Goal: Information Seeking & Learning: Learn about a topic

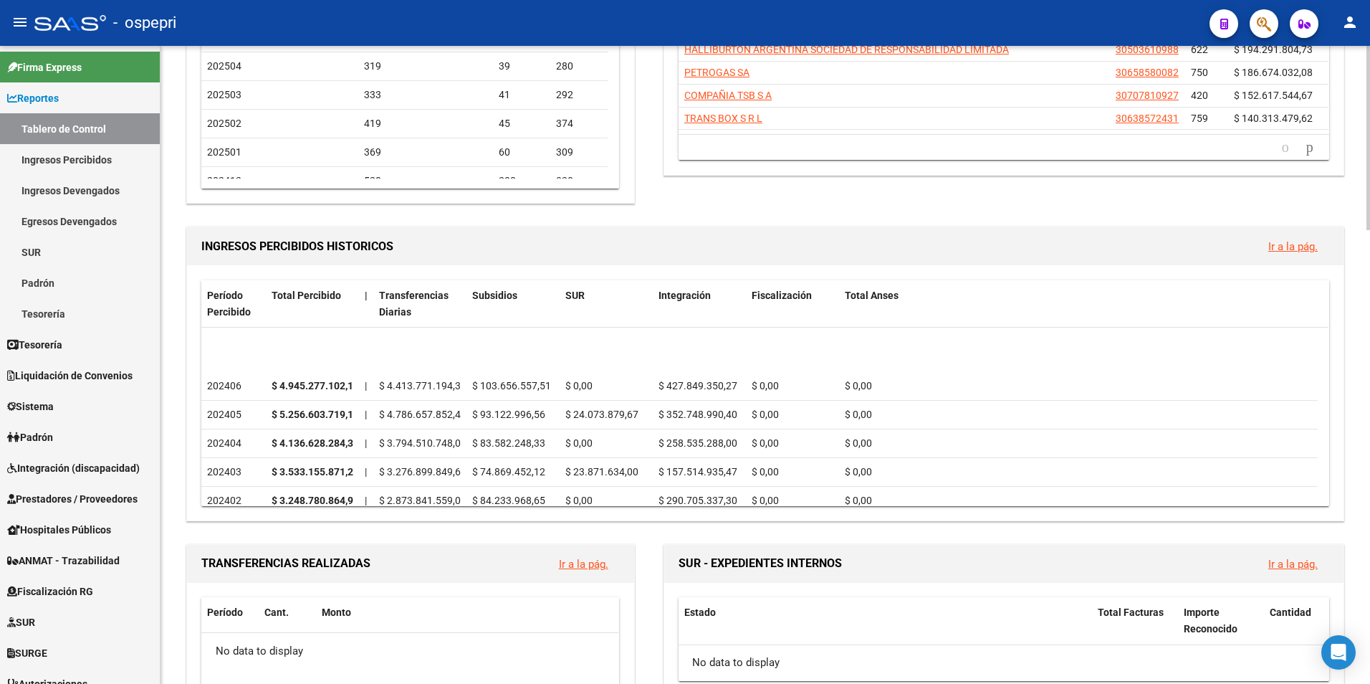
scroll to position [430, 0]
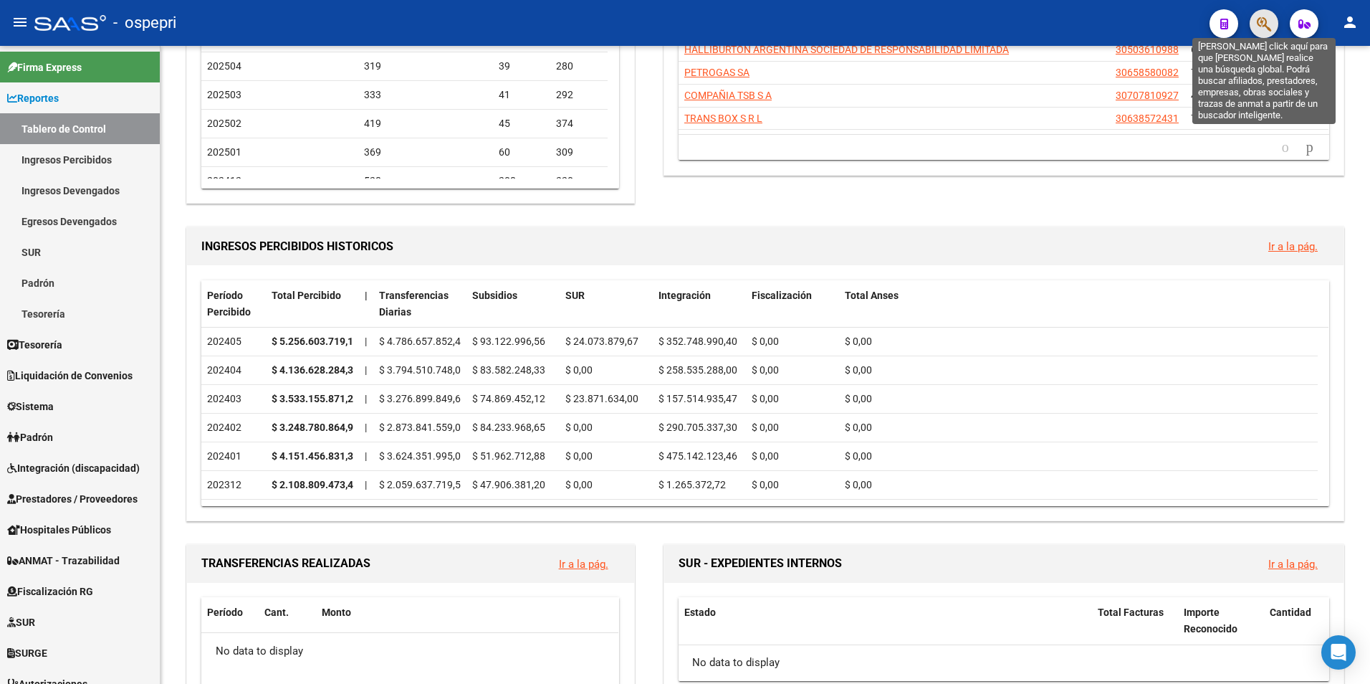
click at [1268, 24] on icon "button" at bounding box center [1264, 24] width 14 height 16
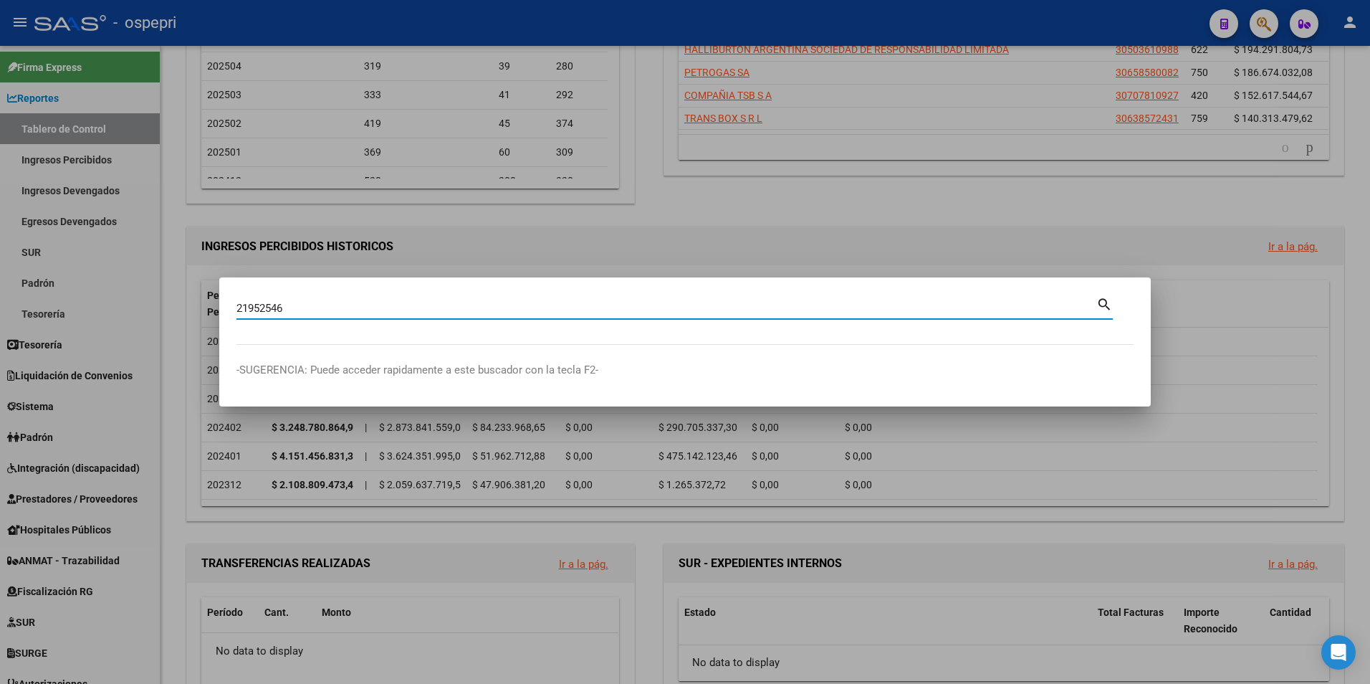
drag, startPoint x: 1091, startPoint y: 301, endPoint x: 1102, endPoint y: 300, distance: 11.5
click at [1094, 300] on div "21952546 Buscar (apellido, dni, [PERSON_NAME], [PERSON_NAME], cuit, obra social)" at bounding box center [666, 307] width 860 height 21
click at [1102, 300] on mat-icon "search" at bounding box center [1104, 303] width 16 height 17
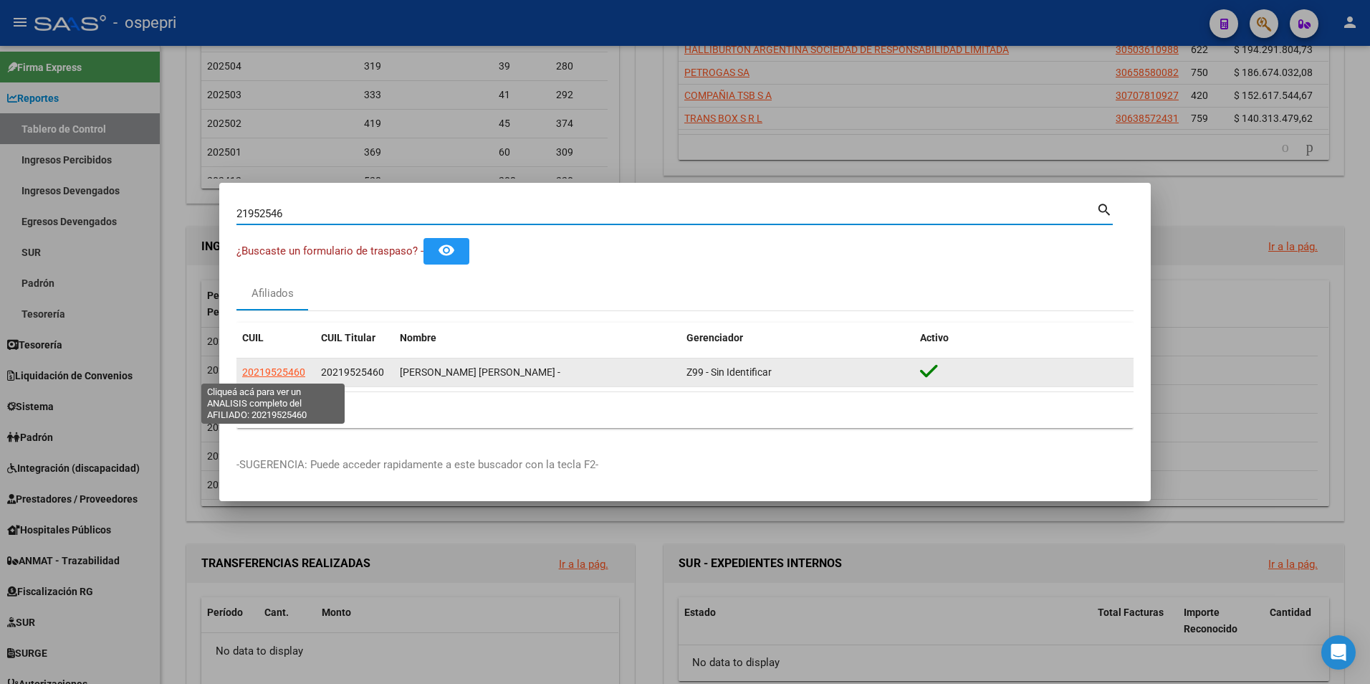
click at [277, 372] on span "20219525460" at bounding box center [273, 371] width 63 height 11
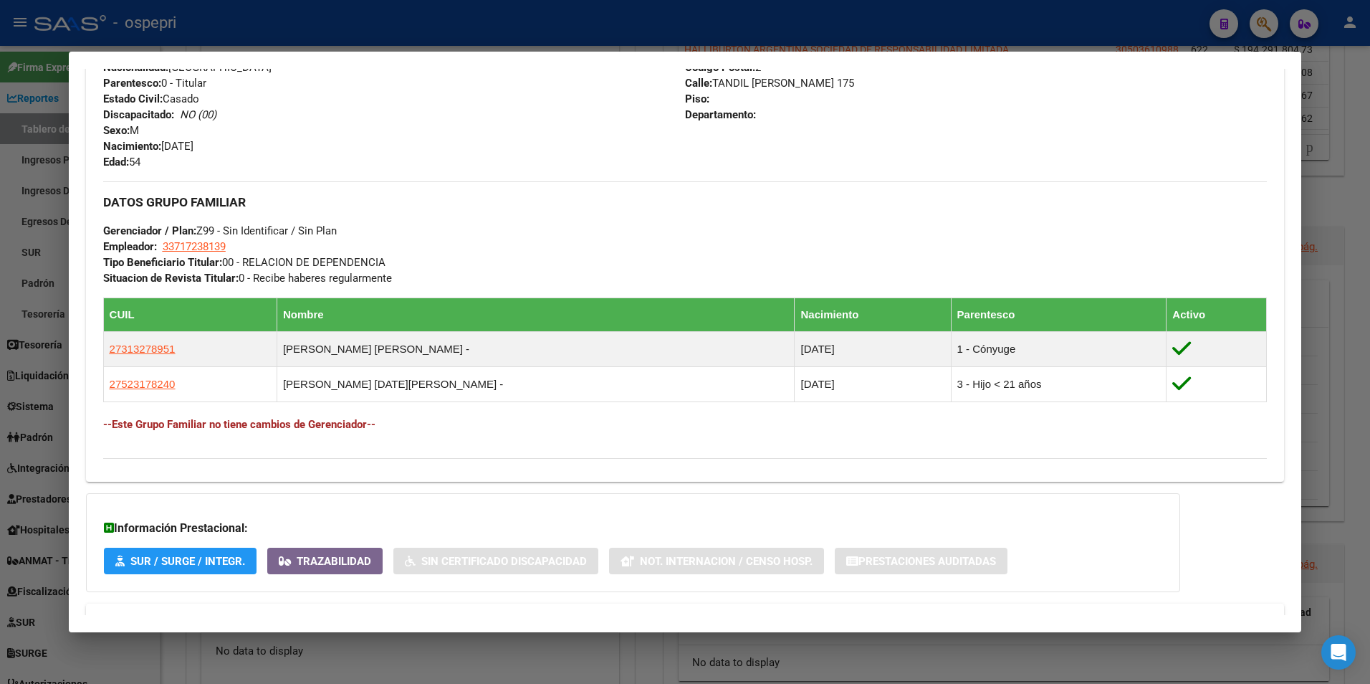
scroll to position [628, 0]
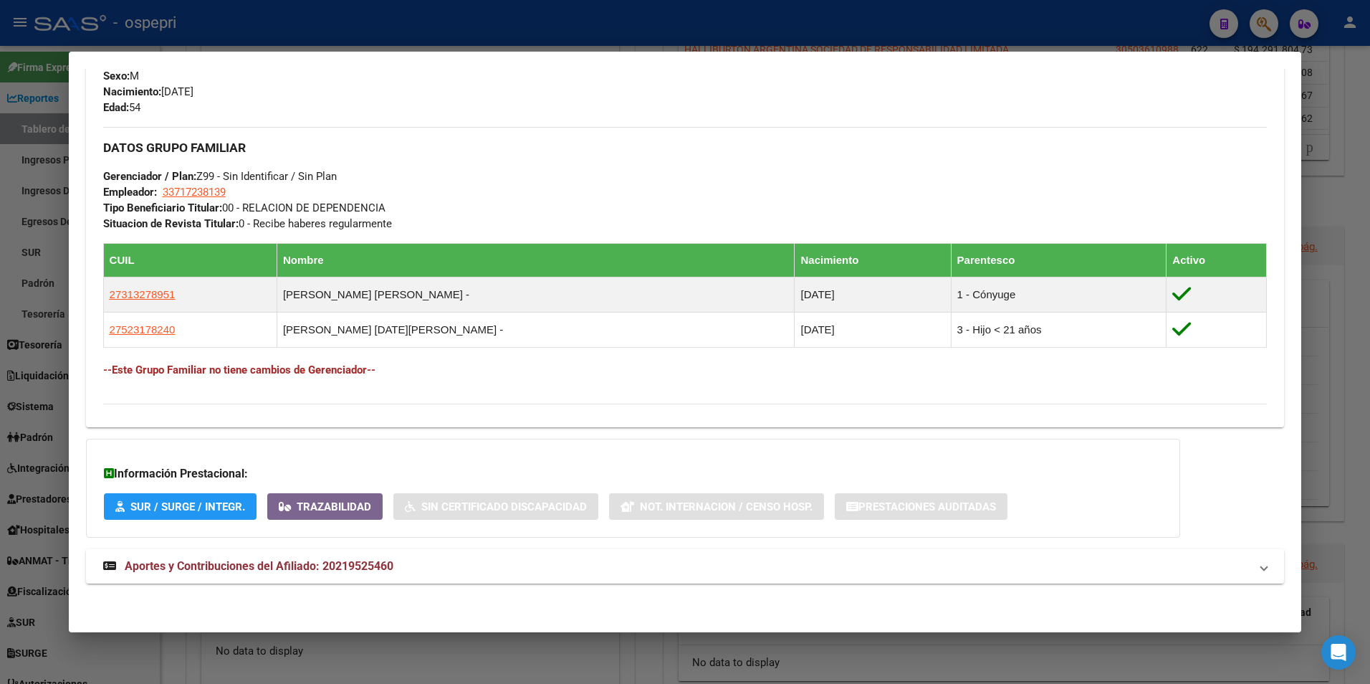
click at [295, 573] on strong "Aportes y Contribuciones del Afiliado: 20219525460" at bounding box center [248, 566] width 290 height 17
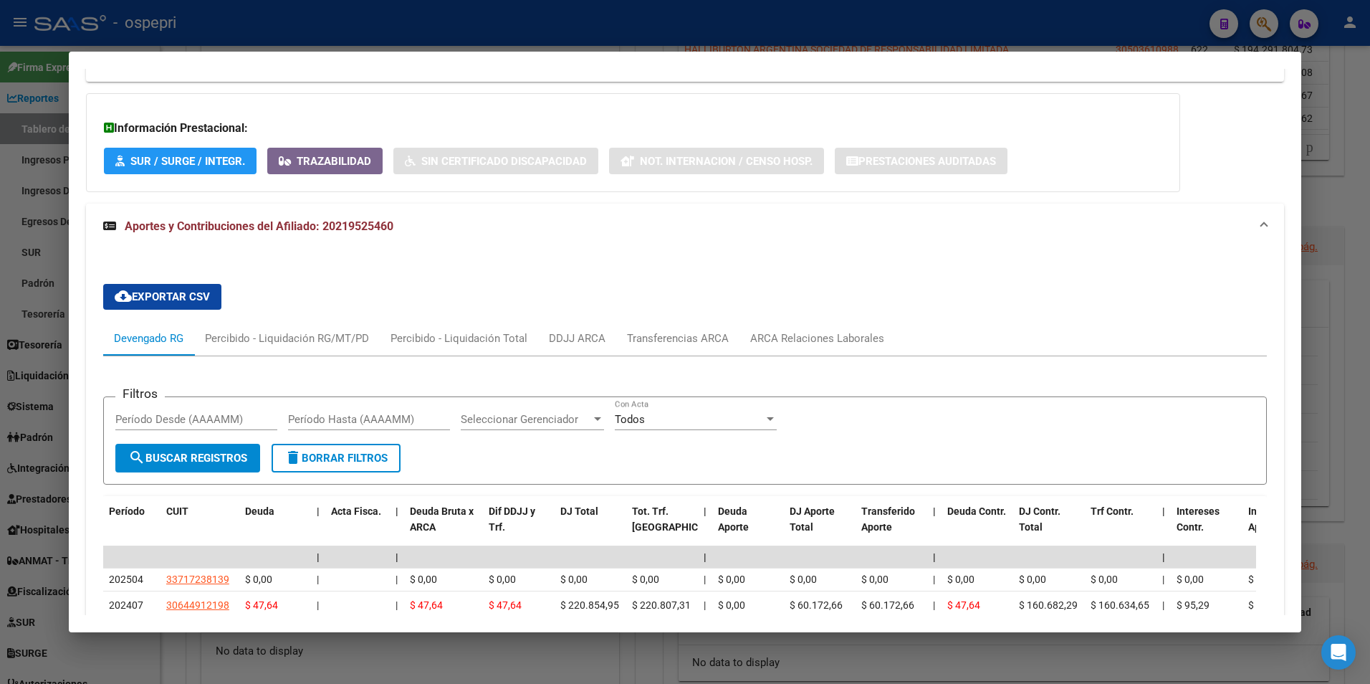
scroll to position [1045, 0]
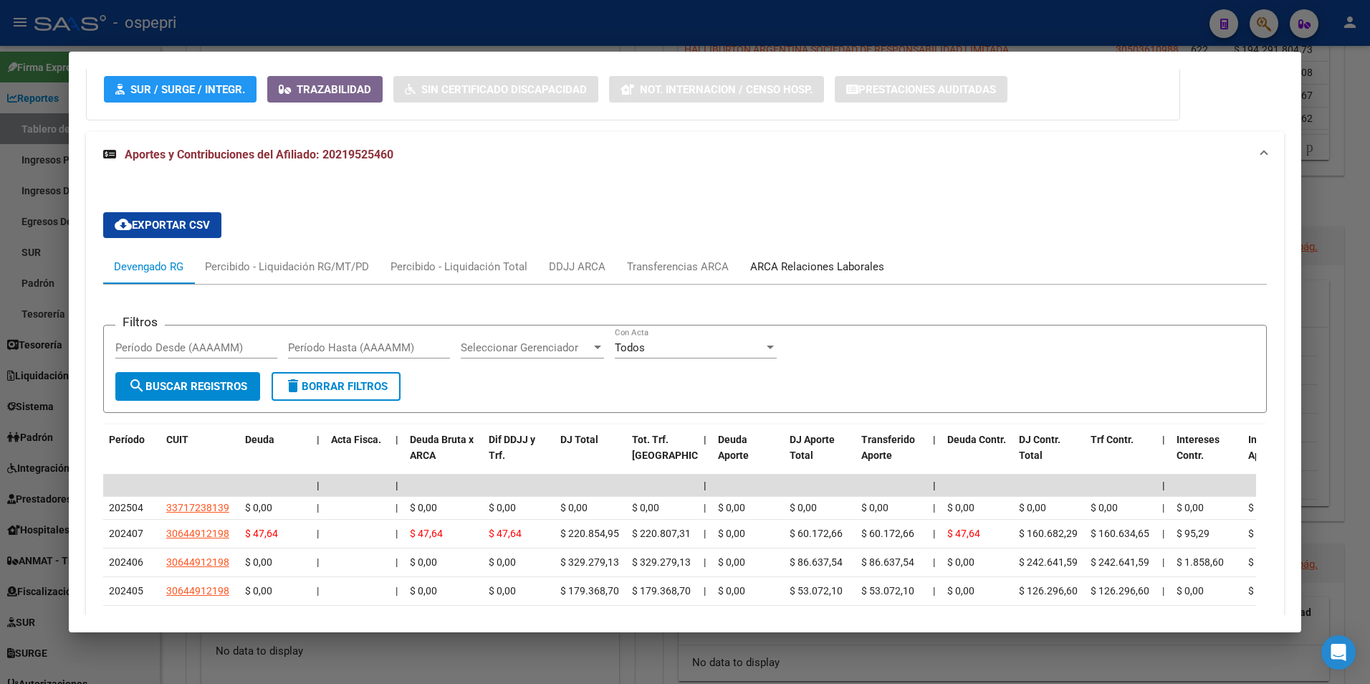
click at [830, 272] on div "ARCA Relaciones Laborales" at bounding box center [817, 267] width 134 height 16
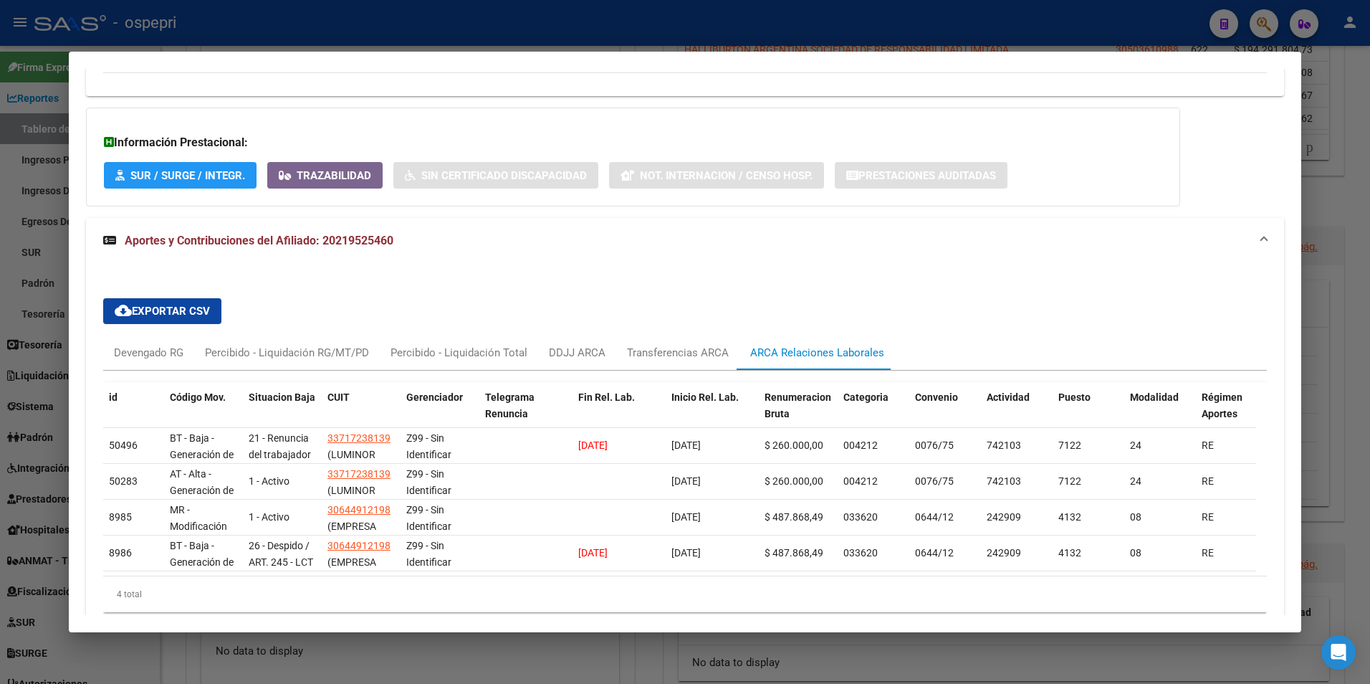
scroll to position [746, 0]
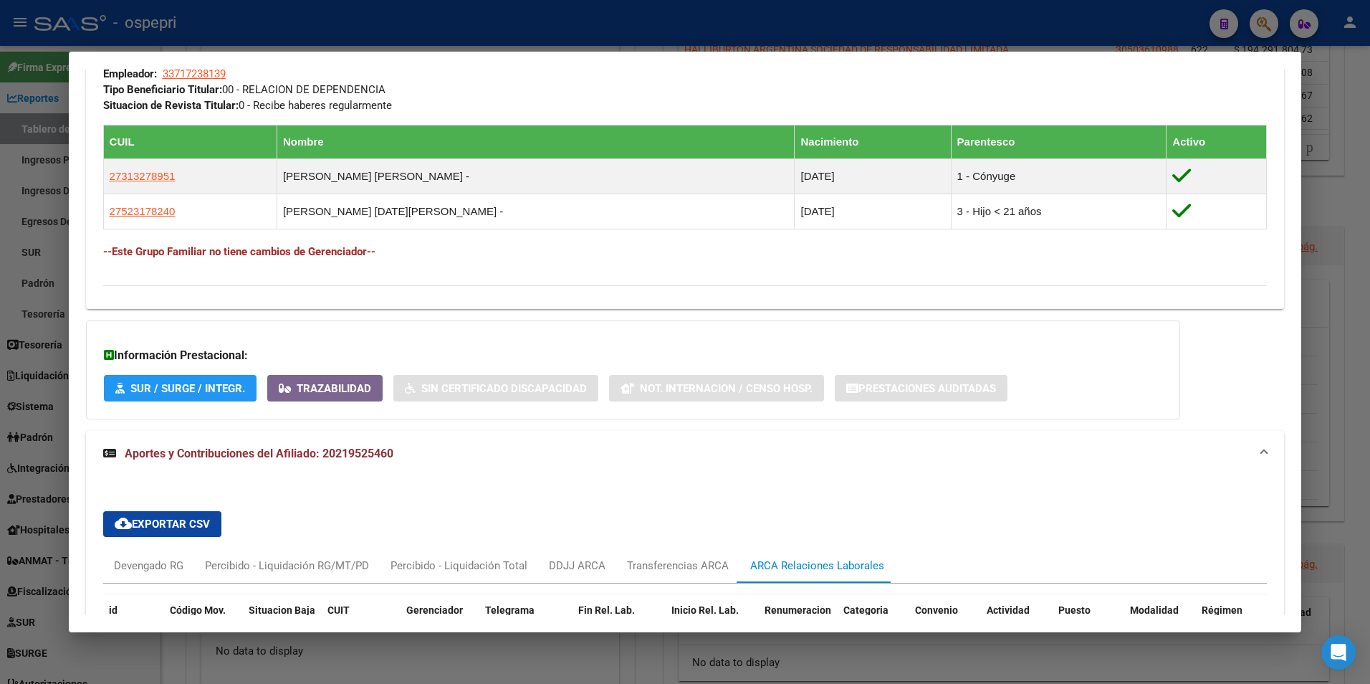
click at [1269, 30] on div at bounding box center [685, 342] width 1370 height 684
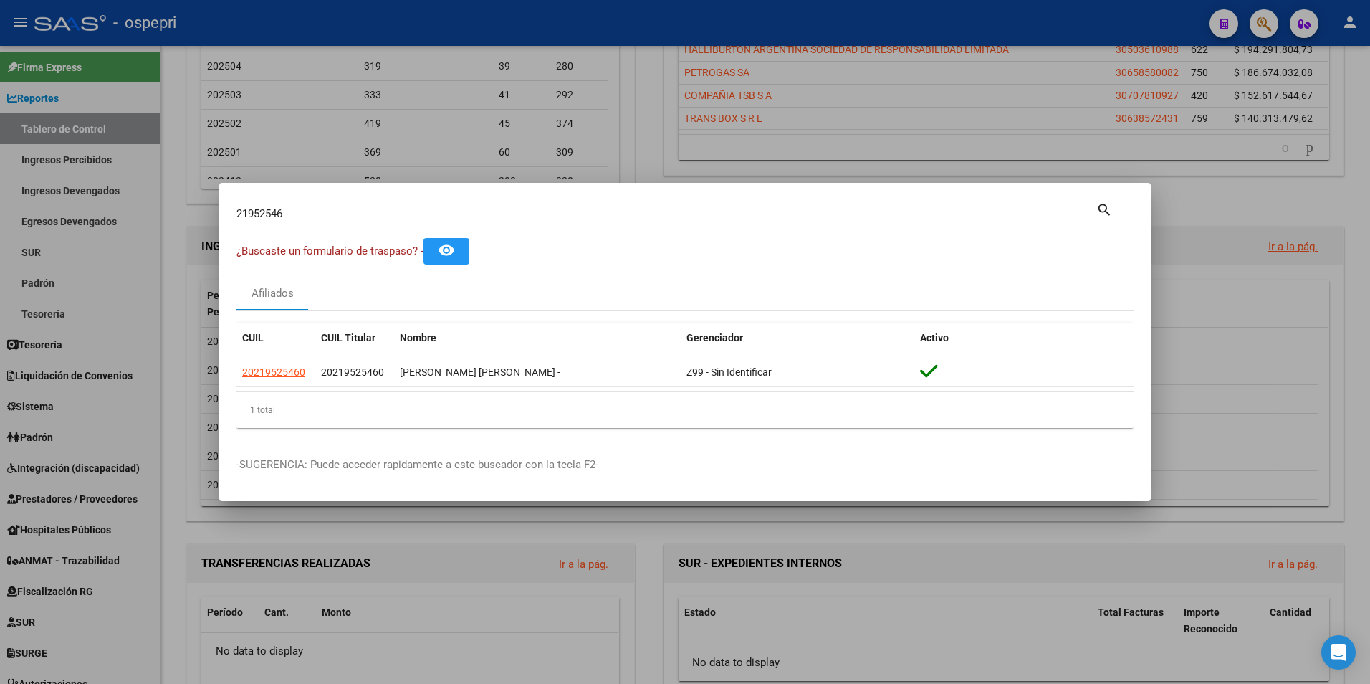
click at [375, 218] on input "21952546" at bounding box center [666, 213] width 860 height 13
paste input "36257604"
type input "36257604"
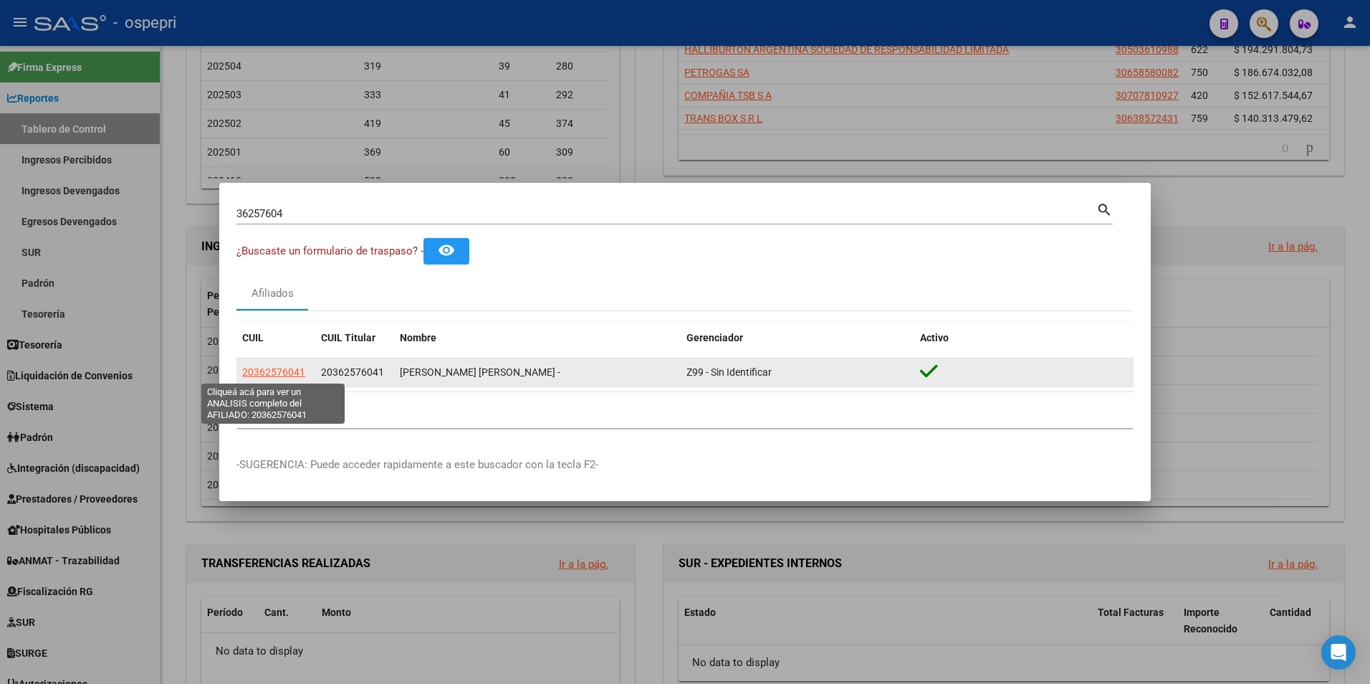
click at [273, 376] on span "20362576041" at bounding box center [273, 371] width 63 height 11
type textarea "20362576041"
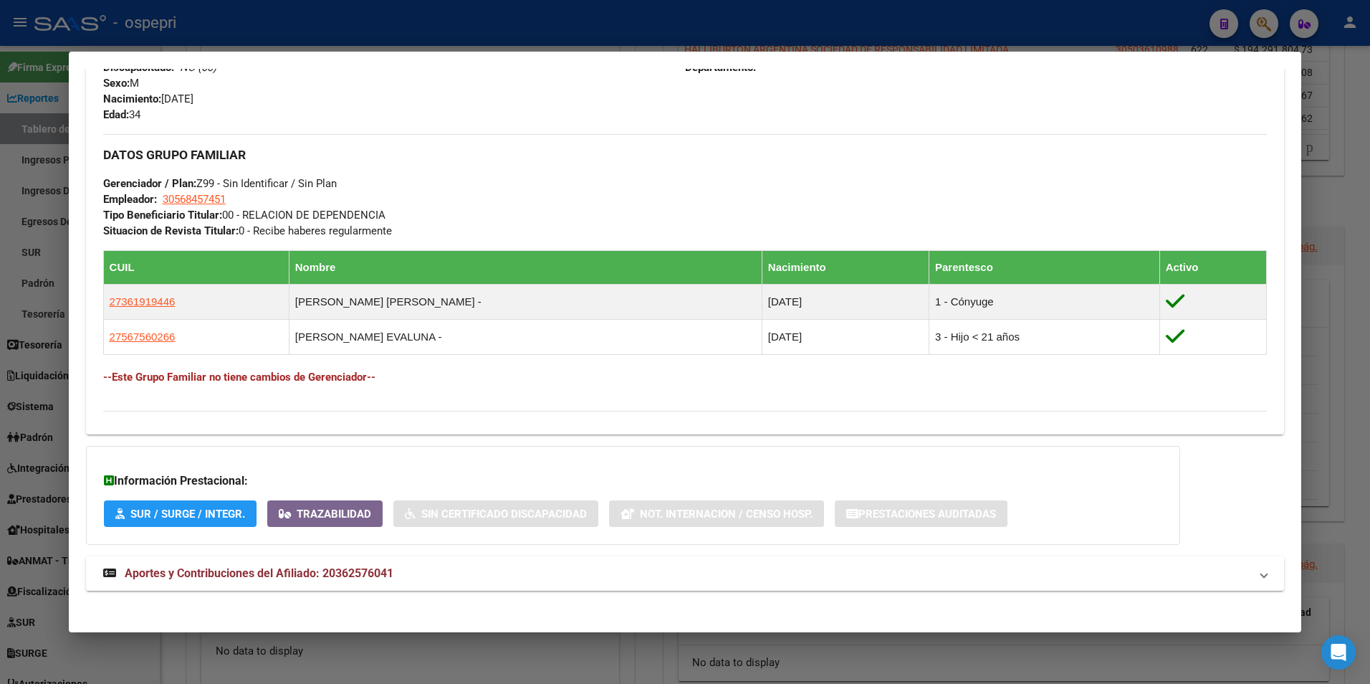
scroll to position [628, 0]
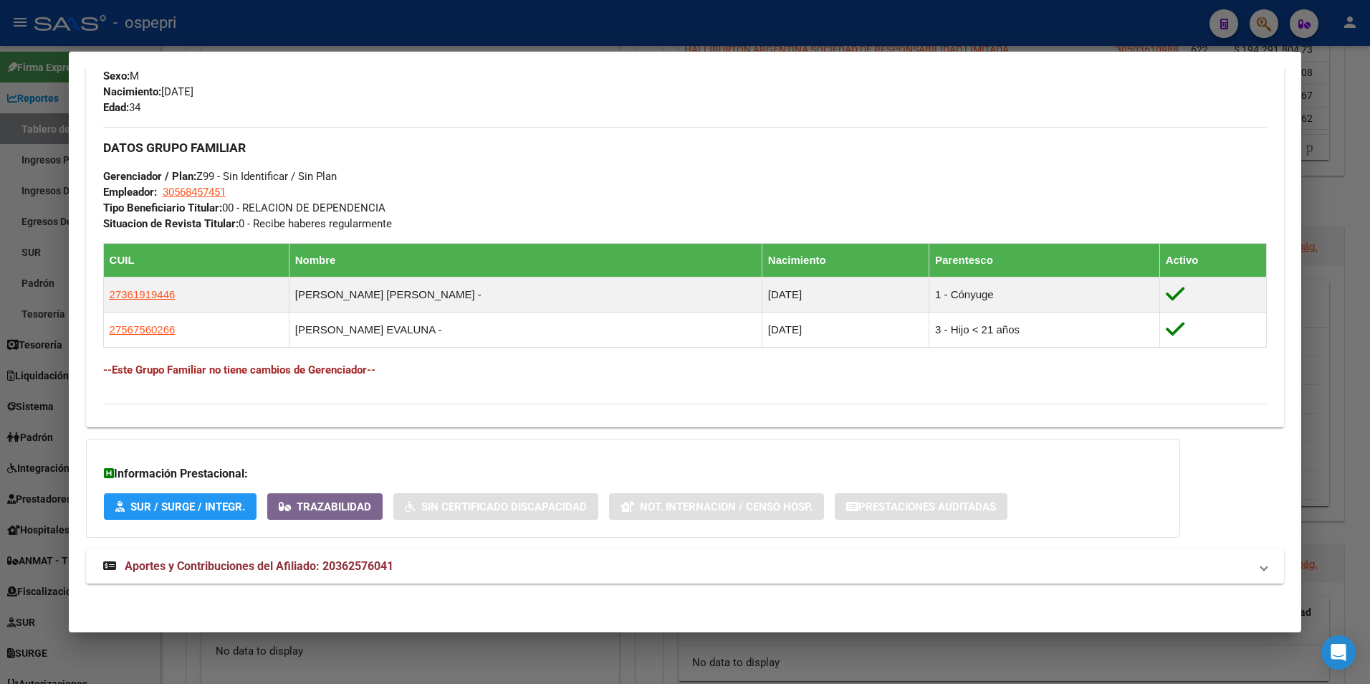
click at [259, 565] on span "Aportes y Contribuciones del Afiliado: 20362576041" at bounding box center [259, 566] width 269 height 14
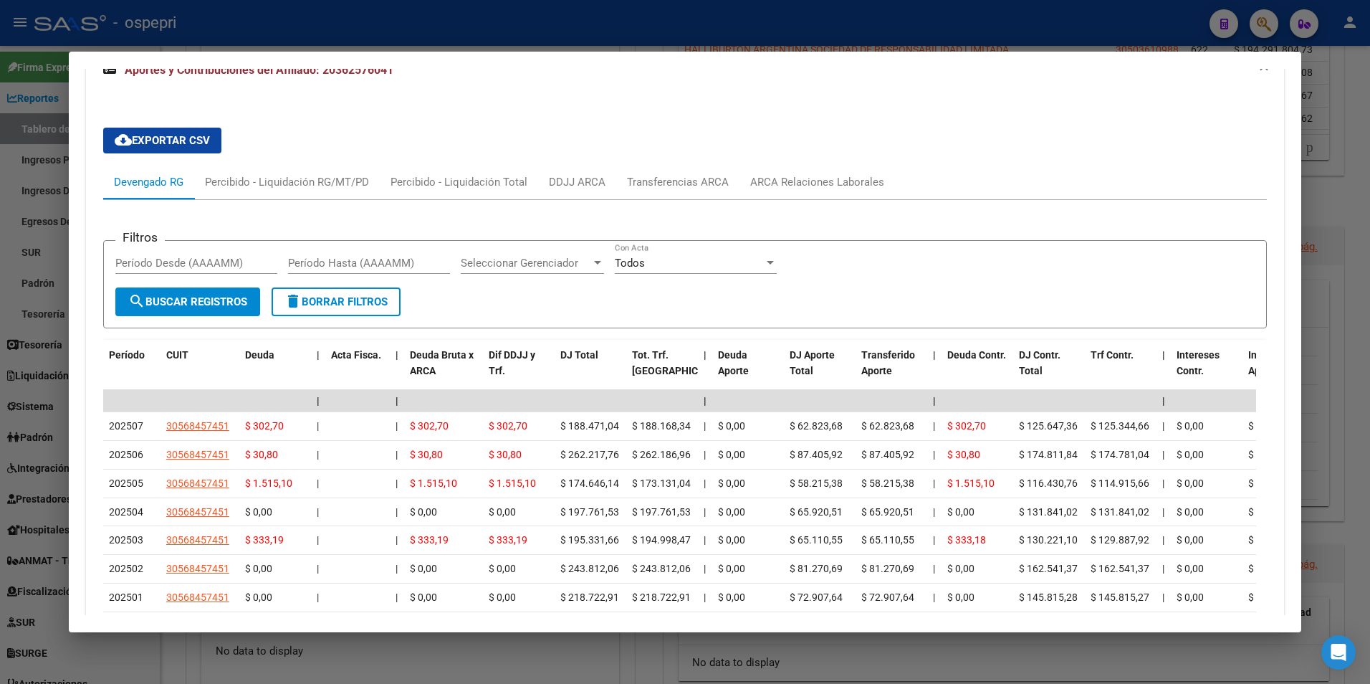
scroll to position [1203, 0]
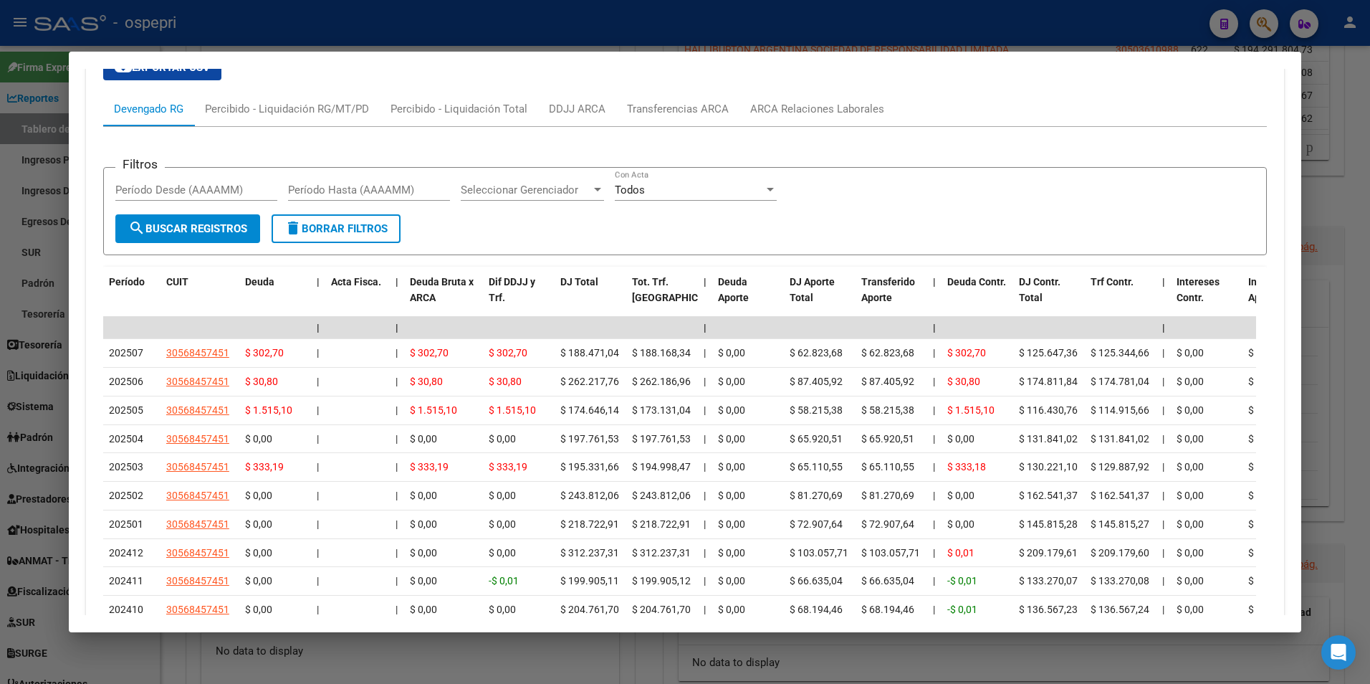
click at [815, 626] on mat-dialog-container "Análisis Afiliado - CUIL: 20362576041 DATOS [PERSON_NAME] ÁGIL: [PERSON_NAME] […" at bounding box center [685, 342] width 1233 height 581
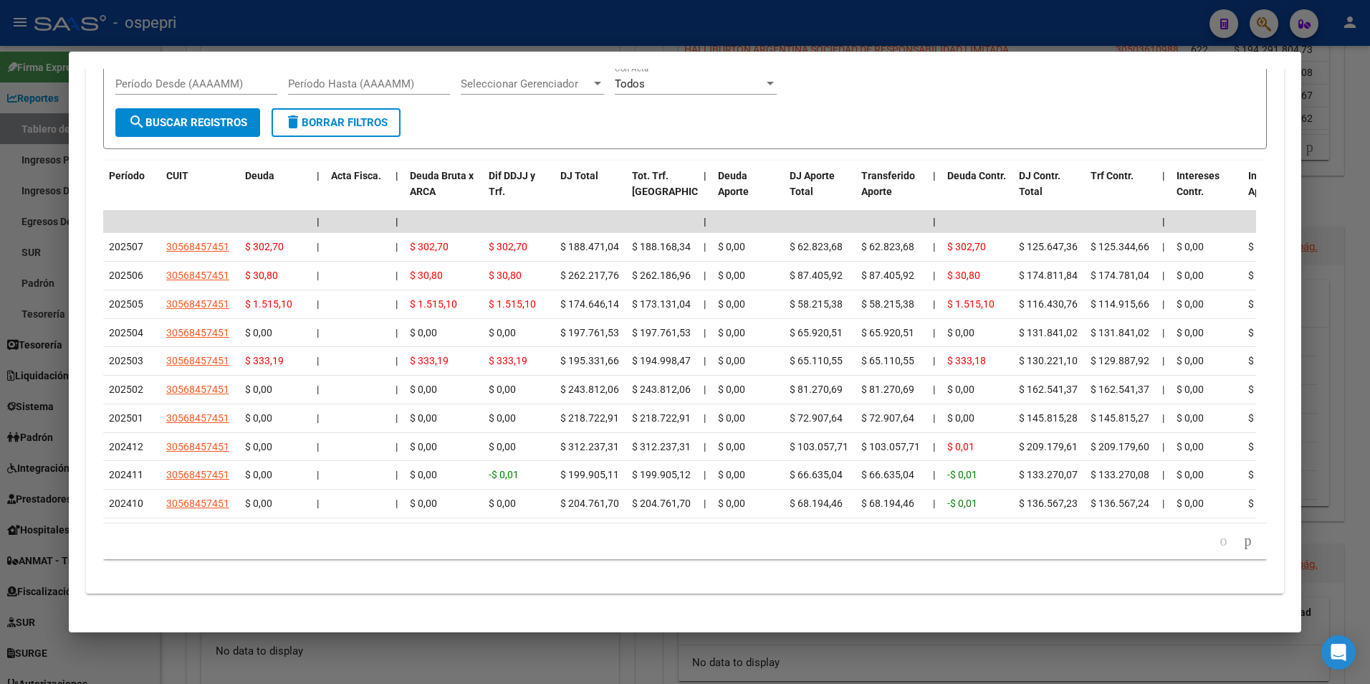
scroll to position [1337, 0]
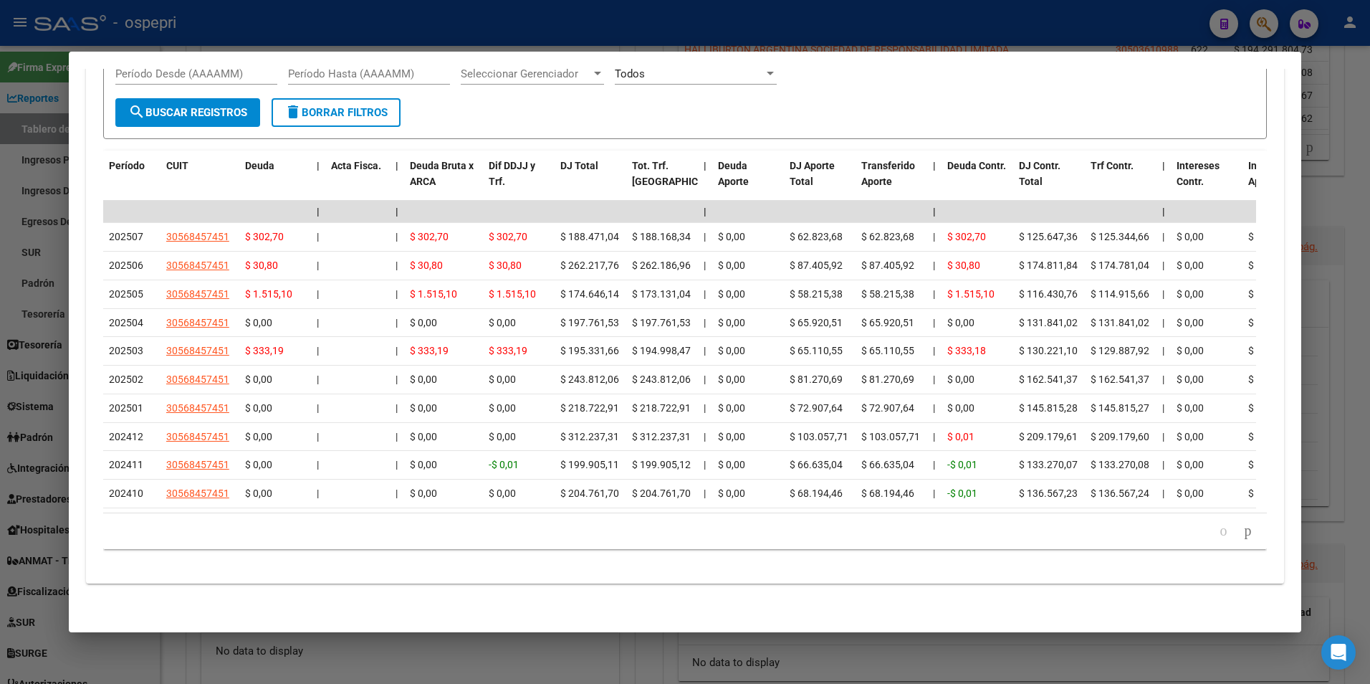
click at [801, 532] on datatable-pager "1 2 3 4 5" at bounding box center [685, 531] width 1150 height 24
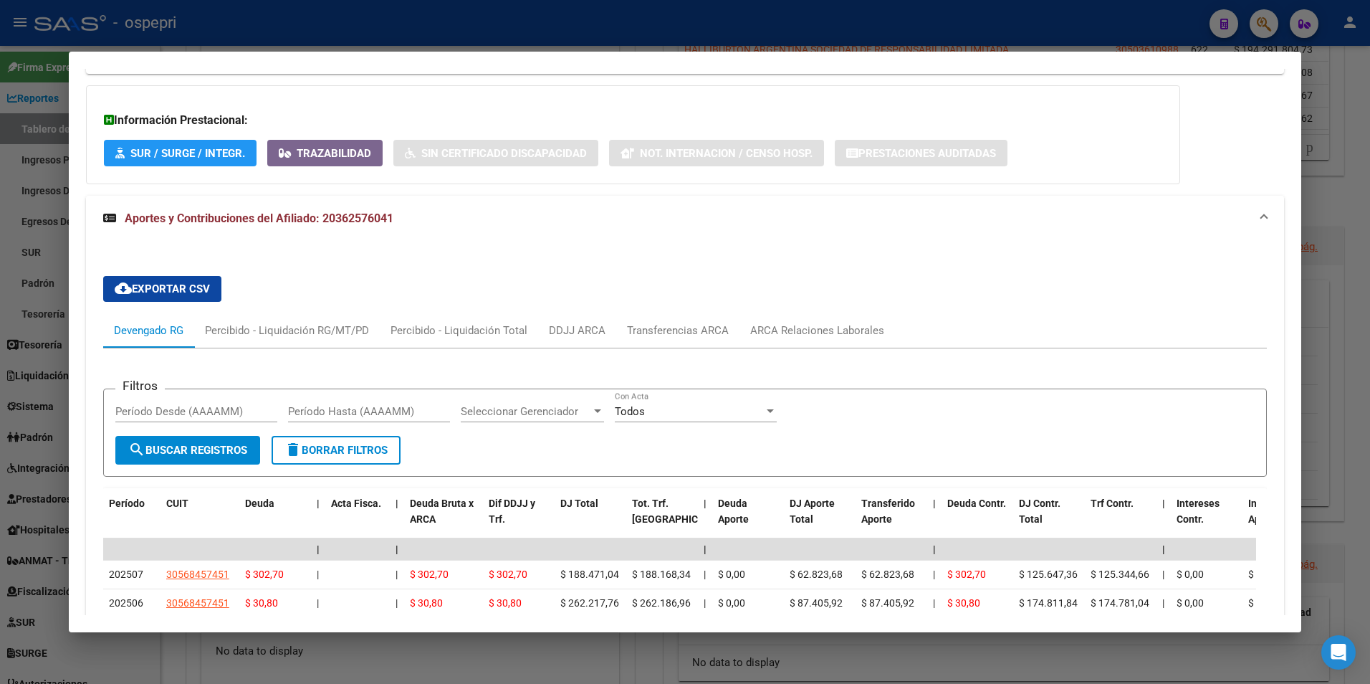
scroll to position [978, 0]
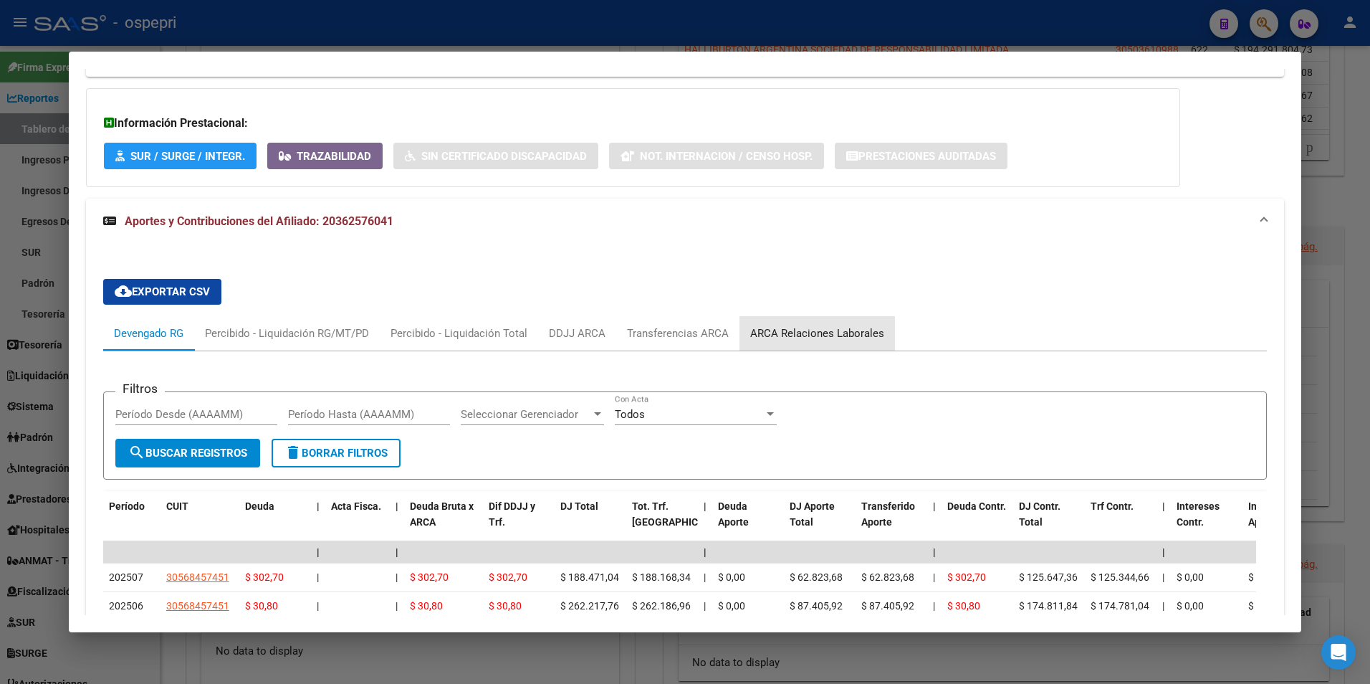
click at [831, 334] on div "ARCA Relaciones Laborales" at bounding box center [817, 333] width 134 height 16
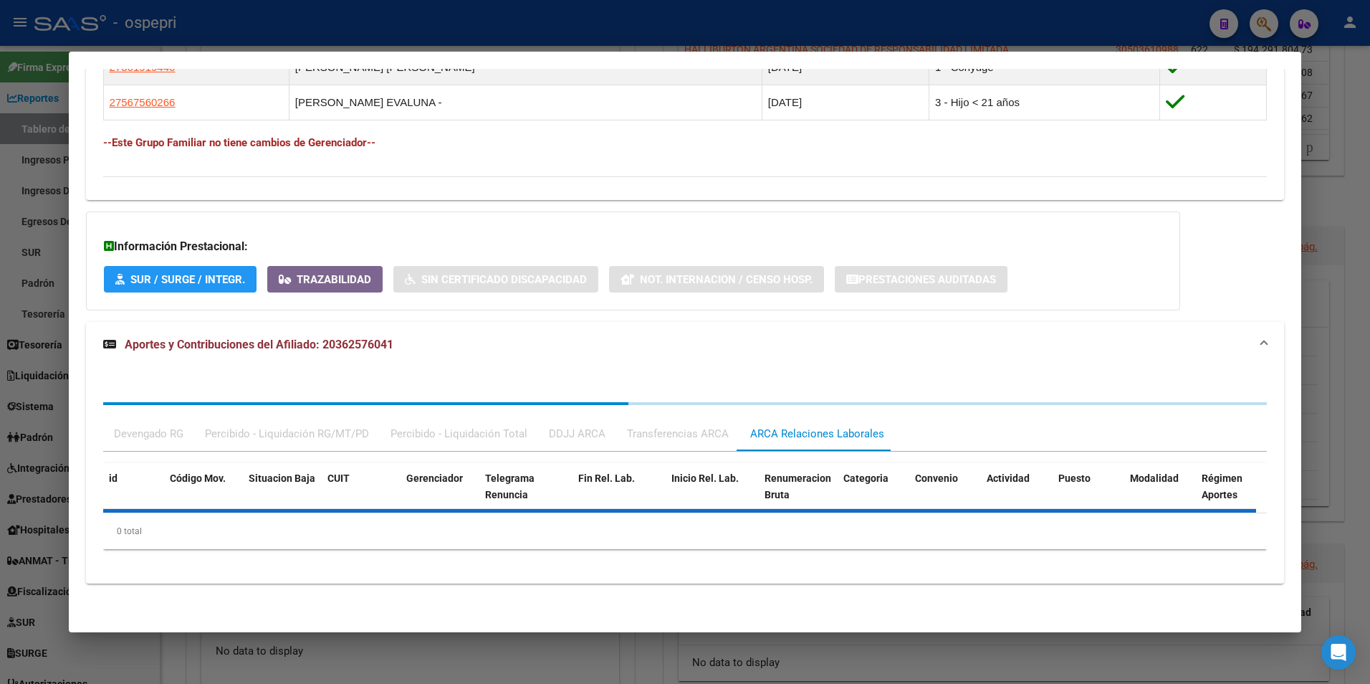
scroll to position [961, 0]
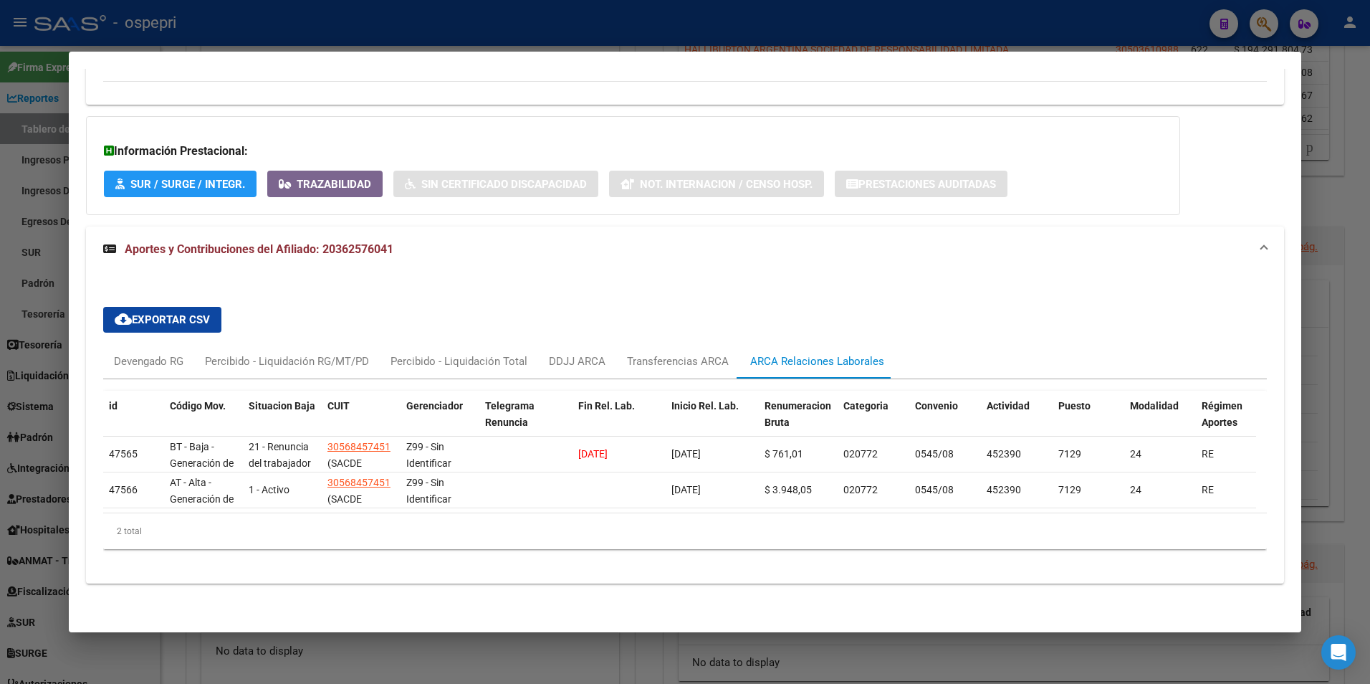
click at [1266, 36] on div at bounding box center [685, 342] width 1370 height 684
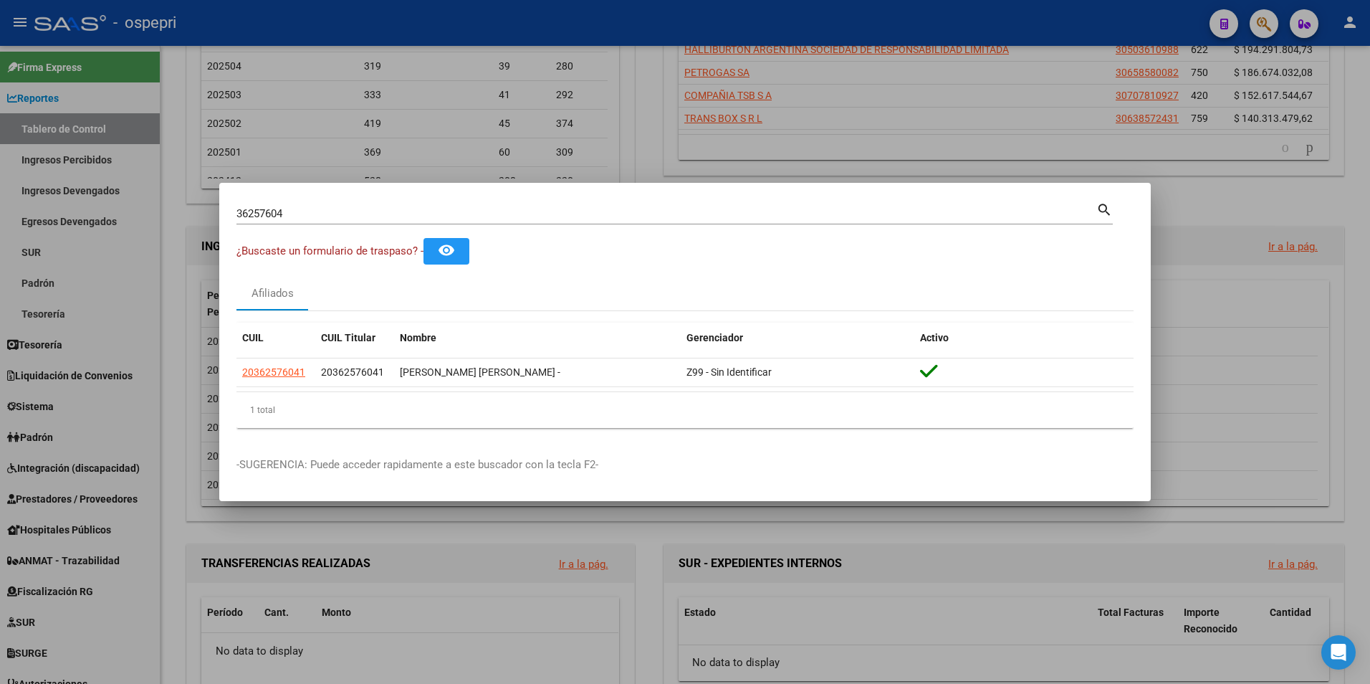
click at [296, 216] on input "36257604" at bounding box center [666, 213] width 860 height 13
paste input "0858831"
type input "30858831"
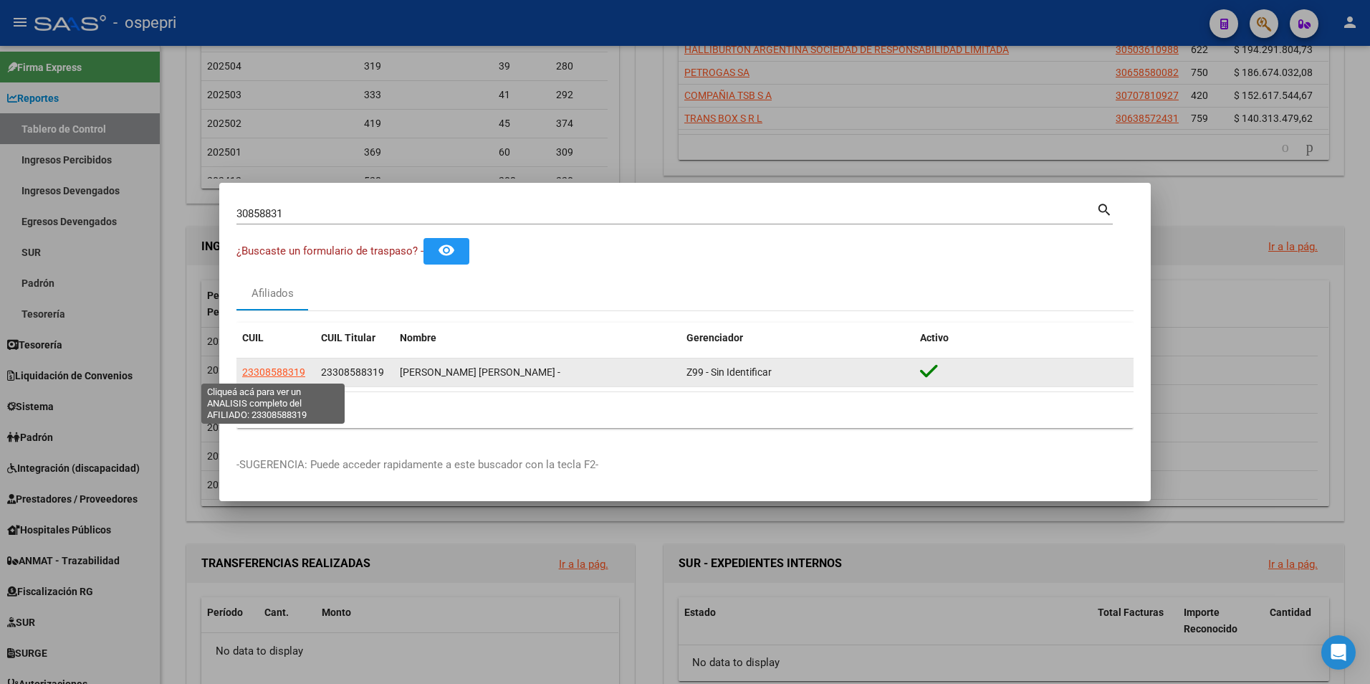
click at [264, 373] on span "23308588319" at bounding box center [273, 371] width 63 height 11
type textarea "23308588319"
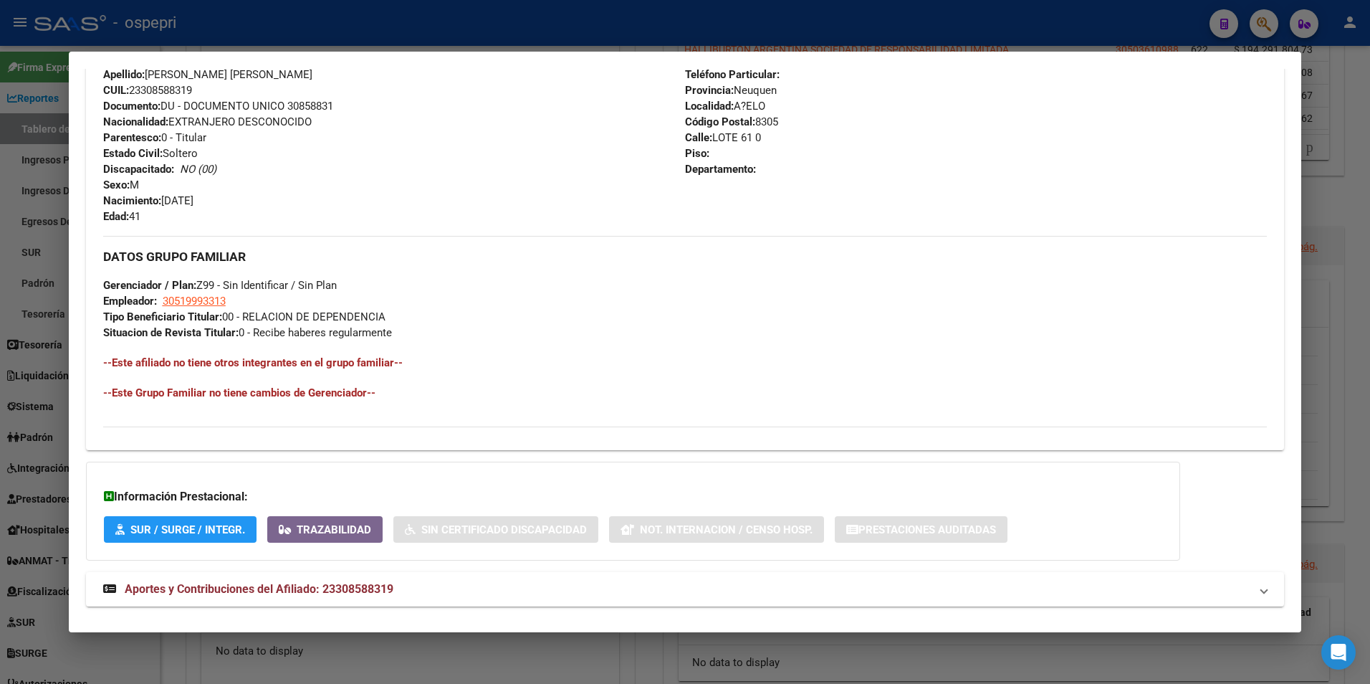
scroll to position [542, 0]
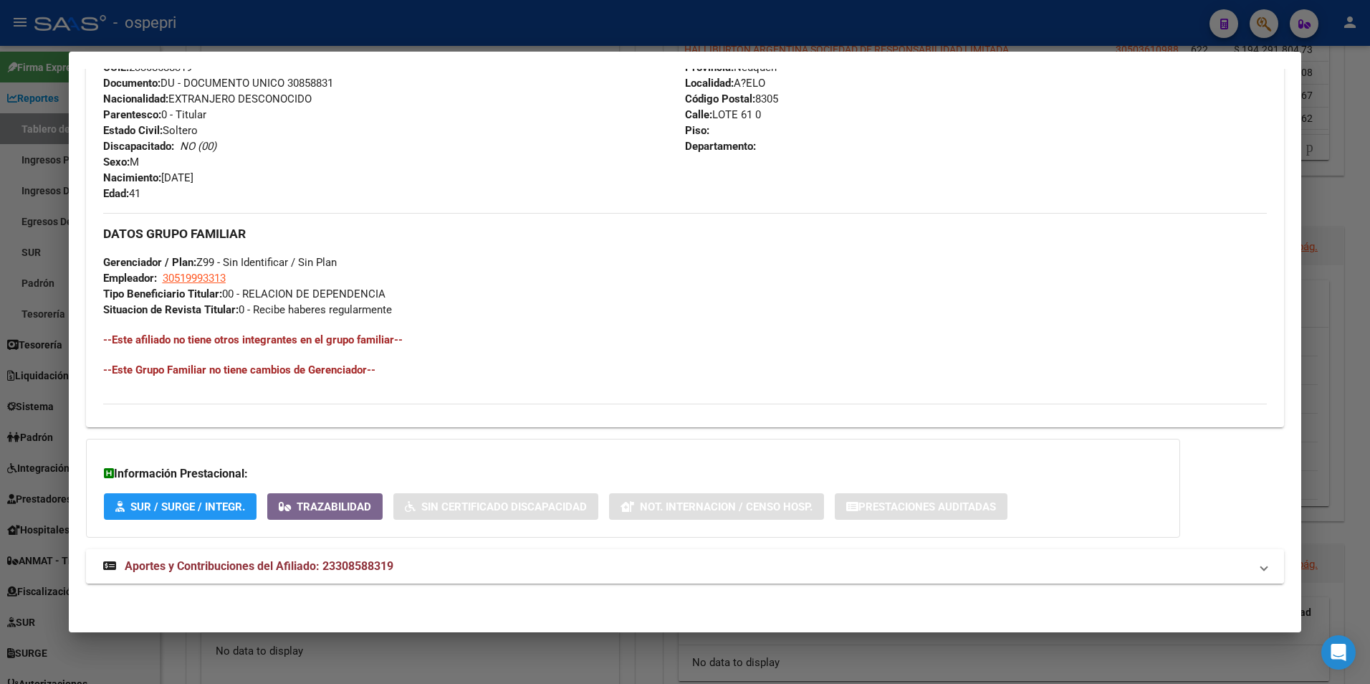
click at [300, 563] on span "Aportes y Contribuciones del Afiliado: 23308588319" at bounding box center [259, 566] width 269 height 14
click at [335, 571] on span "Aportes y Contribuciones del Afiliado: 23308588319" at bounding box center [259, 572] width 269 height 14
click at [325, 565] on span "Aportes y Contribuciones del Afiliado: 23308588319" at bounding box center [259, 566] width 269 height 14
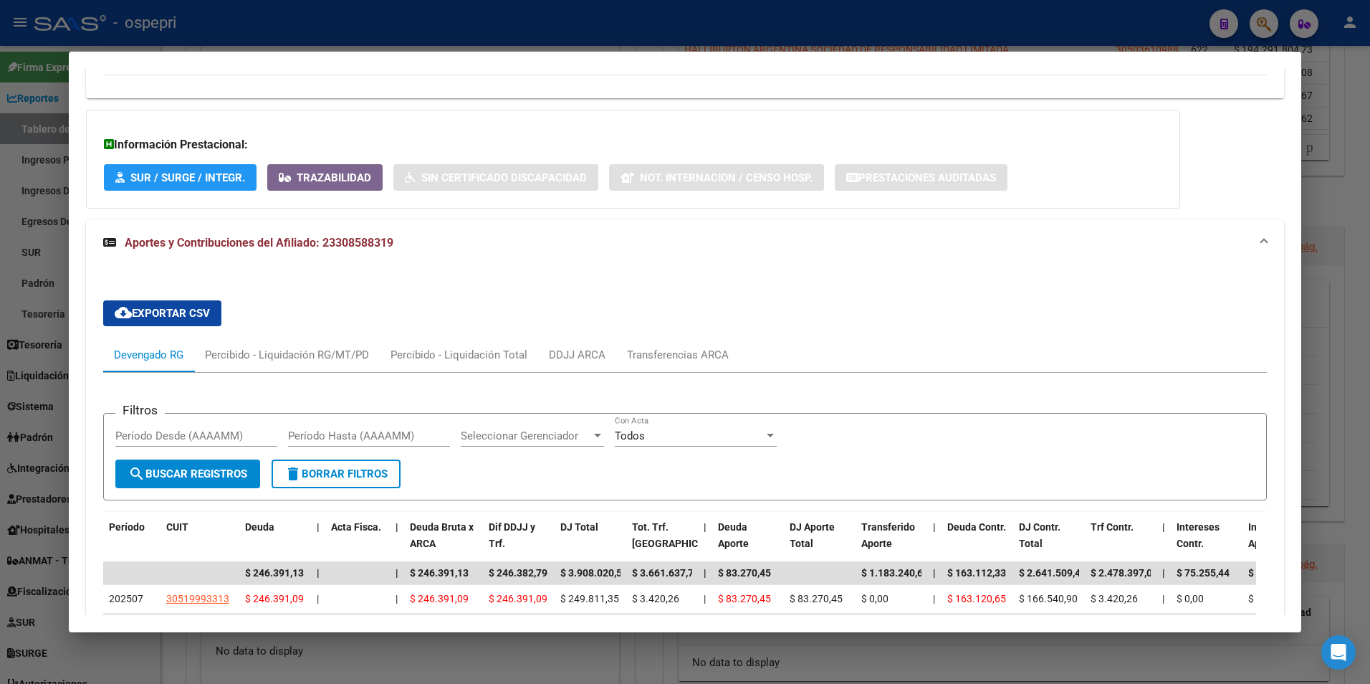
scroll to position [900, 0]
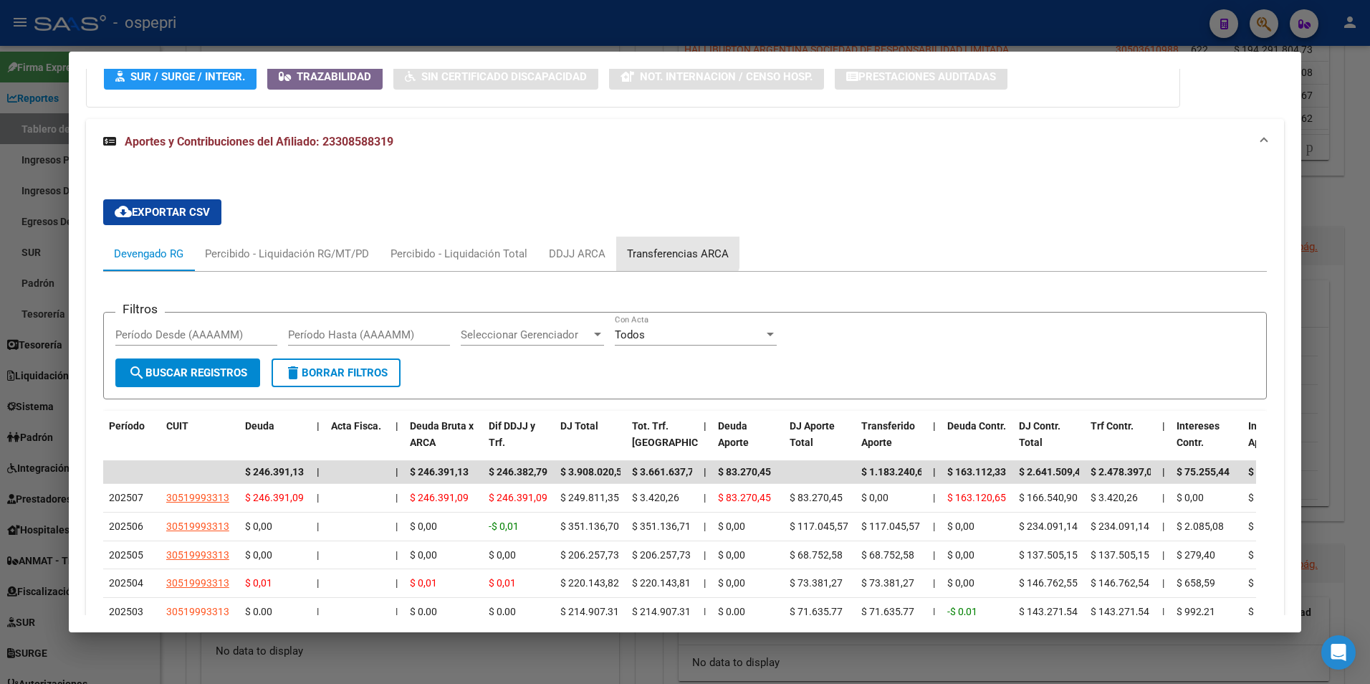
click at [670, 246] on div "Transferencias ARCA" at bounding box center [678, 254] width 102 height 16
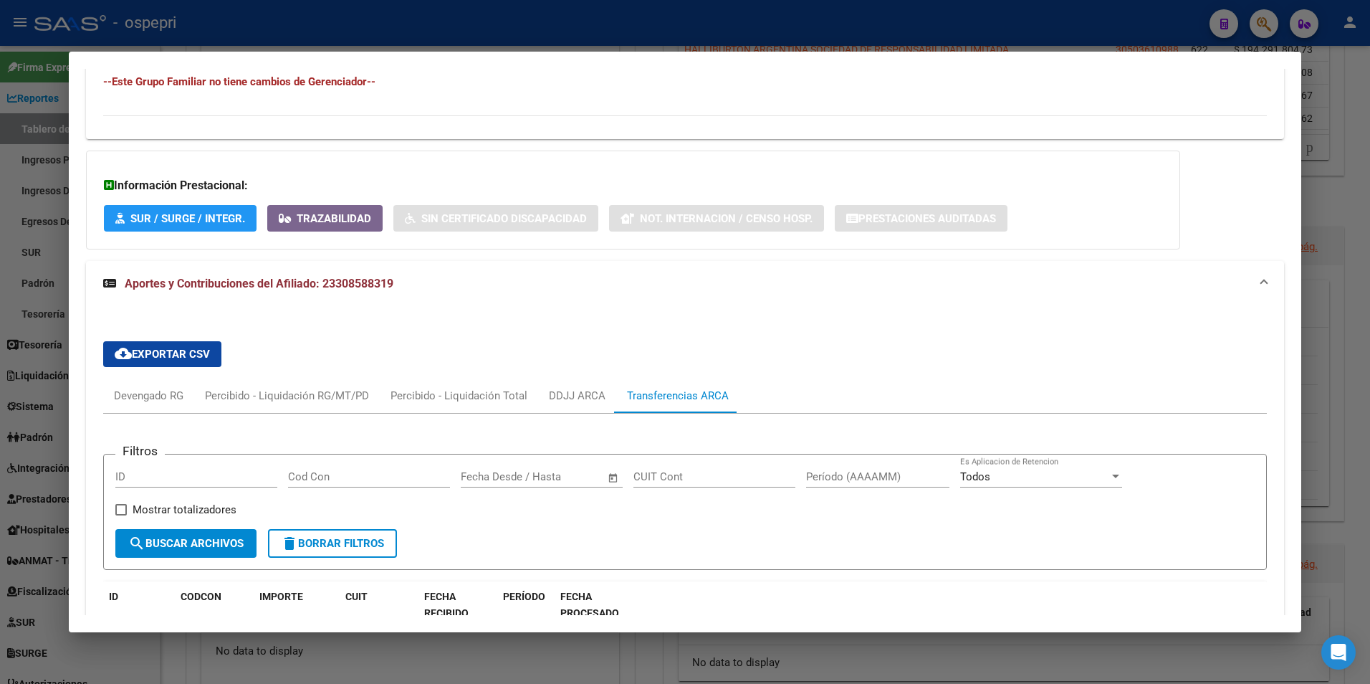
scroll to position [815, 0]
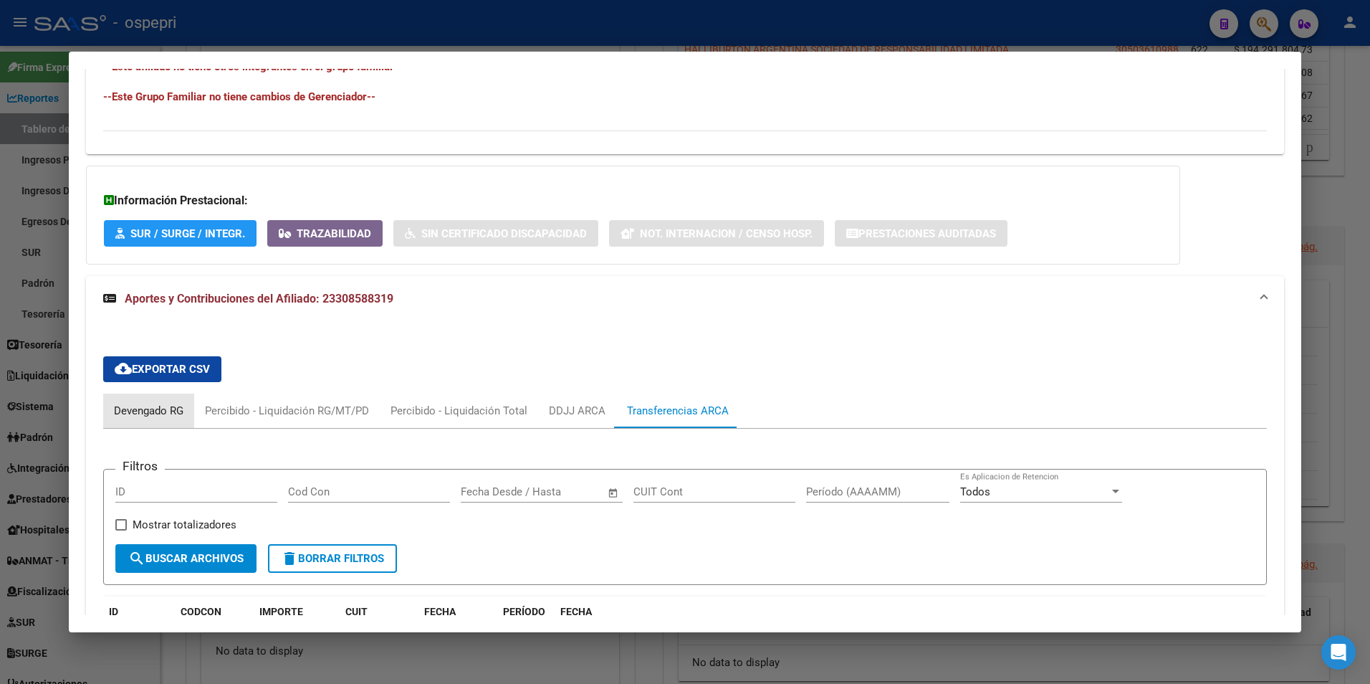
click at [158, 416] on div "Devengado RG" at bounding box center [149, 411] width 70 height 16
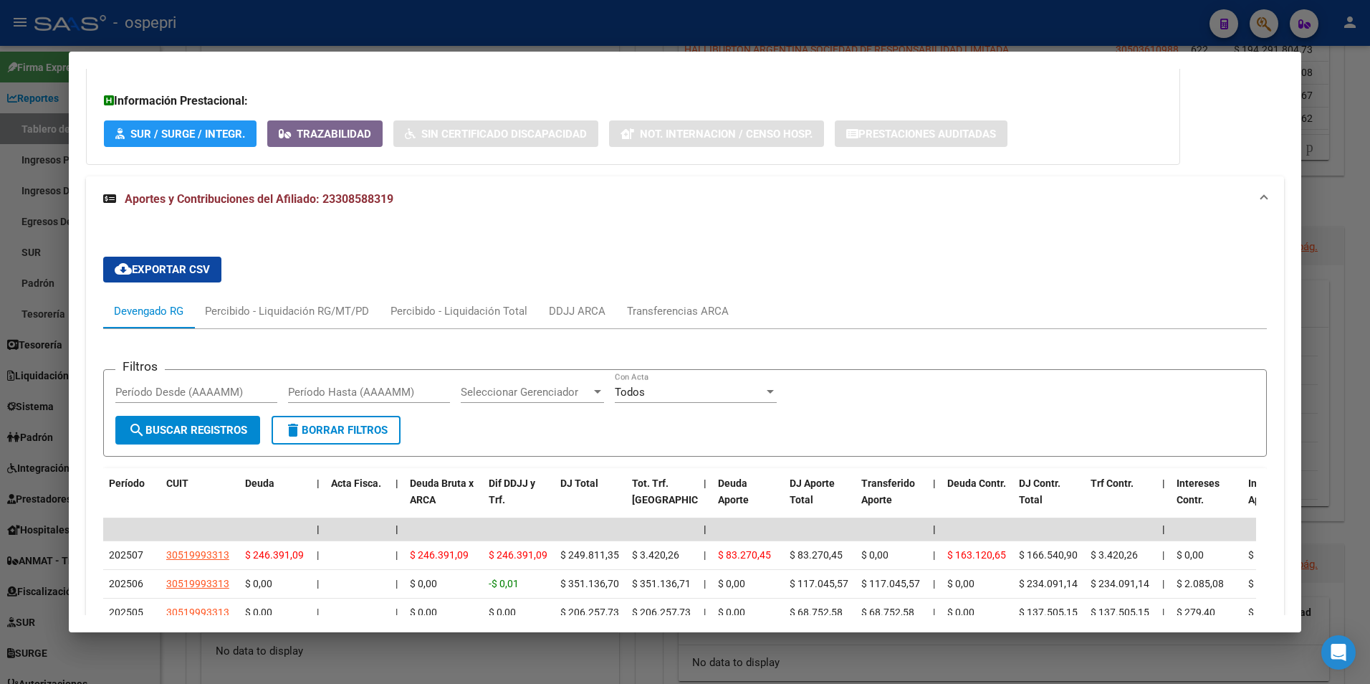
scroll to position [886, 0]
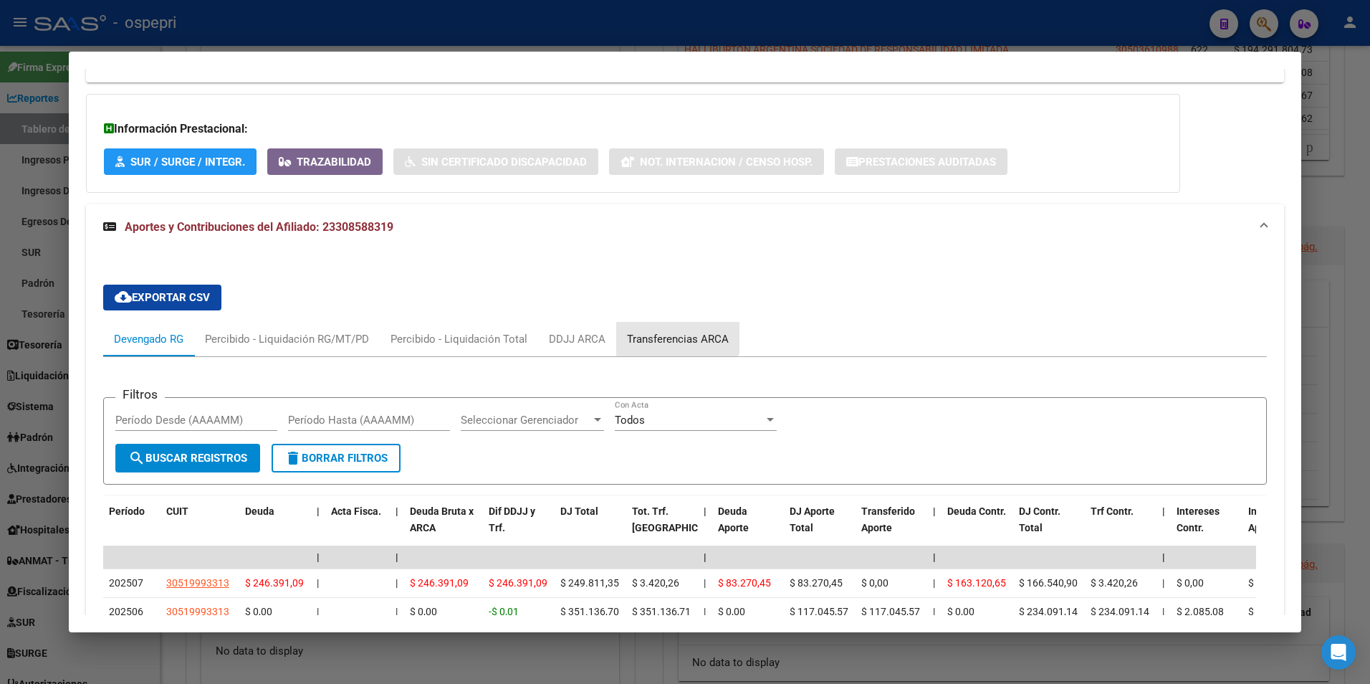
click at [660, 331] on div "Transferencias ARCA" at bounding box center [678, 339] width 102 height 16
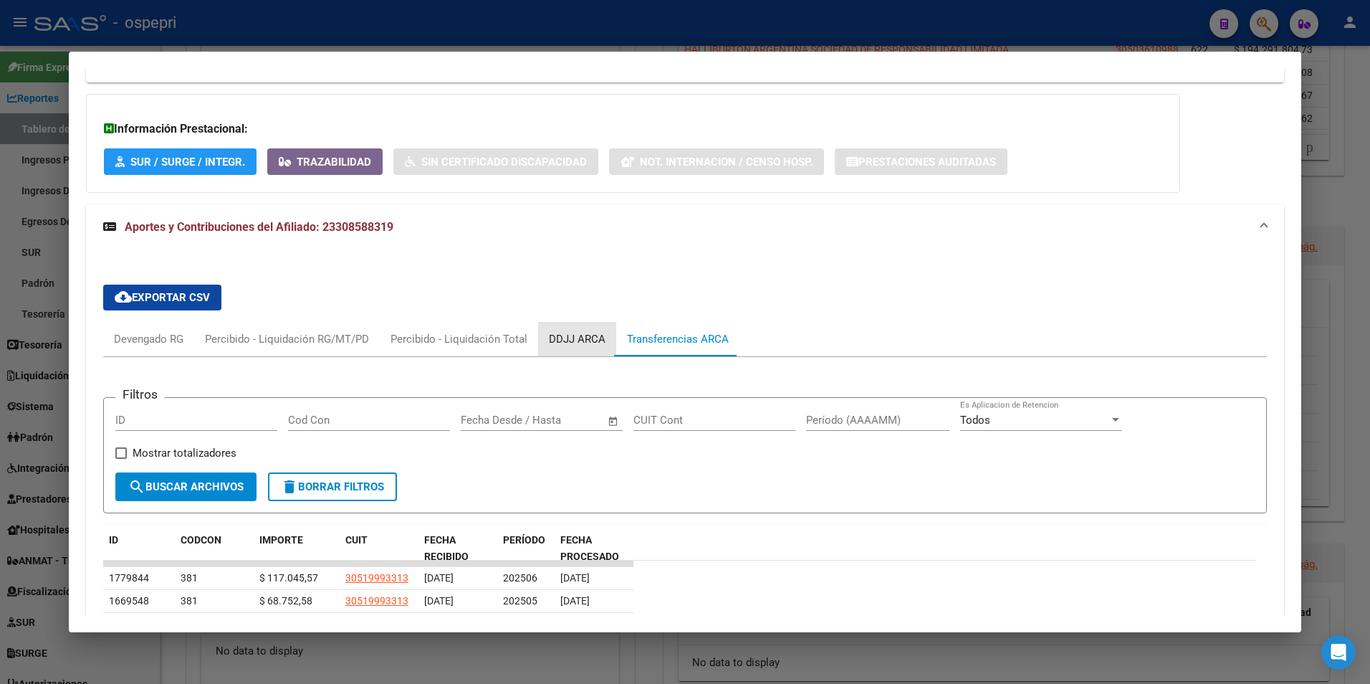
click at [568, 338] on div "DDJJ ARCA" at bounding box center [577, 339] width 57 height 16
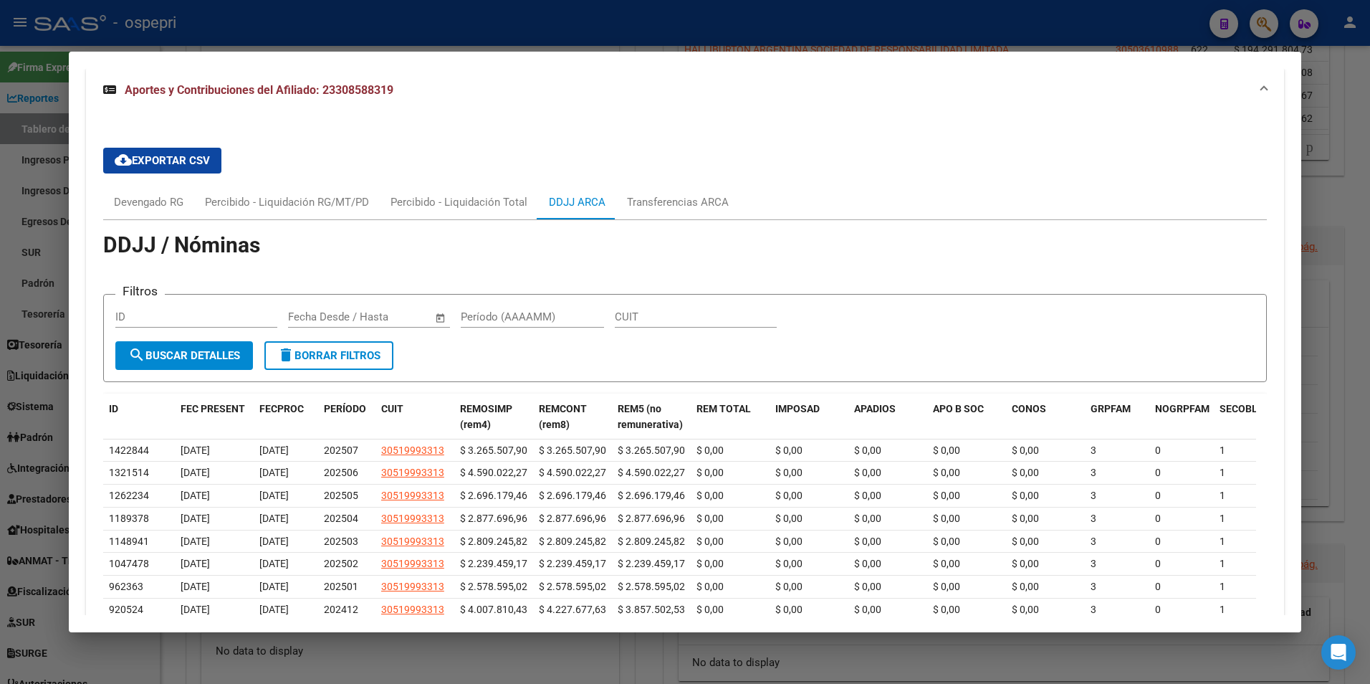
scroll to position [1030, 0]
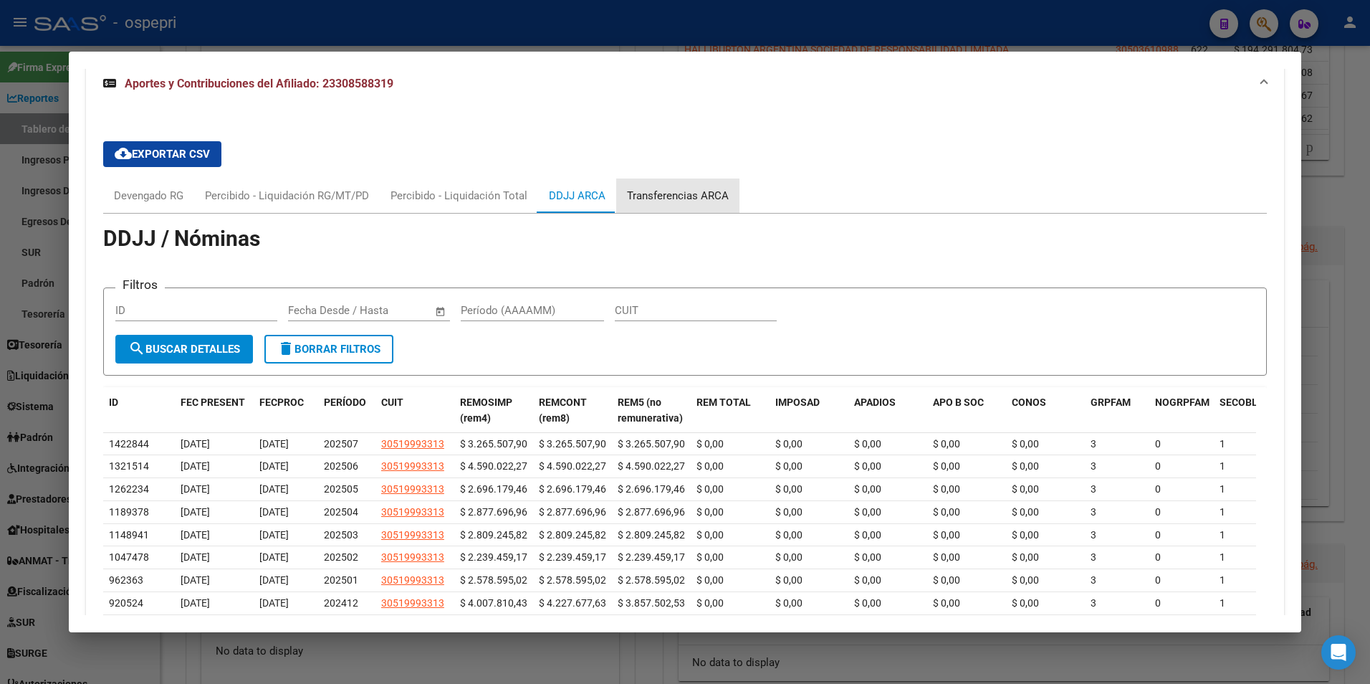
click at [699, 202] on div "Transferencias ARCA" at bounding box center [678, 196] width 102 height 16
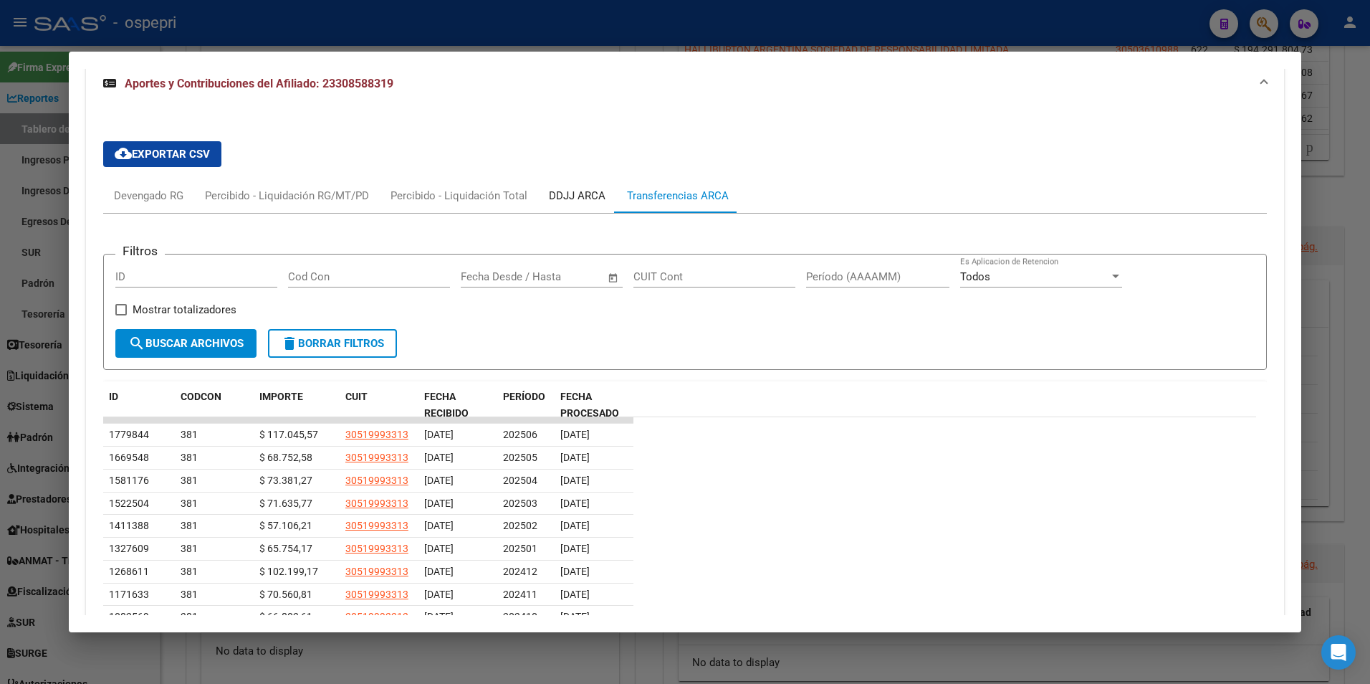
click at [574, 196] on div "DDJJ ARCA" at bounding box center [577, 196] width 57 height 16
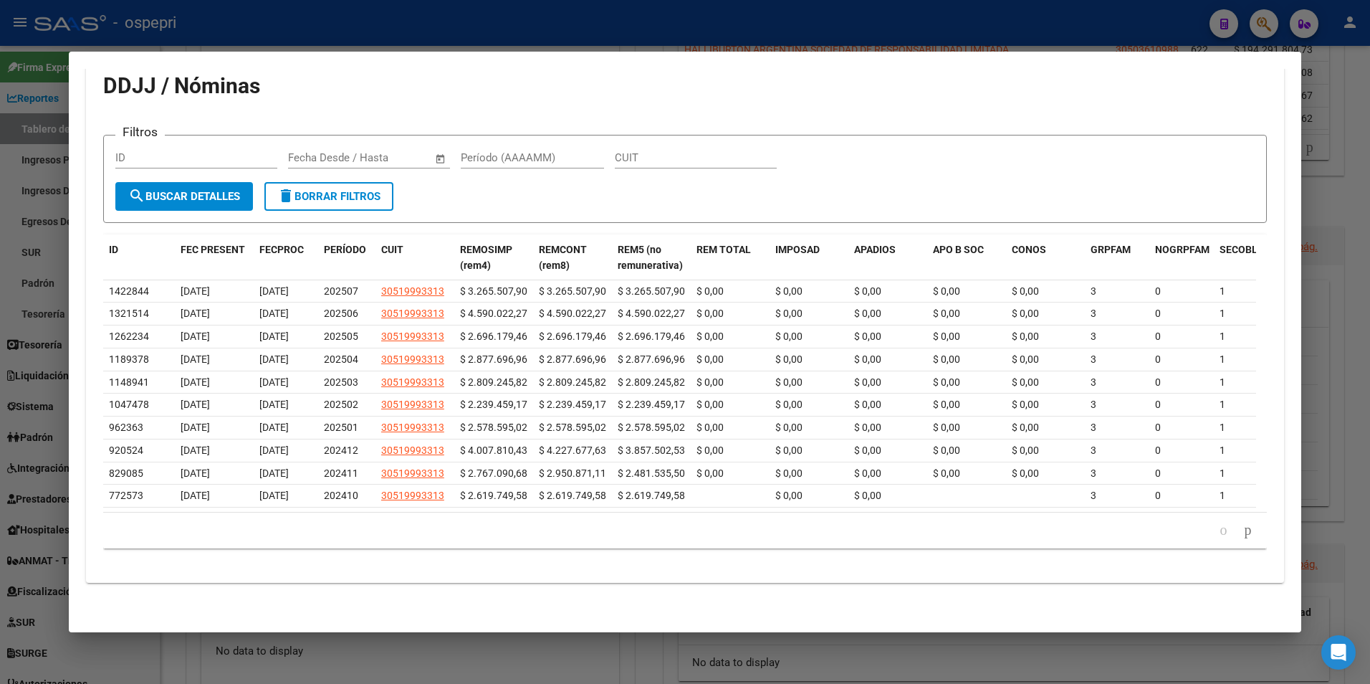
scroll to position [1193, 0]
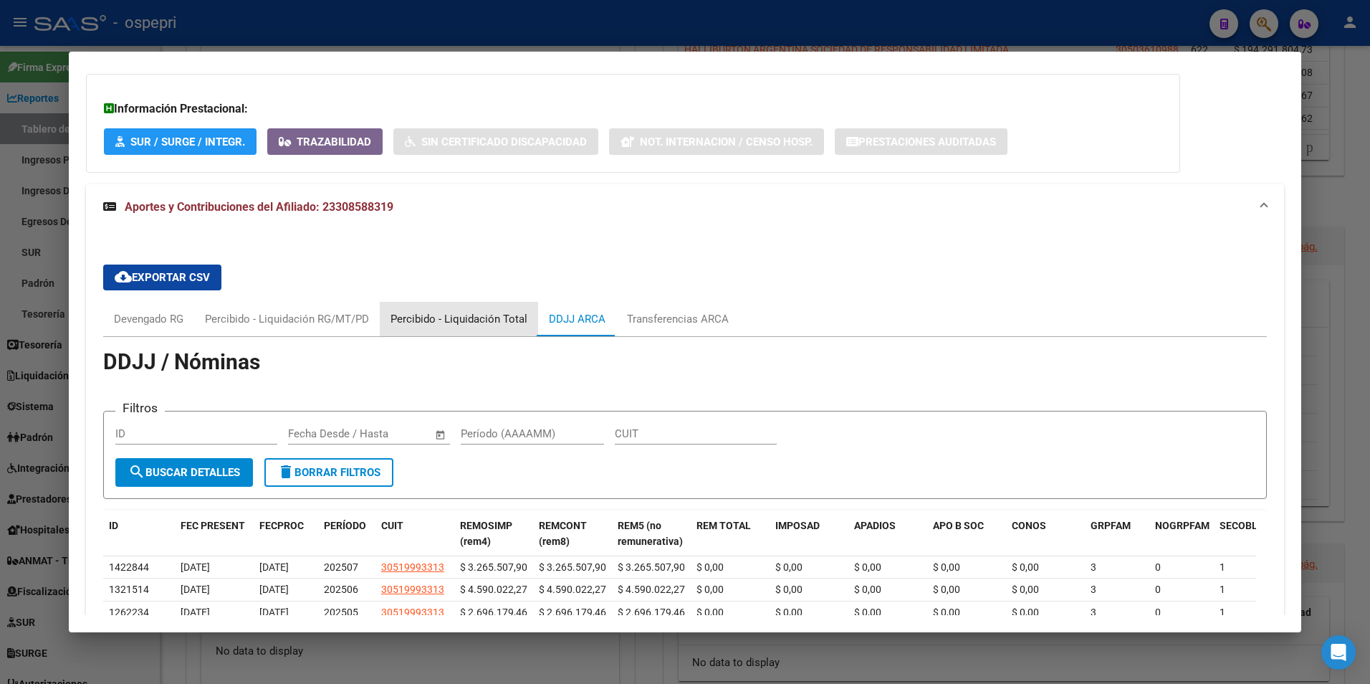
click at [468, 311] on div "Percibido - Liquidación Total" at bounding box center [459, 319] width 137 height 16
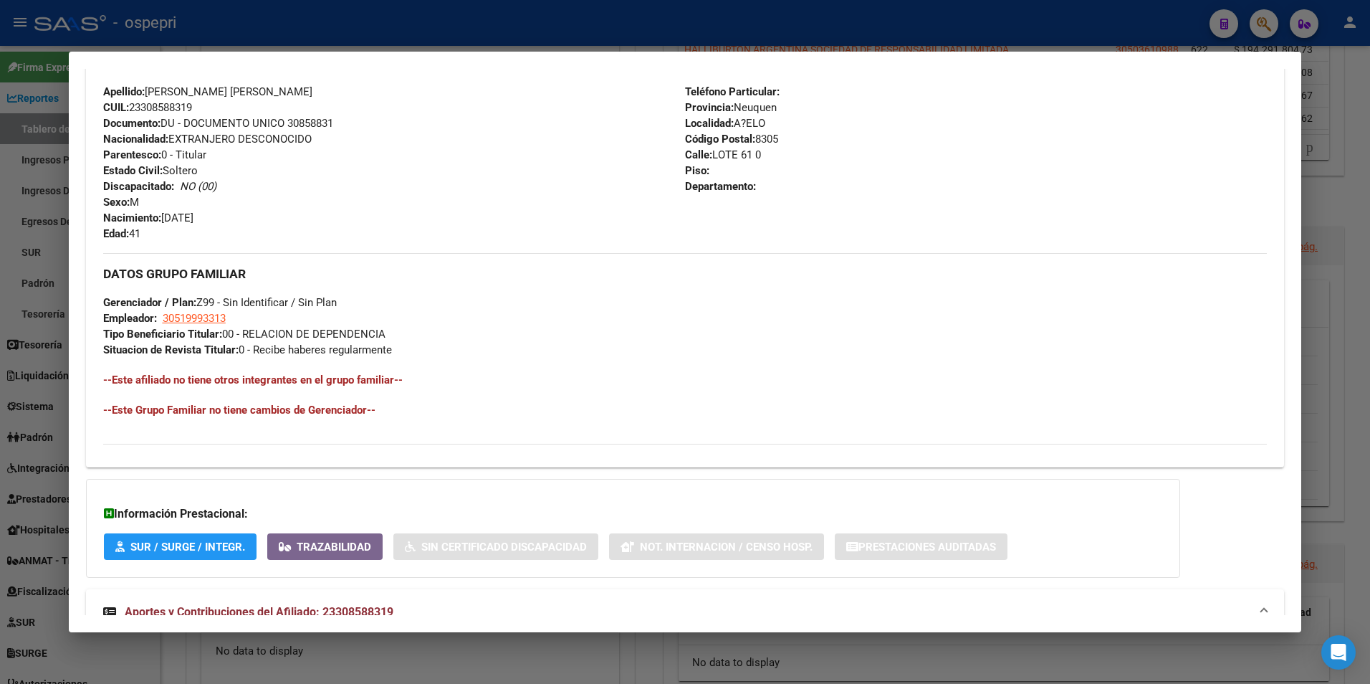
scroll to position [859, 0]
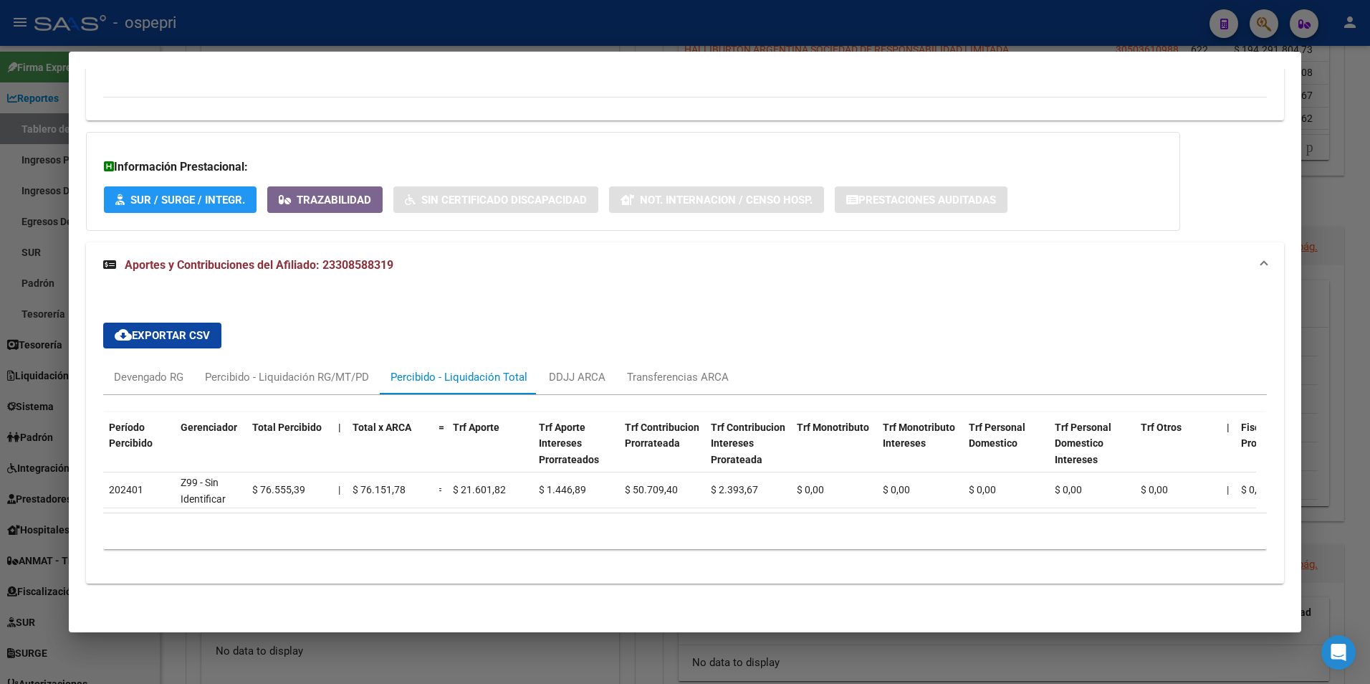
click at [293, 258] on span "Aportes y Contribuciones del Afiliado: 23308588319" at bounding box center [259, 265] width 269 height 14
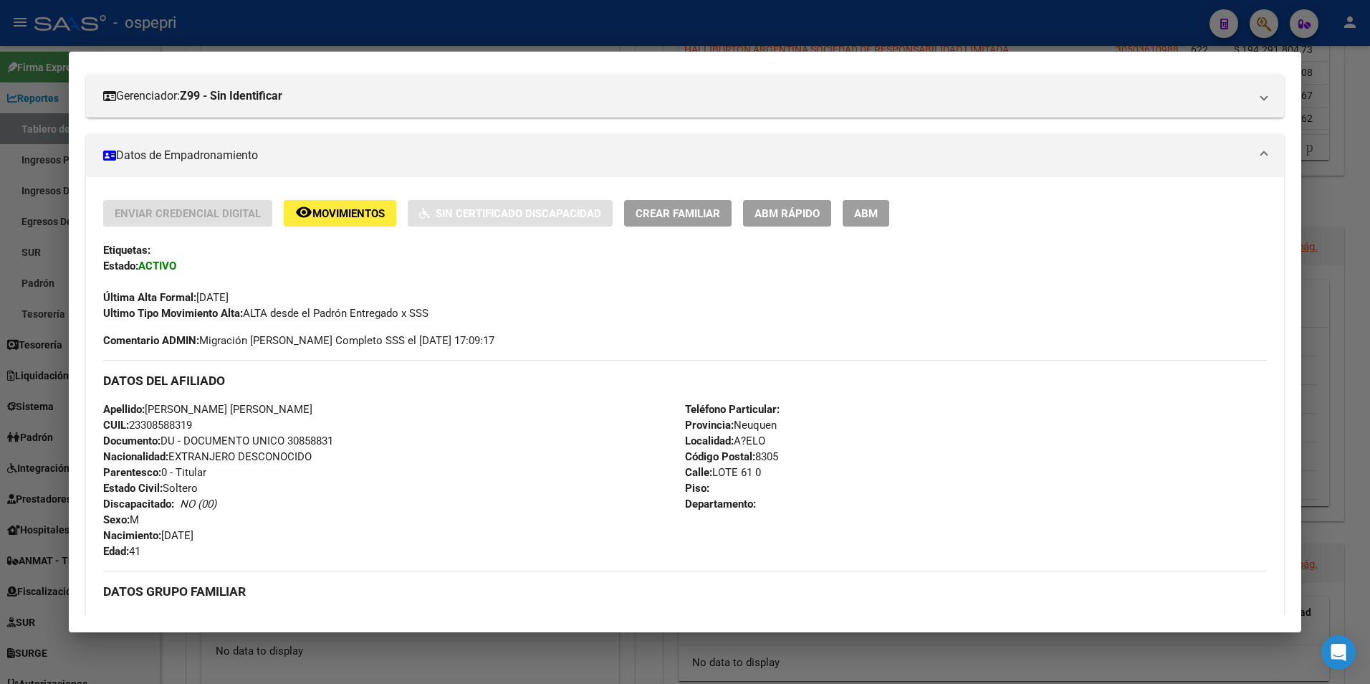
scroll to position [0, 0]
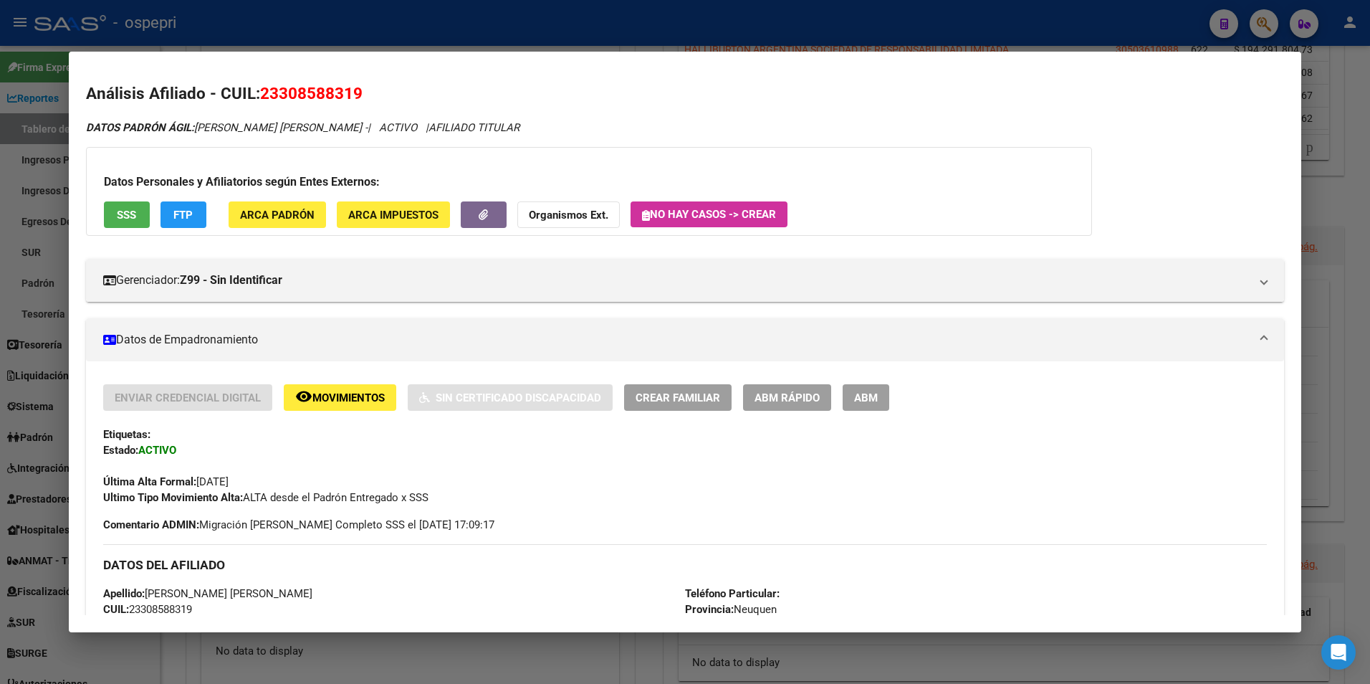
click at [1255, 92] on h2 "Análisis Afiliado - CUIL: 23308588319" at bounding box center [685, 94] width 1199 height 24
click at [1262, 28] on div at bounding box center [685, 342] width 1370 height 684
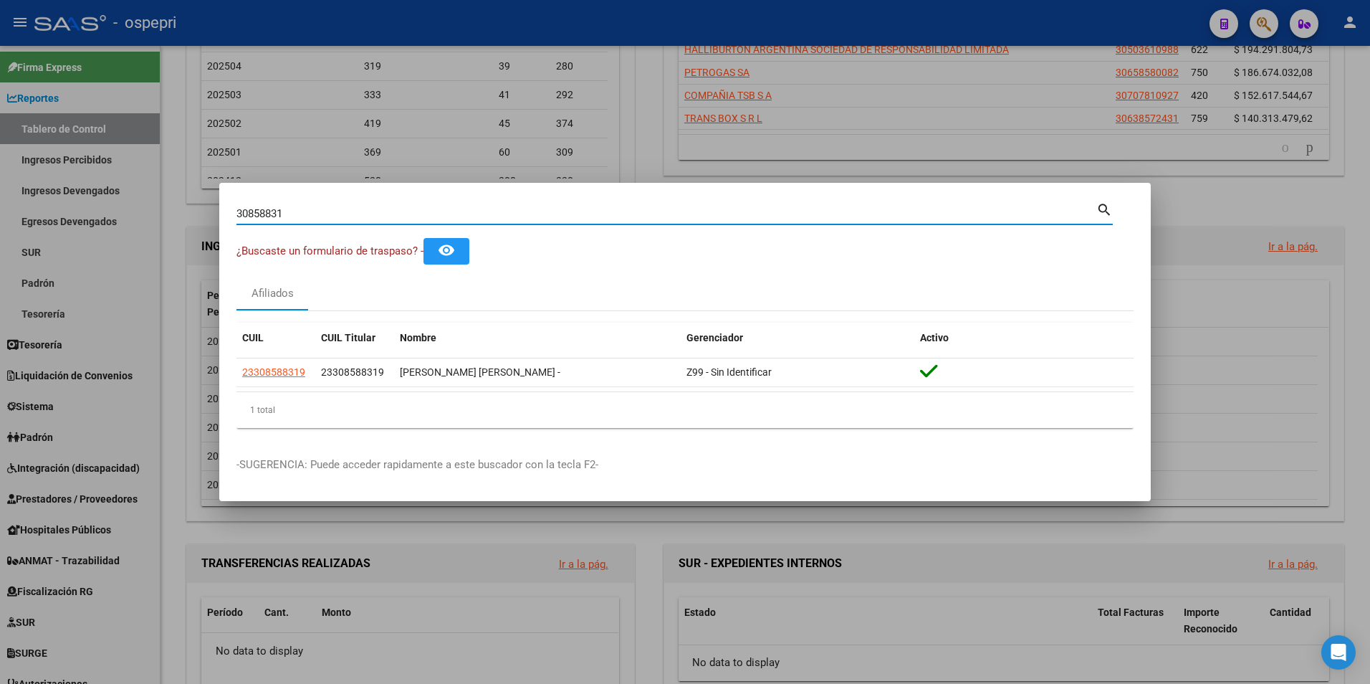
click at [326, 212] on input "30858831" at bounding box center [666, 213] width 860 height 13
click at [325, 212] on input "30858831" at bounding box center [666, 213] width 860 height 13
paste input "519993313"
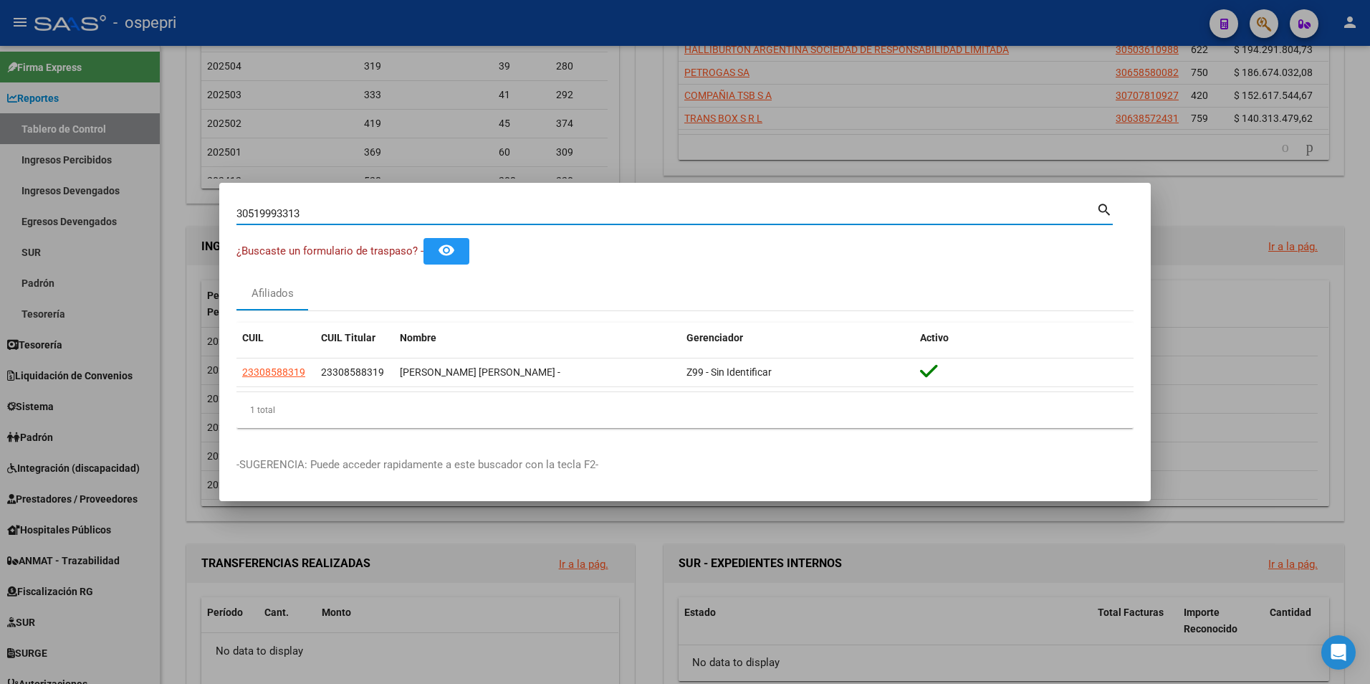
type input "30519993313"
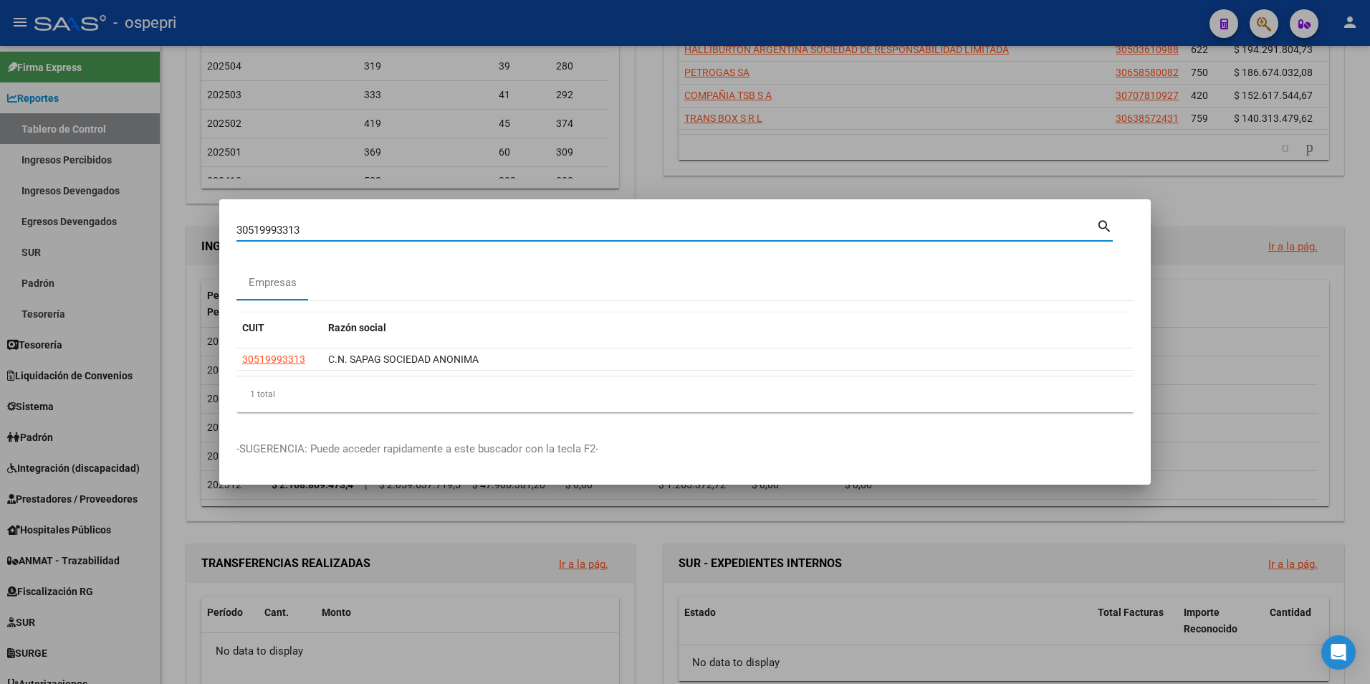
drag, startPoint x: 365, startPoint y: 226, endPoint x: -3, endPoint y: 215, distance: 368.5
click at [0, 215] on html "menu - ospepri person Firma Express Reportes Tablero de Control Ingresos Percib…" at bounding box center [685, 342] width 1370 height 684
paste input "30858831"
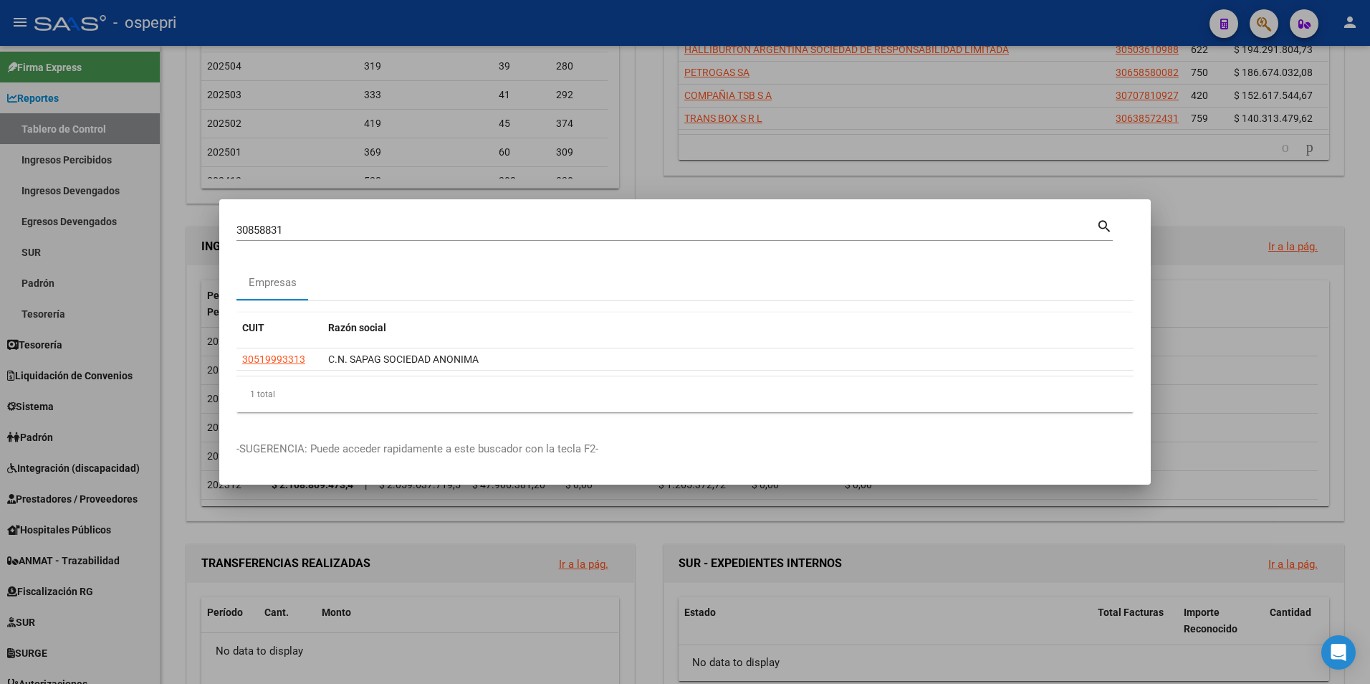
click at [1114, 223] on mat-dialog-content "30858831 Buscar (apellido, dni, [PERSON_NAME], nro traspaso, cuit, obra social)…" at bounding box center [685, 319] width 932 height 207
click at [1104, 223] on mat-icon "search" at bounding box center [1104, 224] width 16 height 17
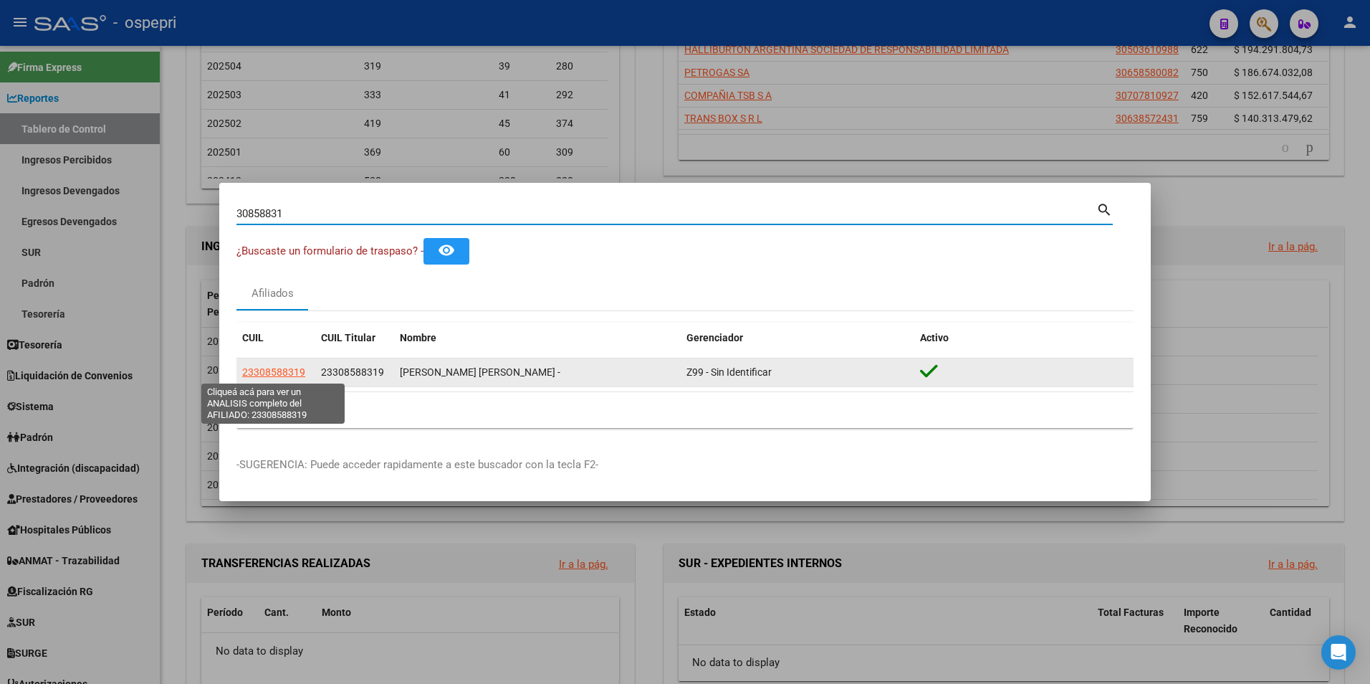
click at [265, 370] on span "23308588319" at bounding box center [273, 371] width 63 height 11
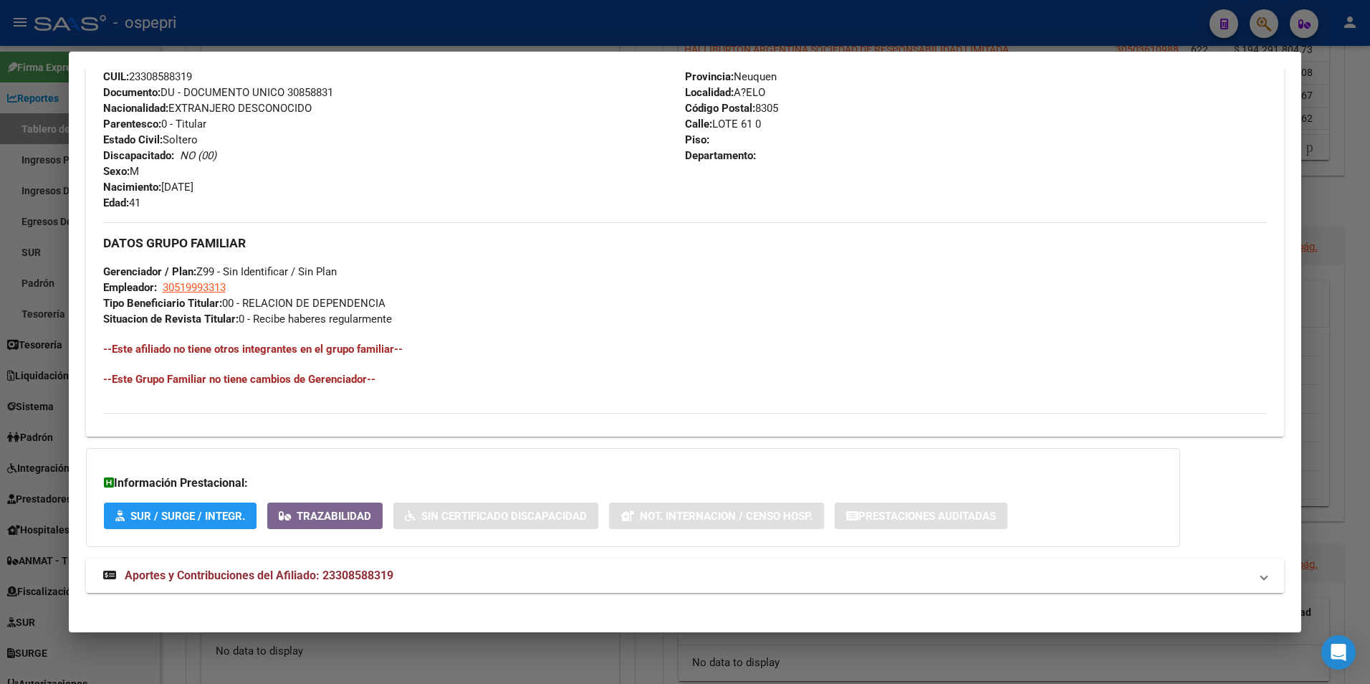
scroll to position [542, 0]
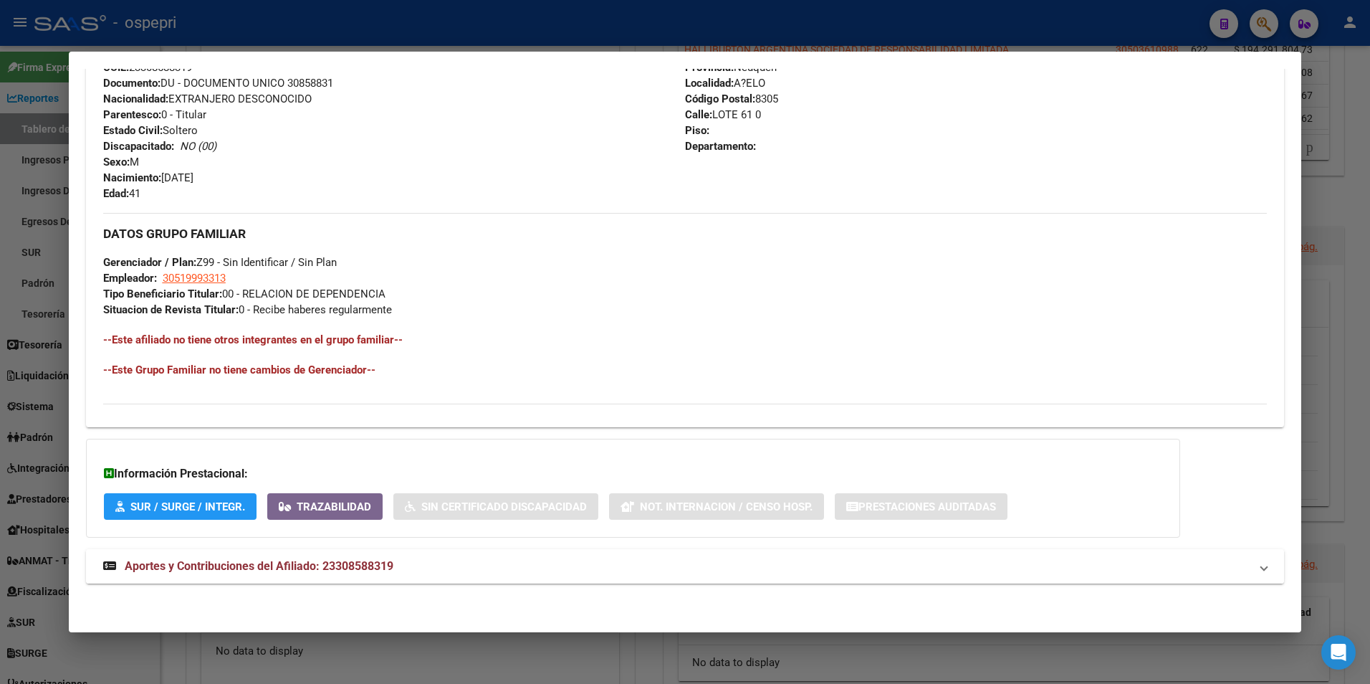
click at [264, 570] on span "Aportes y Contribuciones del Afiliado: 23308588319" at bounding box center [259, 566] width 269 height 14
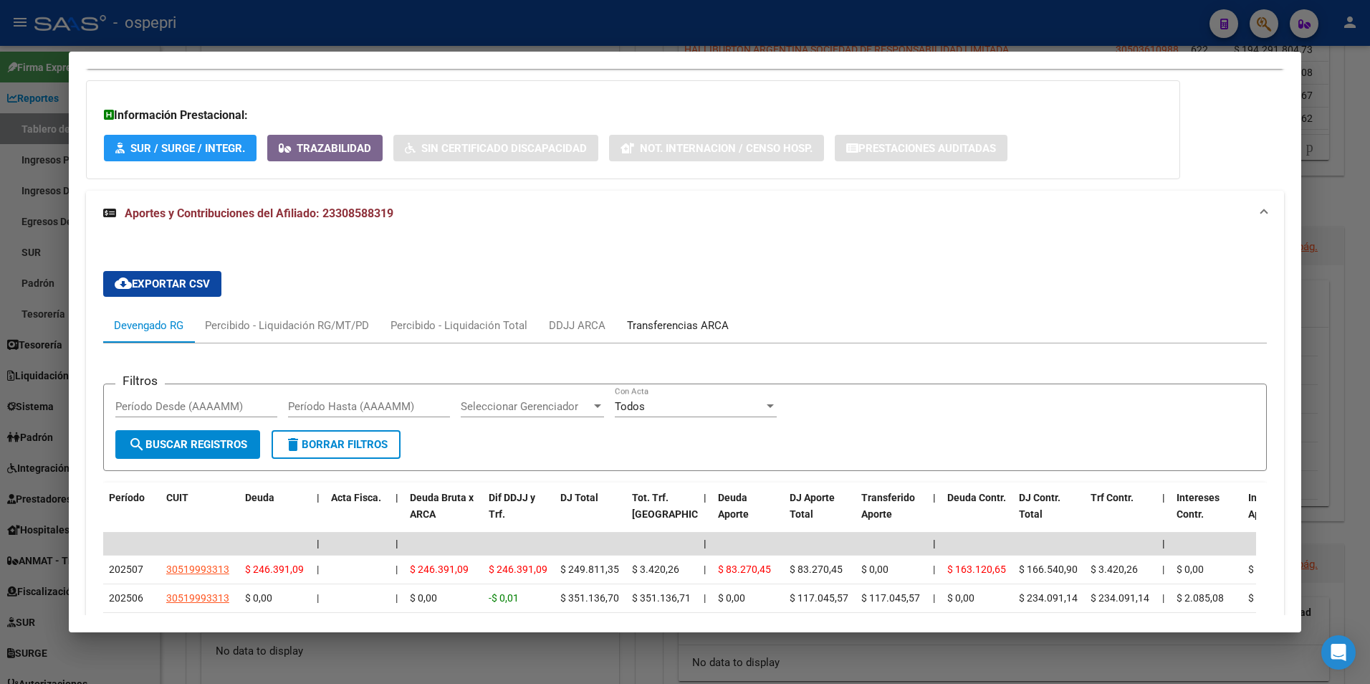
click at [678, 322] on div "Transferencias ARCA" at bounding box center [678, 325] width 102 height 16
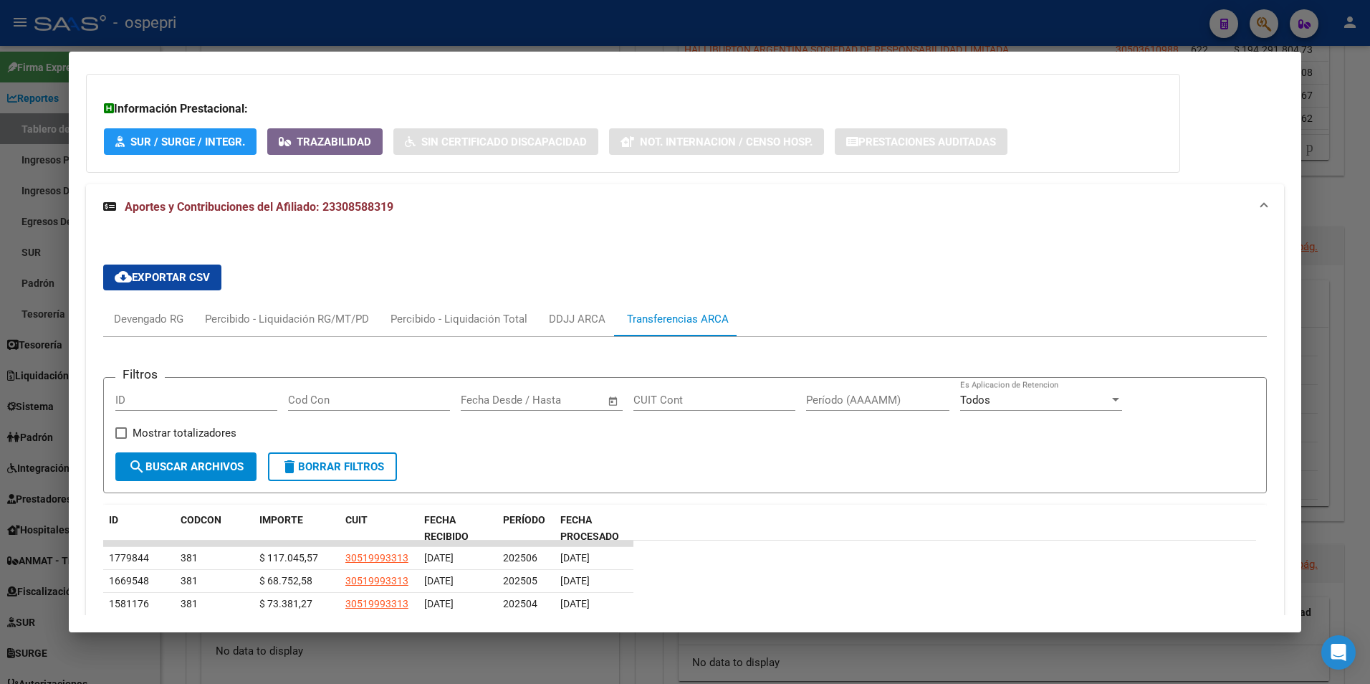
scroll to position [887, 0]
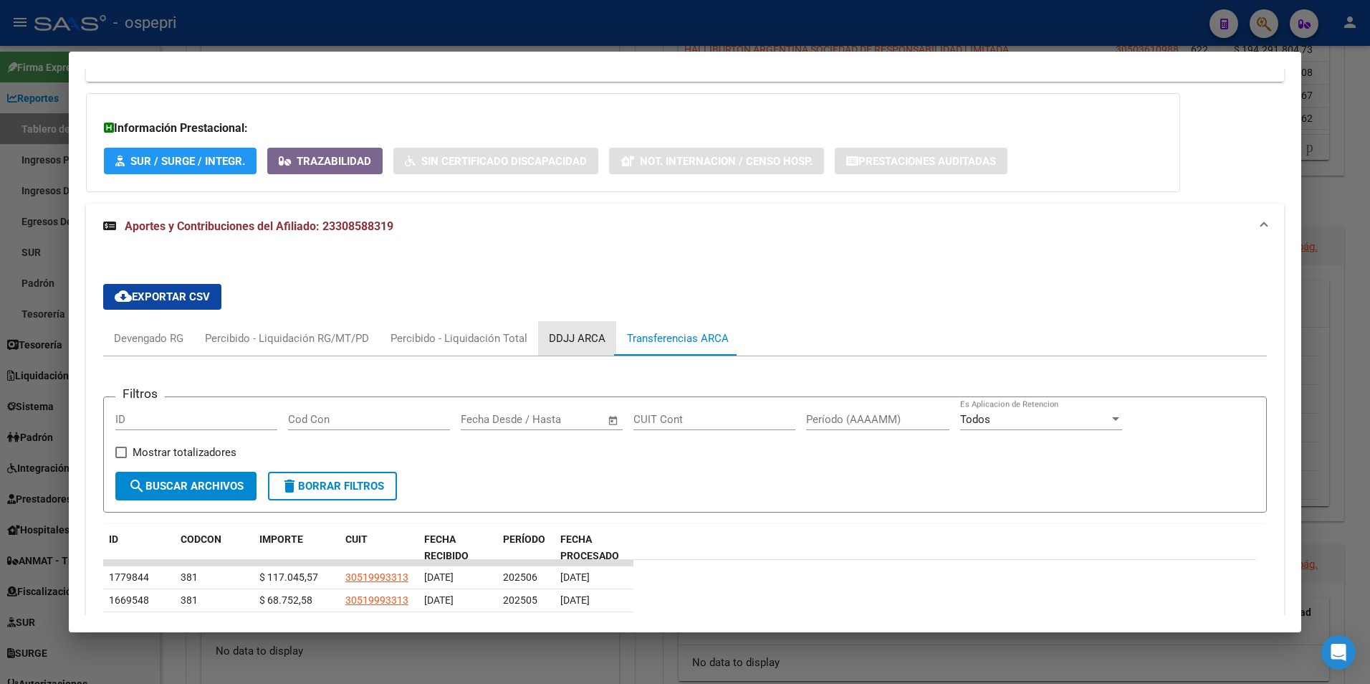
click at [580, 344] on div "DDJJ ARCA" at bounding box center [577, 338] width 57 height 16
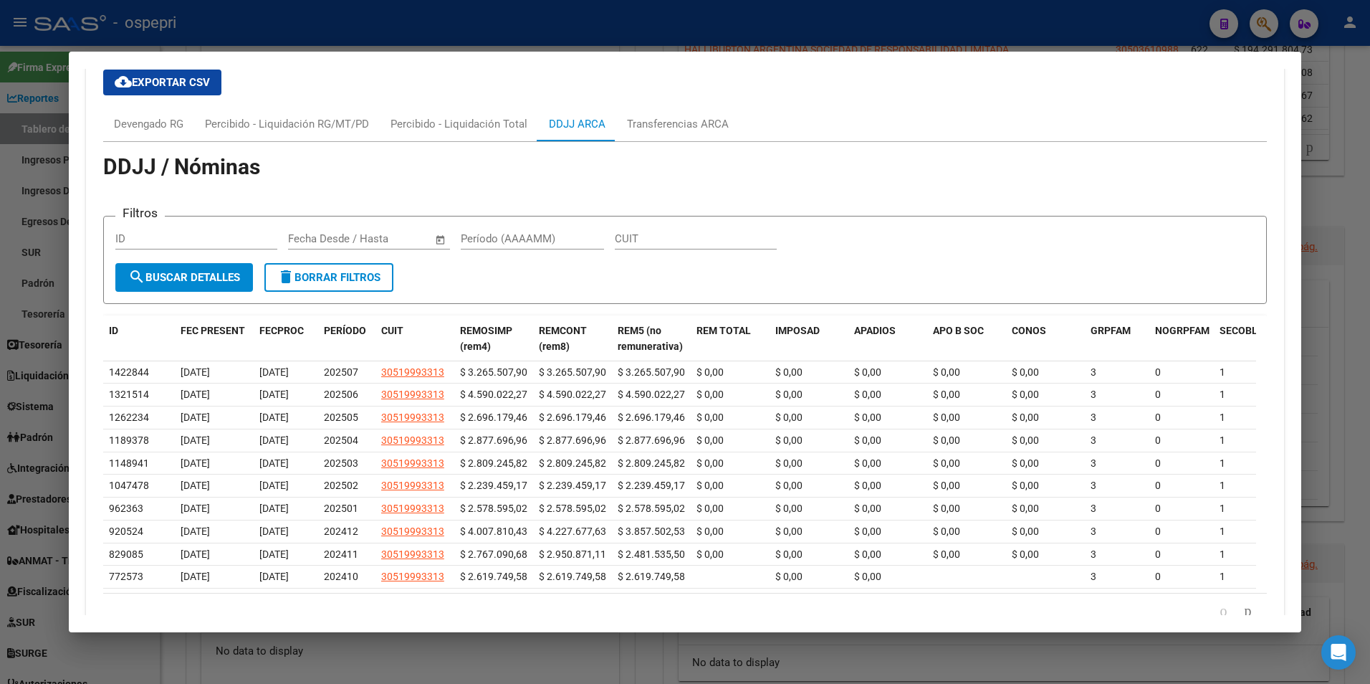
scroll to position [1102, 0]
click at [165, 113] on div "Devengado RG" at bounding box center [148, 123] width 91 height 34
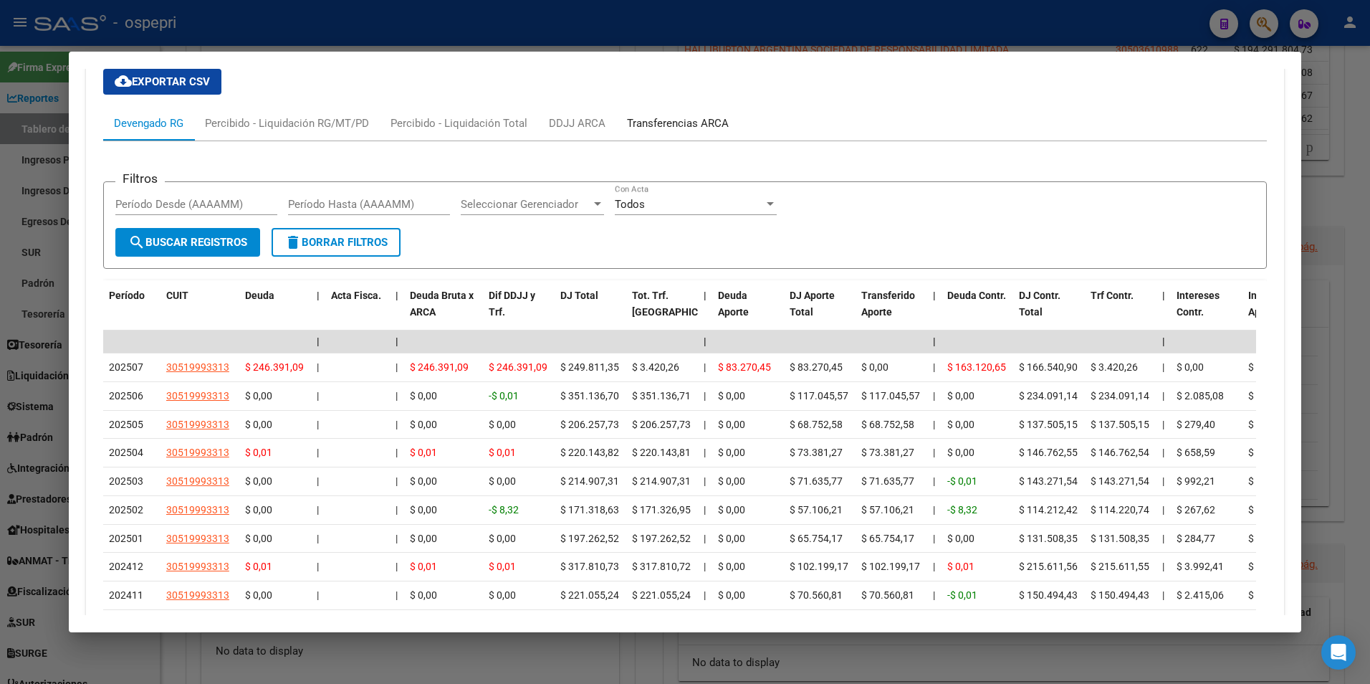
click at [689, 125] on div "Transferencias ARCA" at bounding box center [678, 123] width 102 height 16
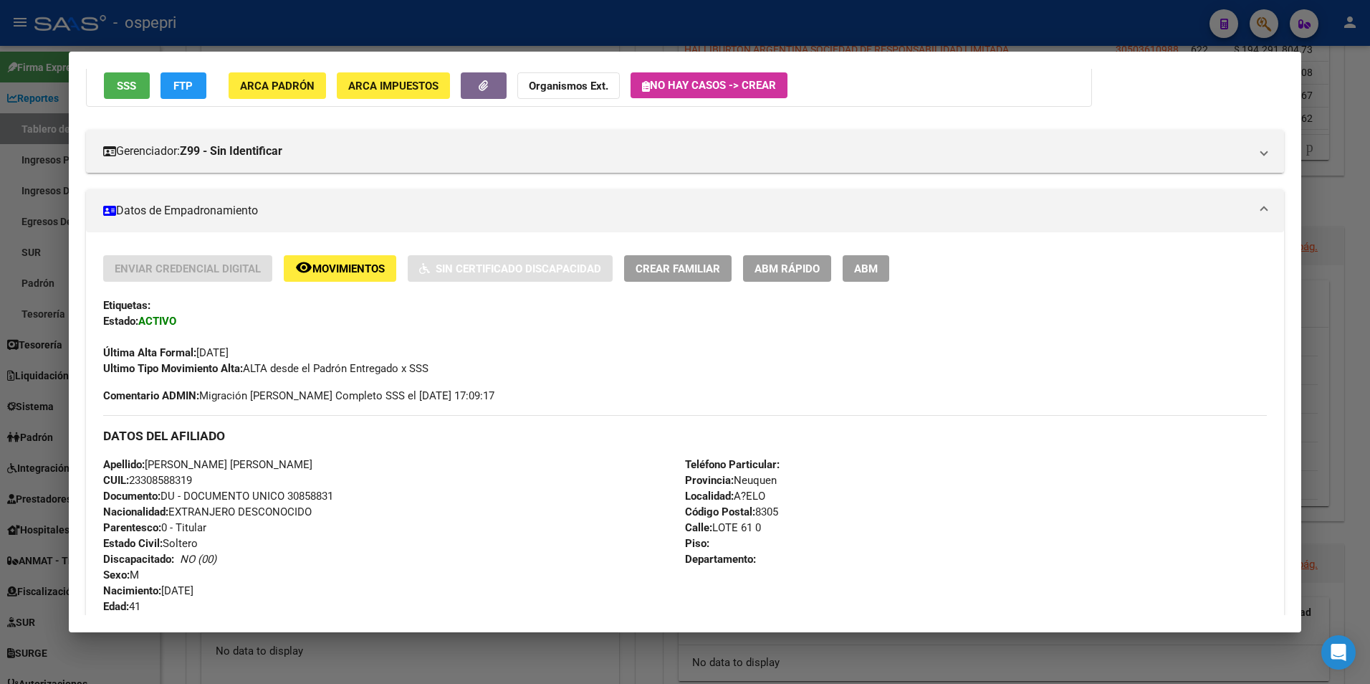
scroll to position [0, 0]
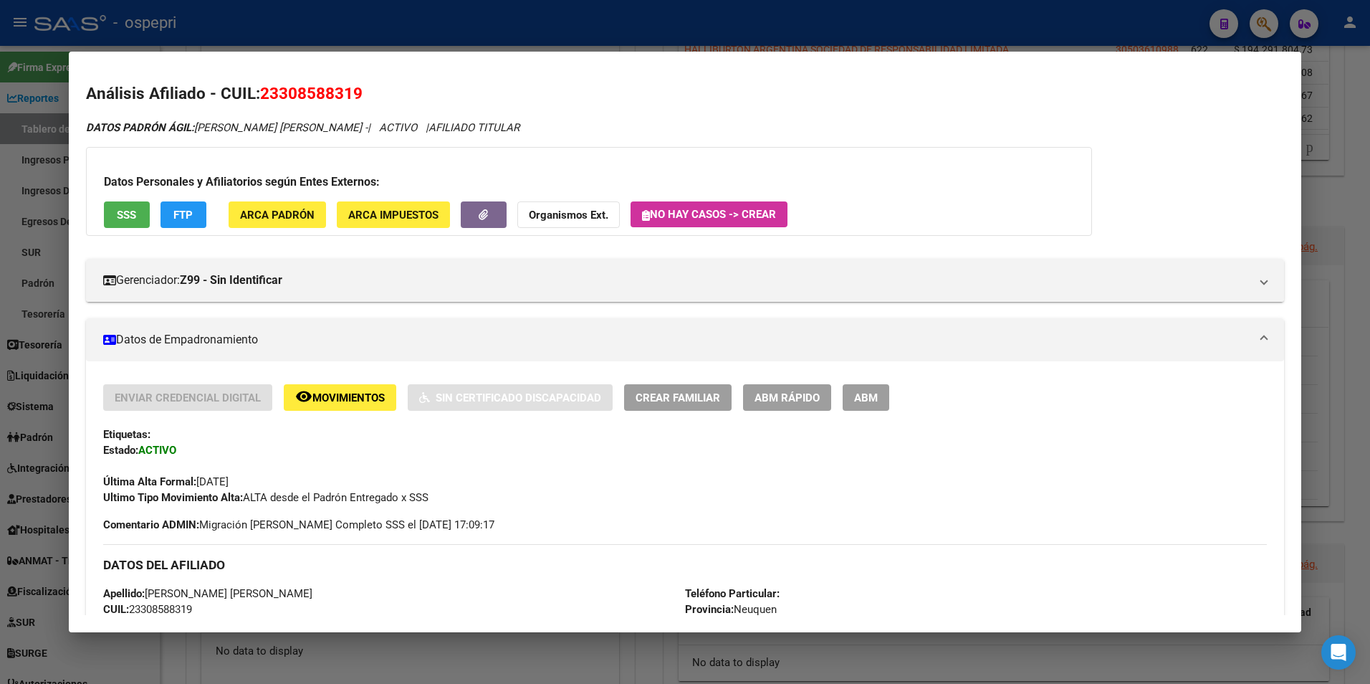
click at [1256, 18] on div at bounding box center [685, 342] width 1370 height 684
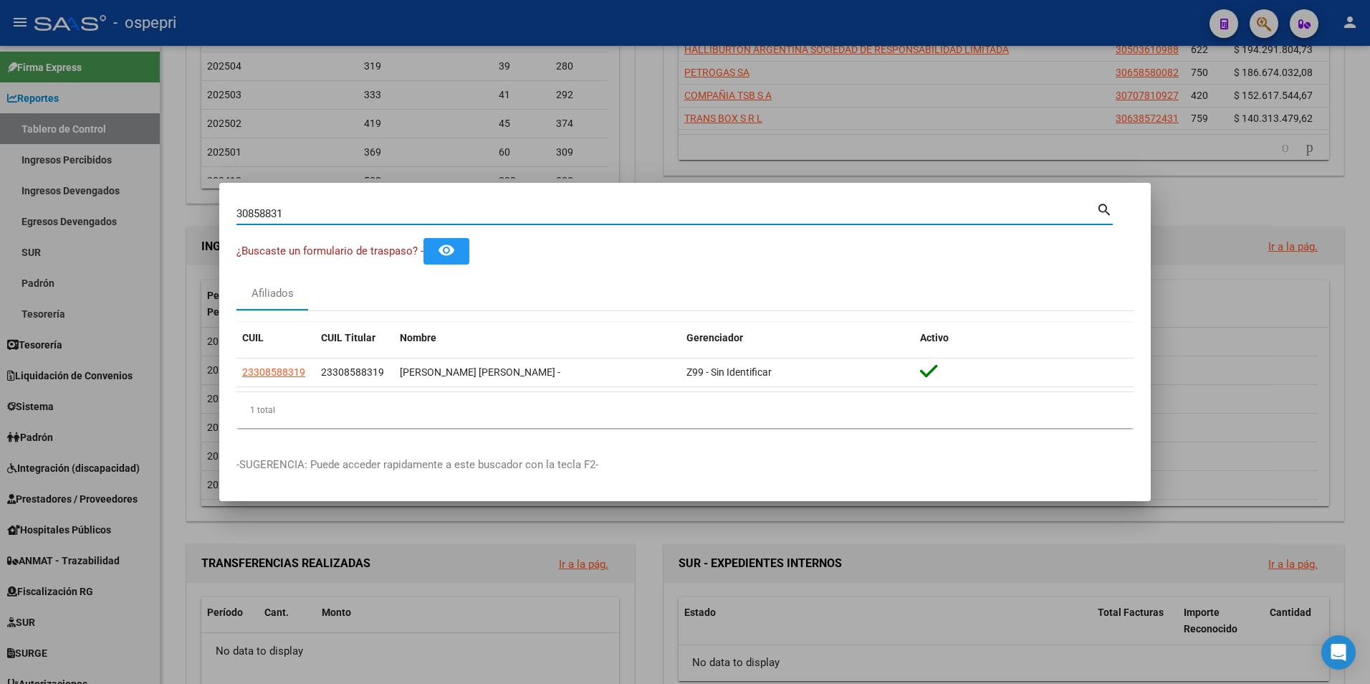
click at [301, 216] on input "30858831" at bounding box center [666, 213] width 860 height 13
click at [299, 213] on input "30858831" at bounding box center [666, 213] width 860 height 13
paste input "7175619"
type input "37175619"
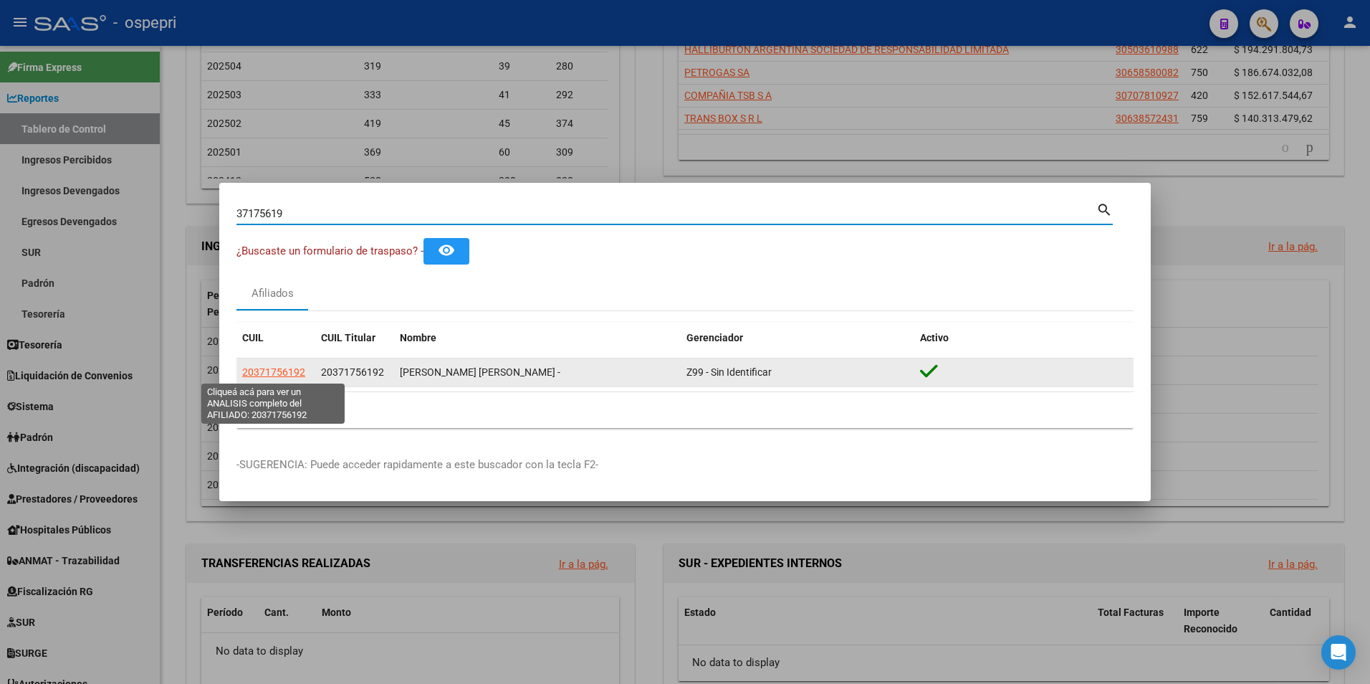
click at [287, 375] on span "20371756192" at bounding box center [273, 371] width 63 height 11
type textarea "20371756192"
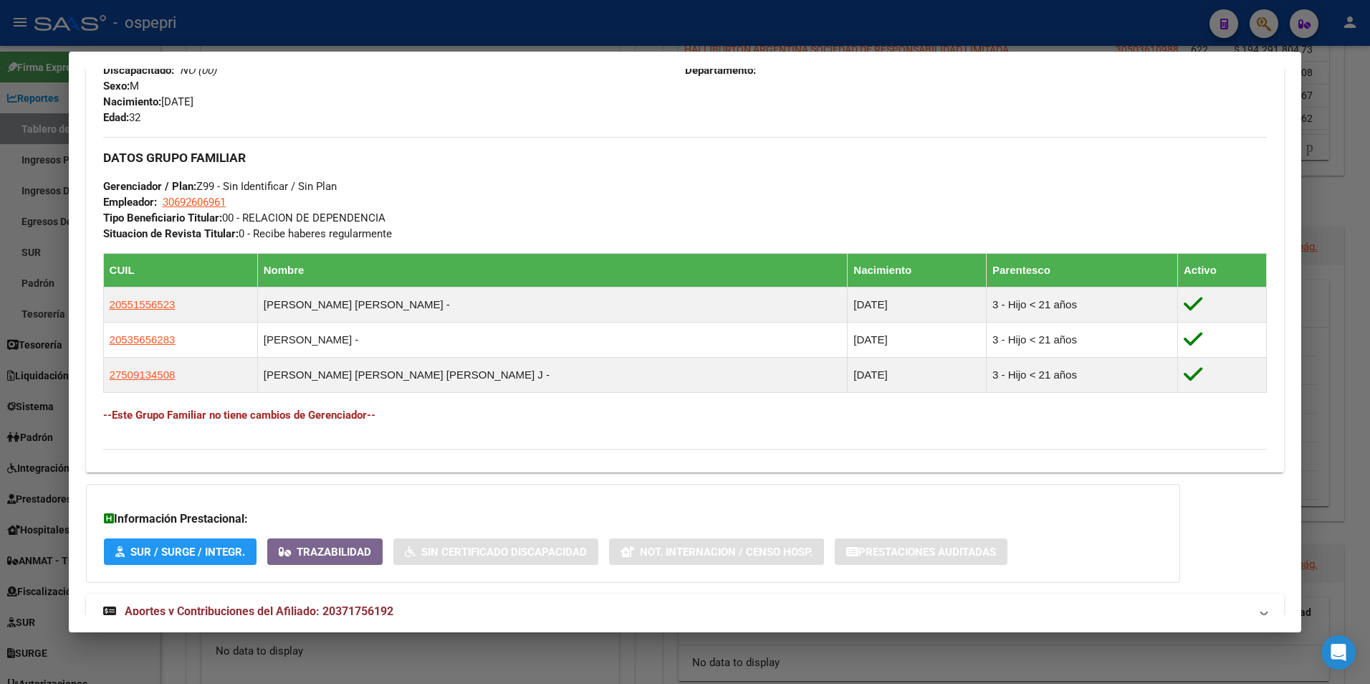
scroll to position [663, 0]
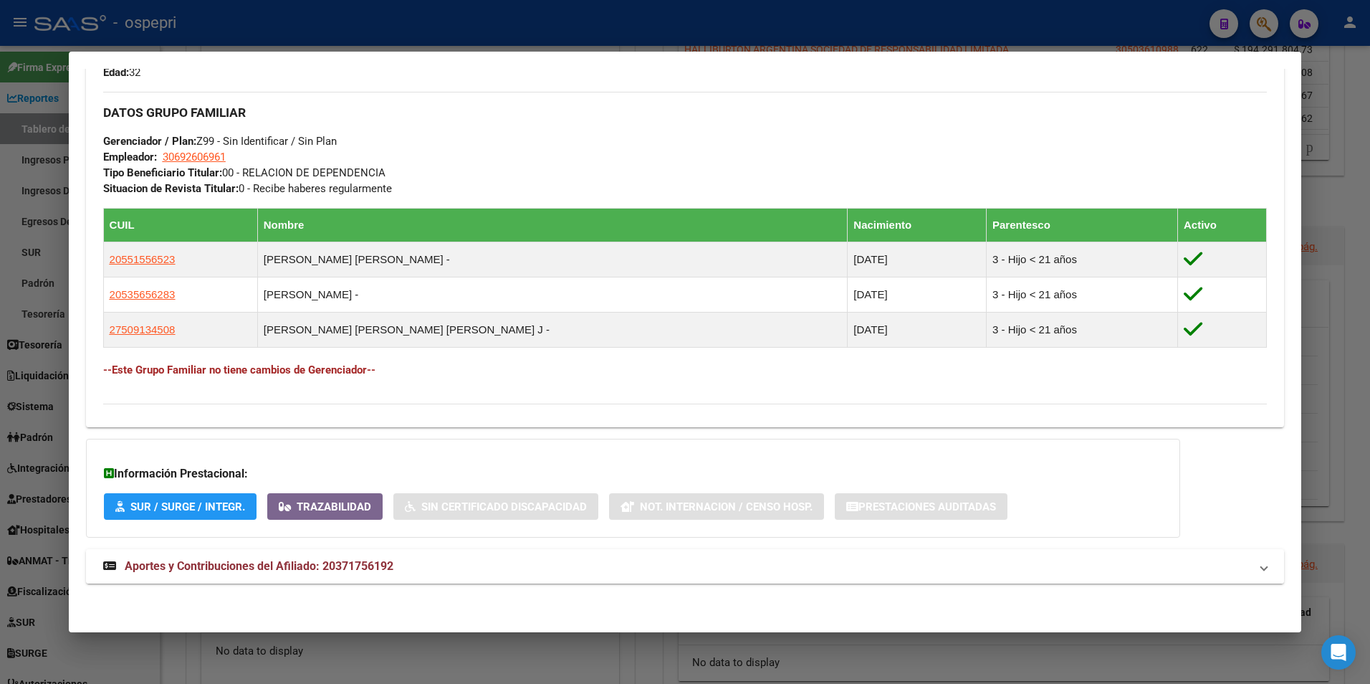
click at [368, 564] on span "Aportes y Contribuciones del Afiliado: 20371756192" at bounding box center [259, 566] width 269 height 14
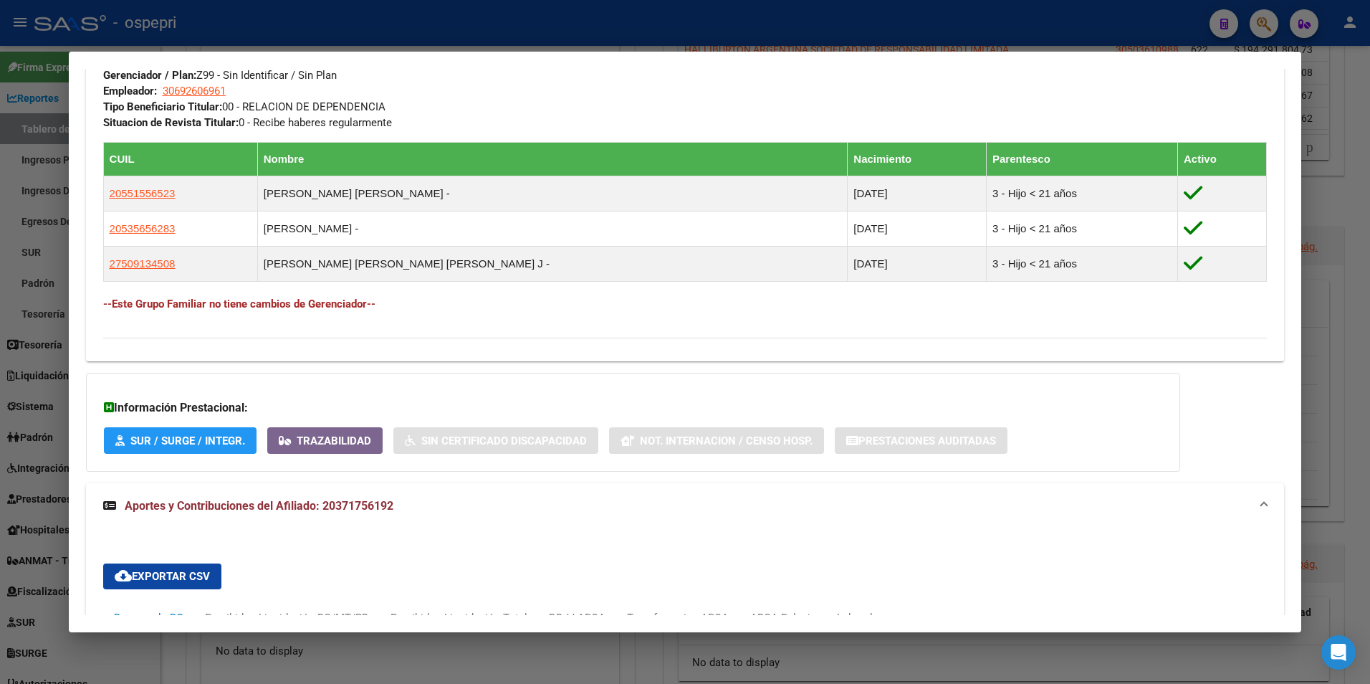
scroll to position [950, 0]
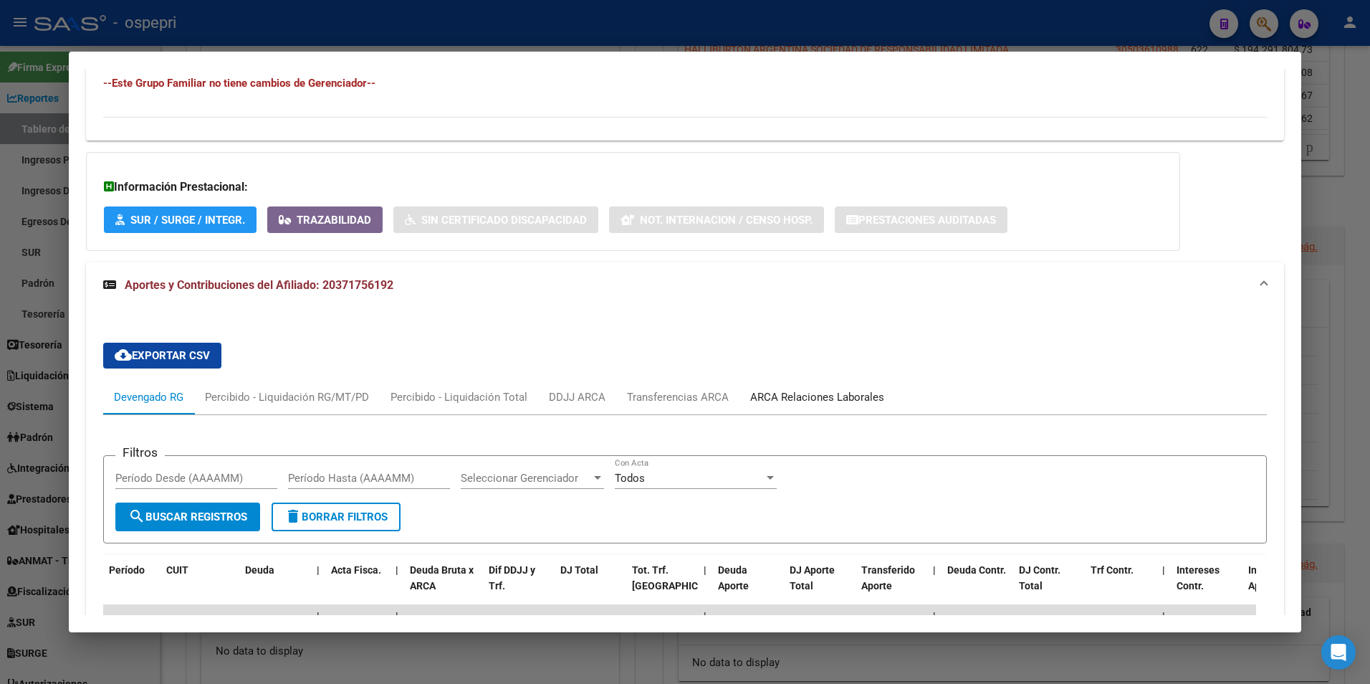
click at [814, 400] on div "ARCA Relaciones Laborales" at bounding box center [817, 397] width 134 height 16
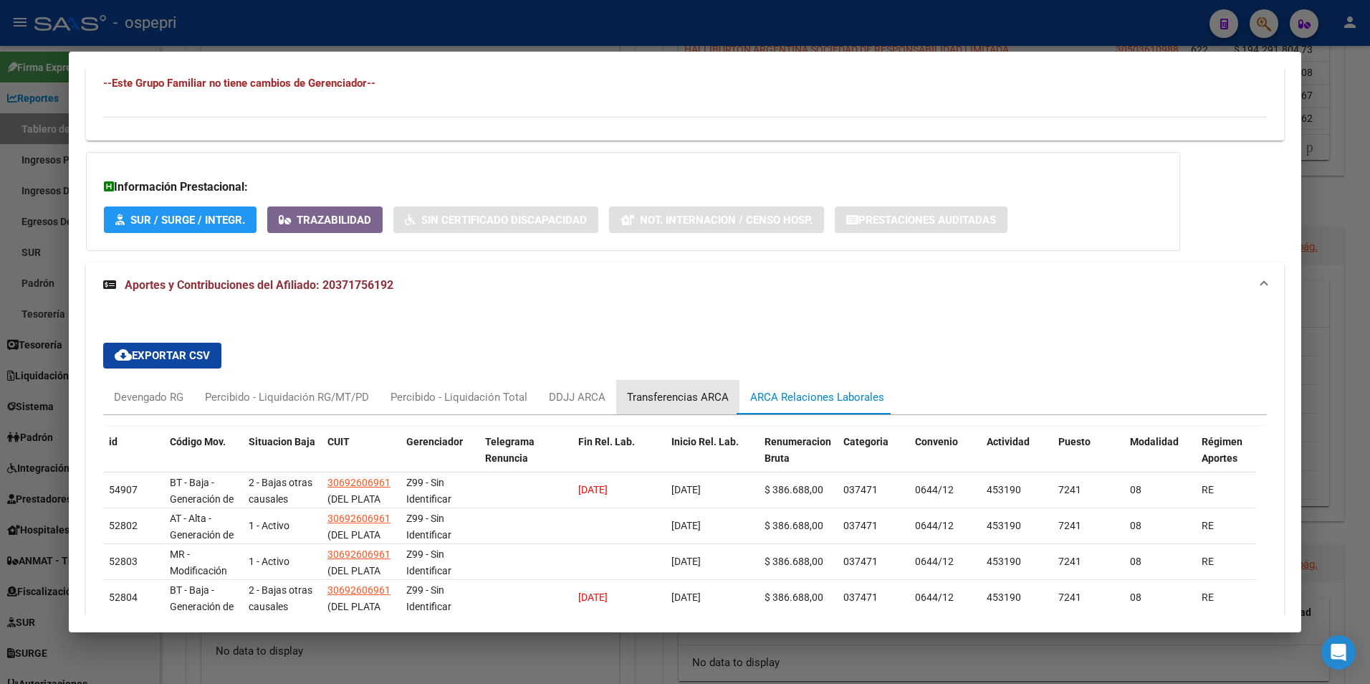
click at [692, 402] on div "Transferencias ARCA" at bounding box center [678, 397] width 102 height 16
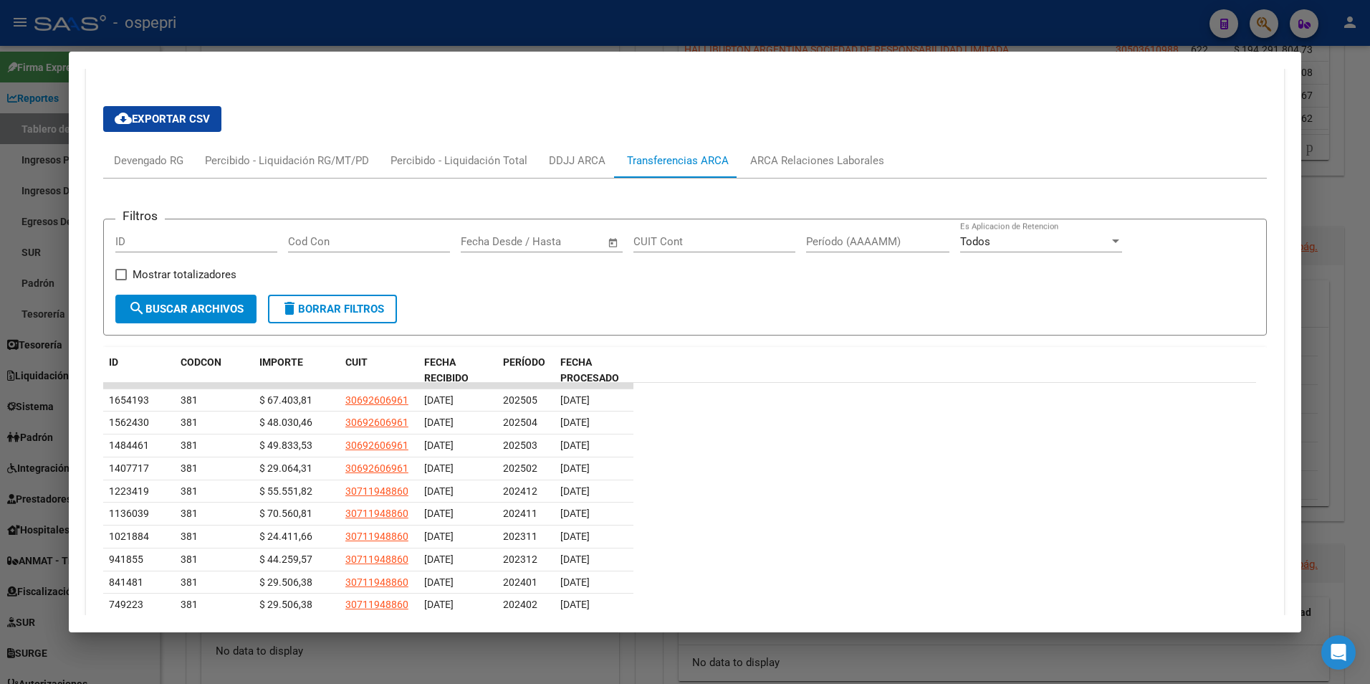
scroll to position [937, 0]
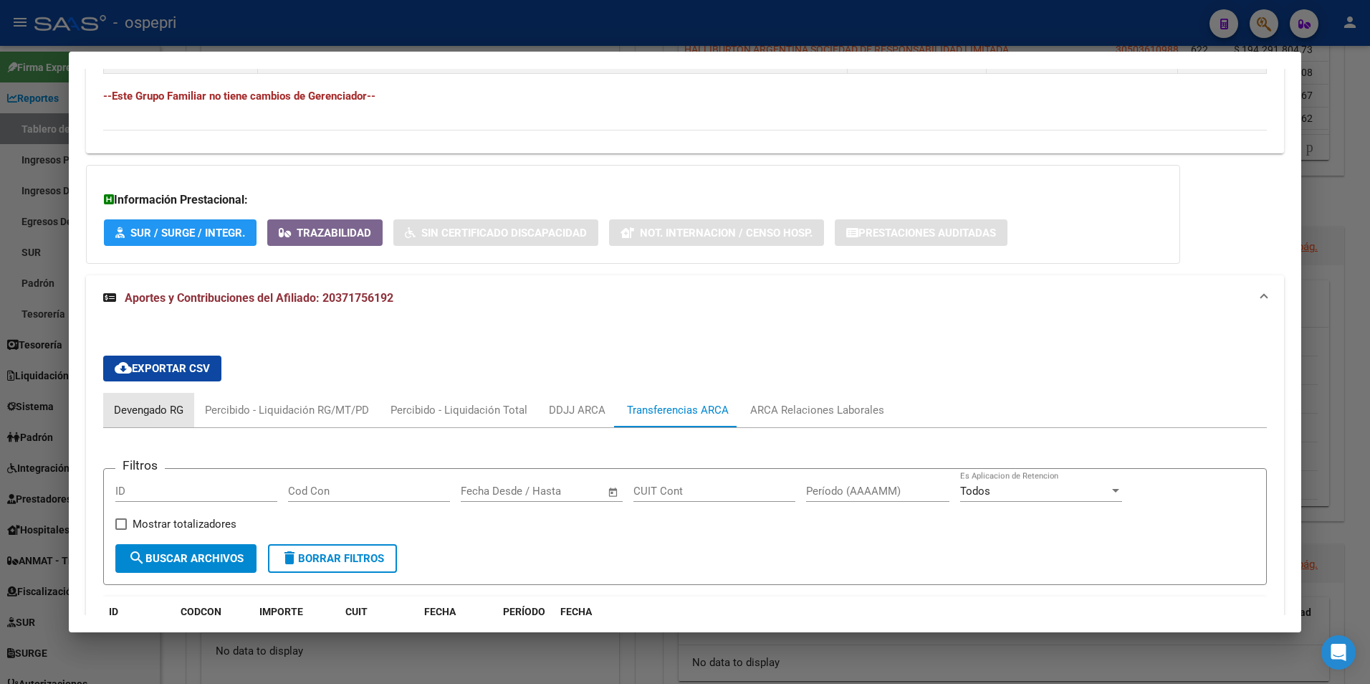
click at [156, 401] on div "Devengado RG" at bounding box center [148, 410] width 91 height 34
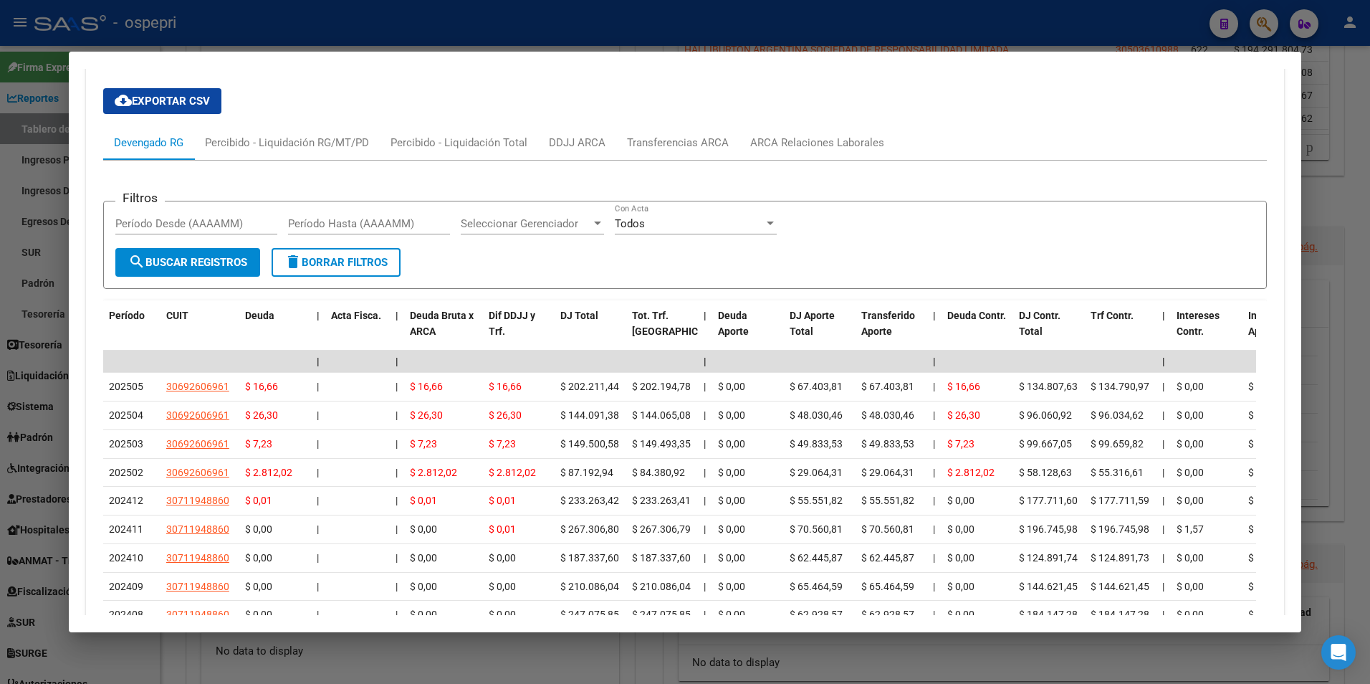
scroll to position [1223, 0]
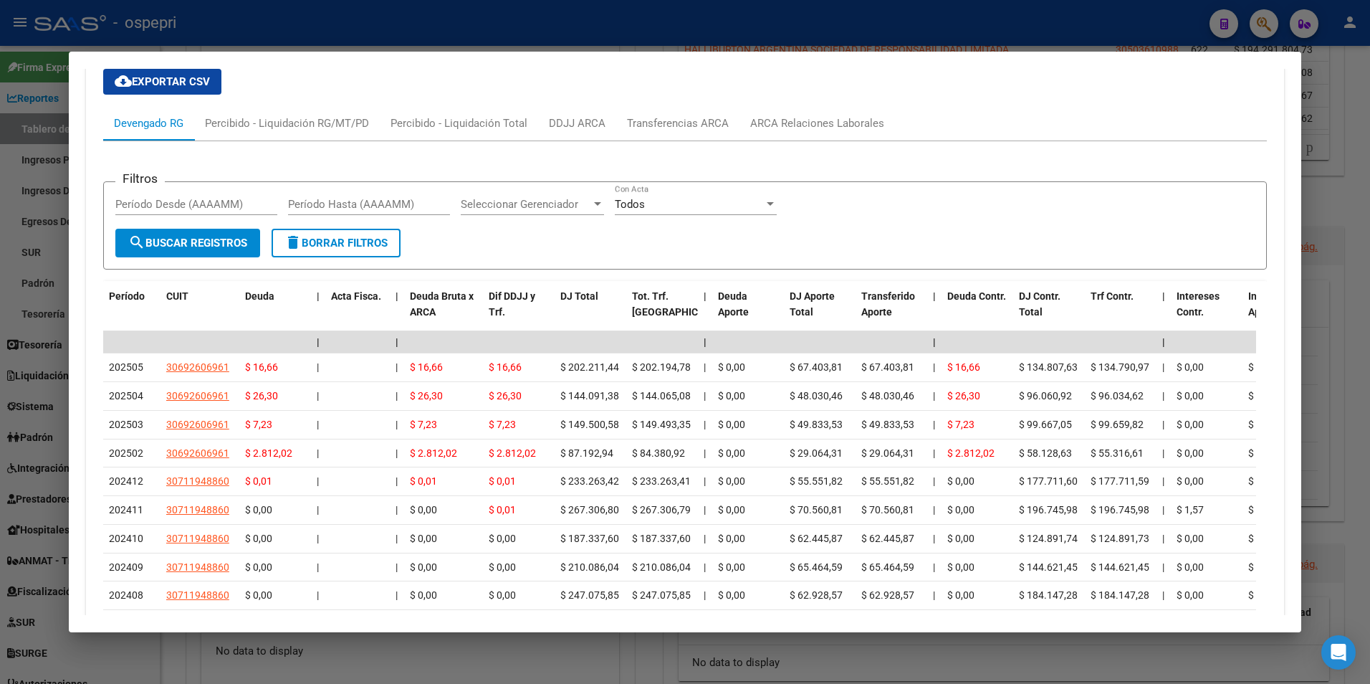
click at [1256, 31] on div at bounding box center [685, 342] width 1370 height 684
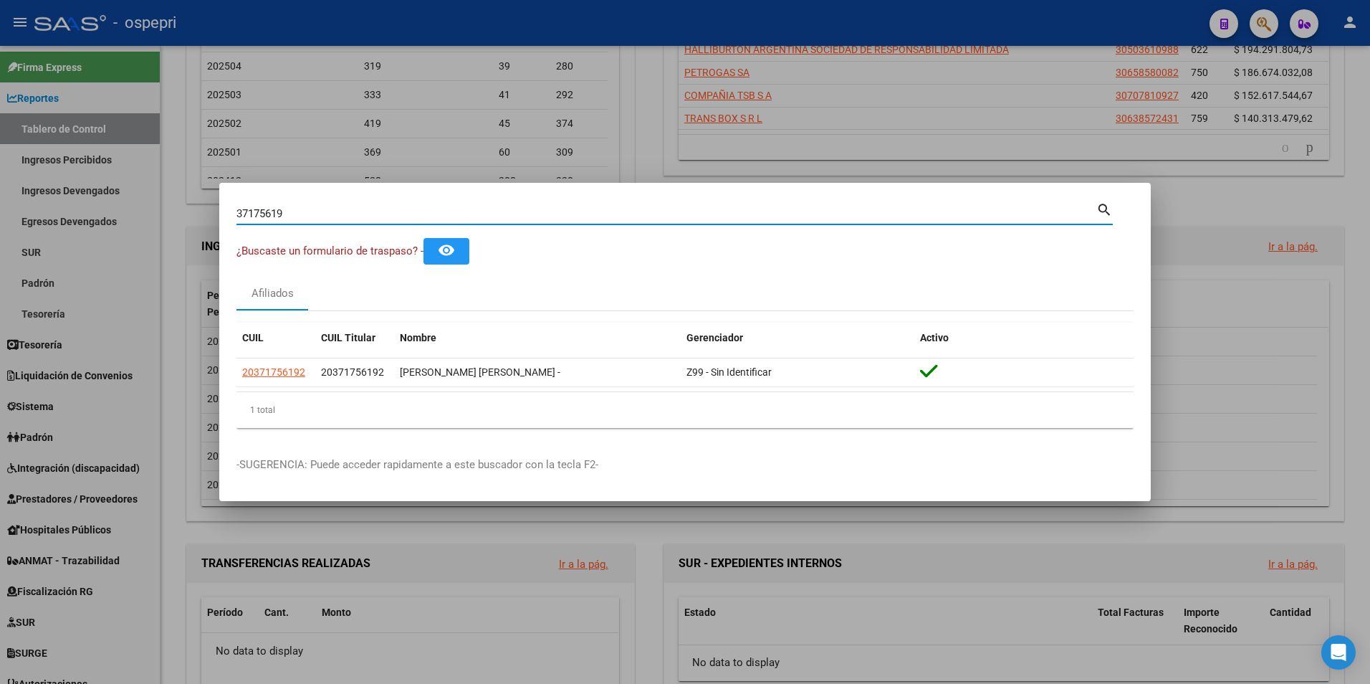
click at [1038, 216] on input "37175619" at bounding box center [666, 213] width 860 height 13
paste input "28981390"
type input "28981390"
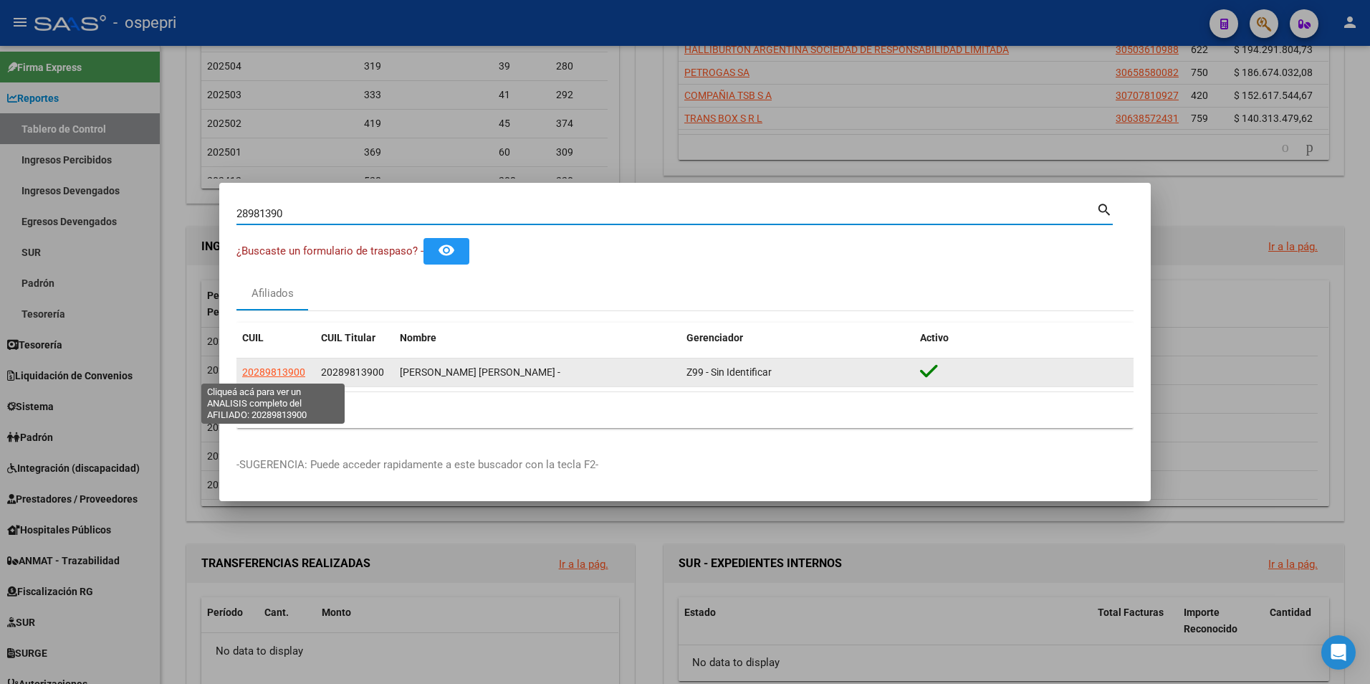
click at [253, 370] on span "20289813900" at bounding box center [273, 371] width 63 height 11
type textarea "20289813900"
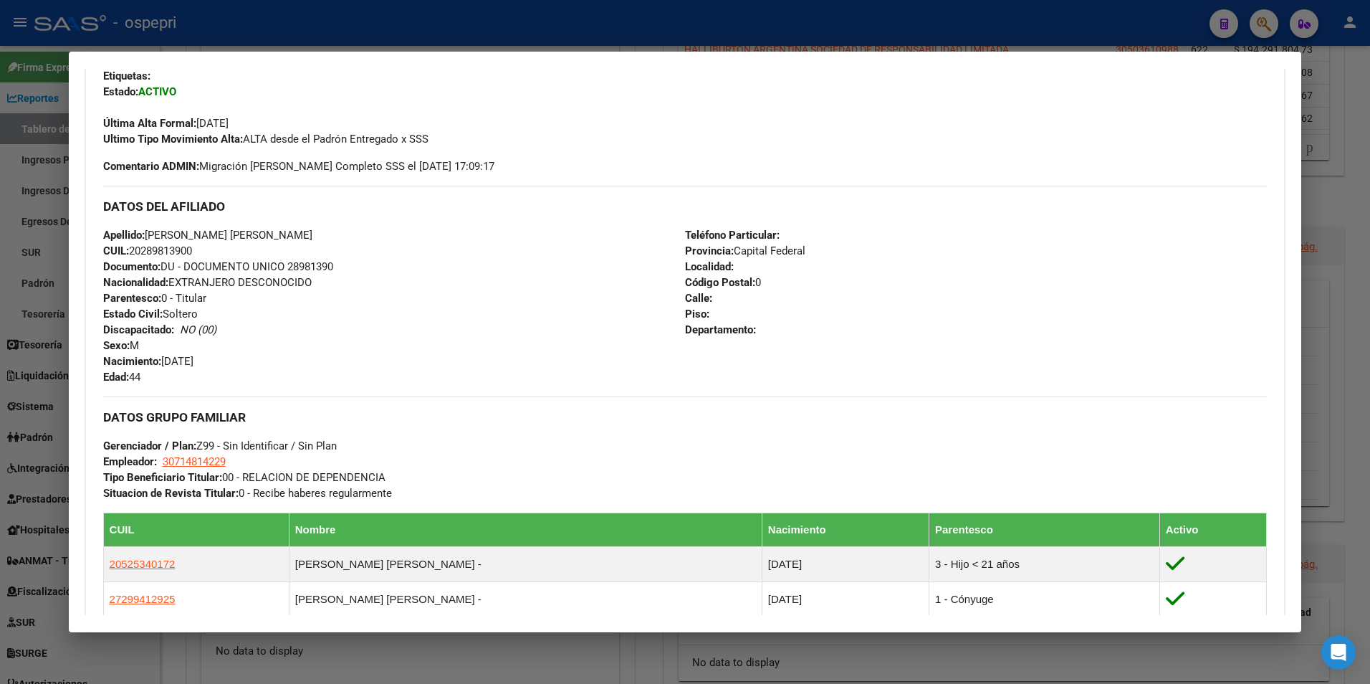
scroll to position [628, 0]
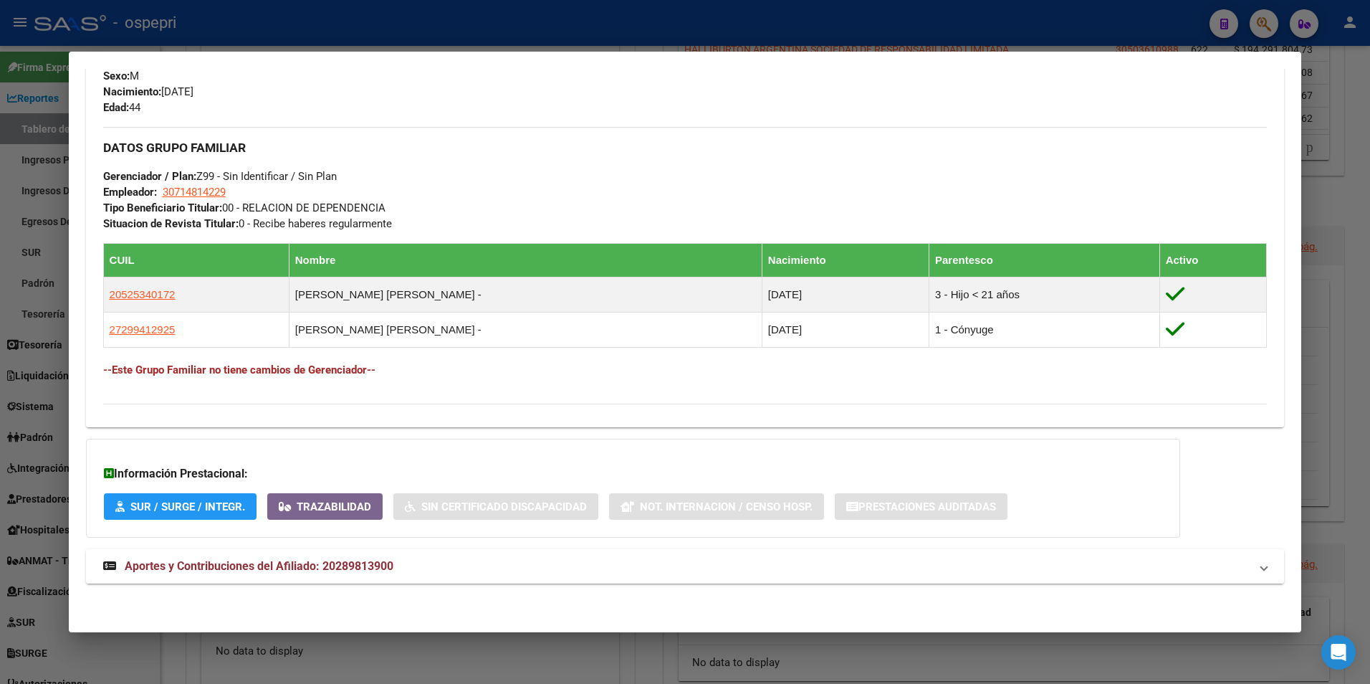
click at [316, 562] on span "Aportes y Contribuciones del Afiliado: 20289813900" at bounding box center [259, 566] width 269 height 14
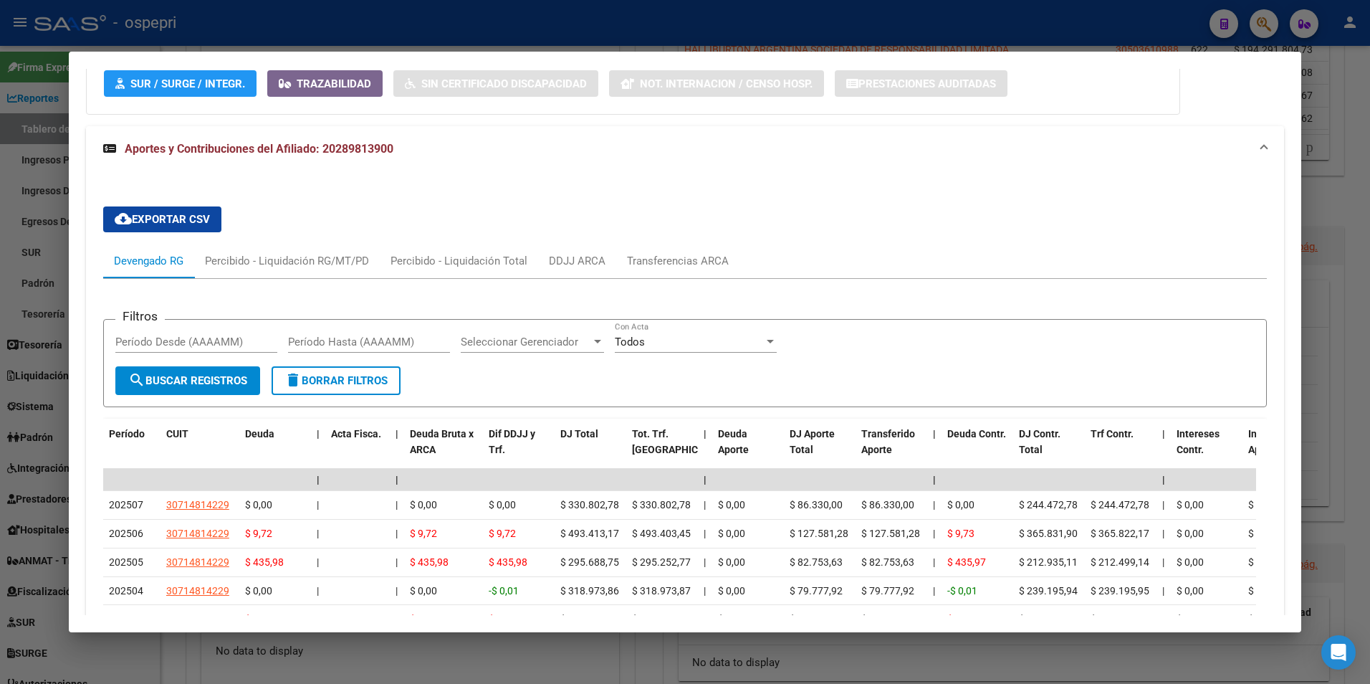
scroll to position [1050, 0]
click at [685, 262] on div "Transferencias ARCA" at bounding box center [678, 262] width 102 height 16
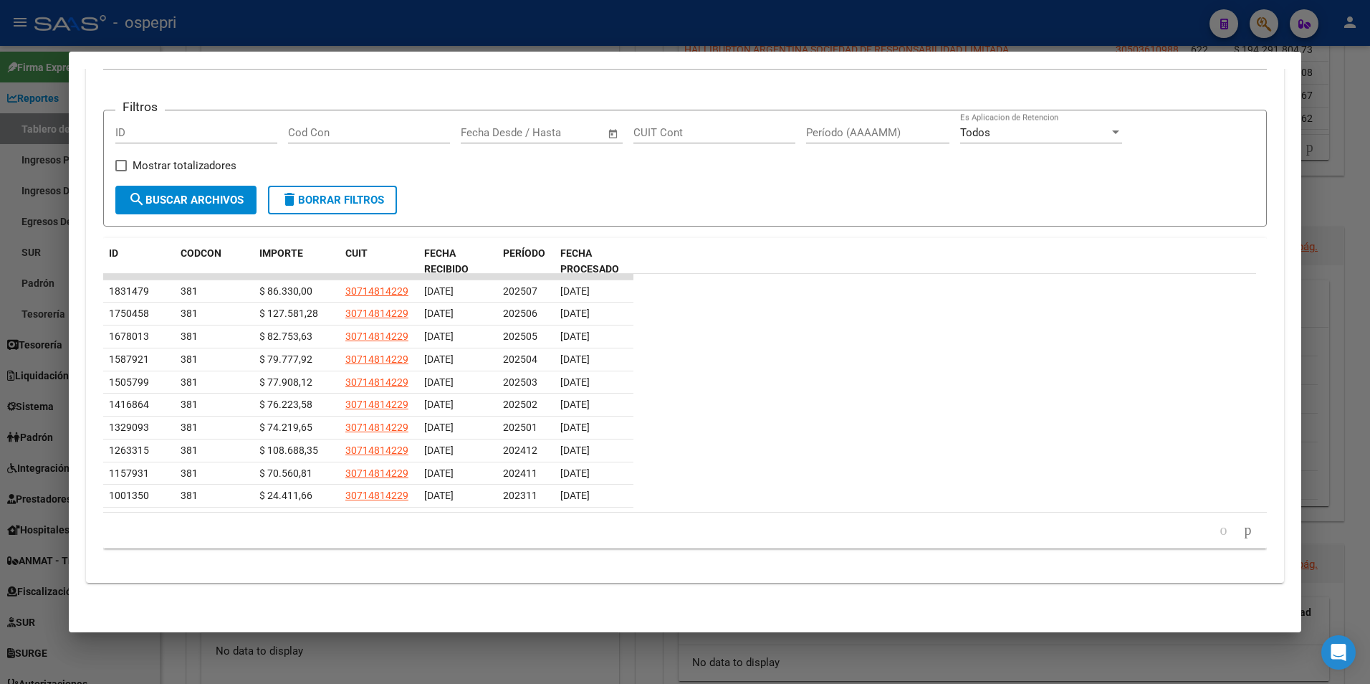
scroll to position [1188, 0]
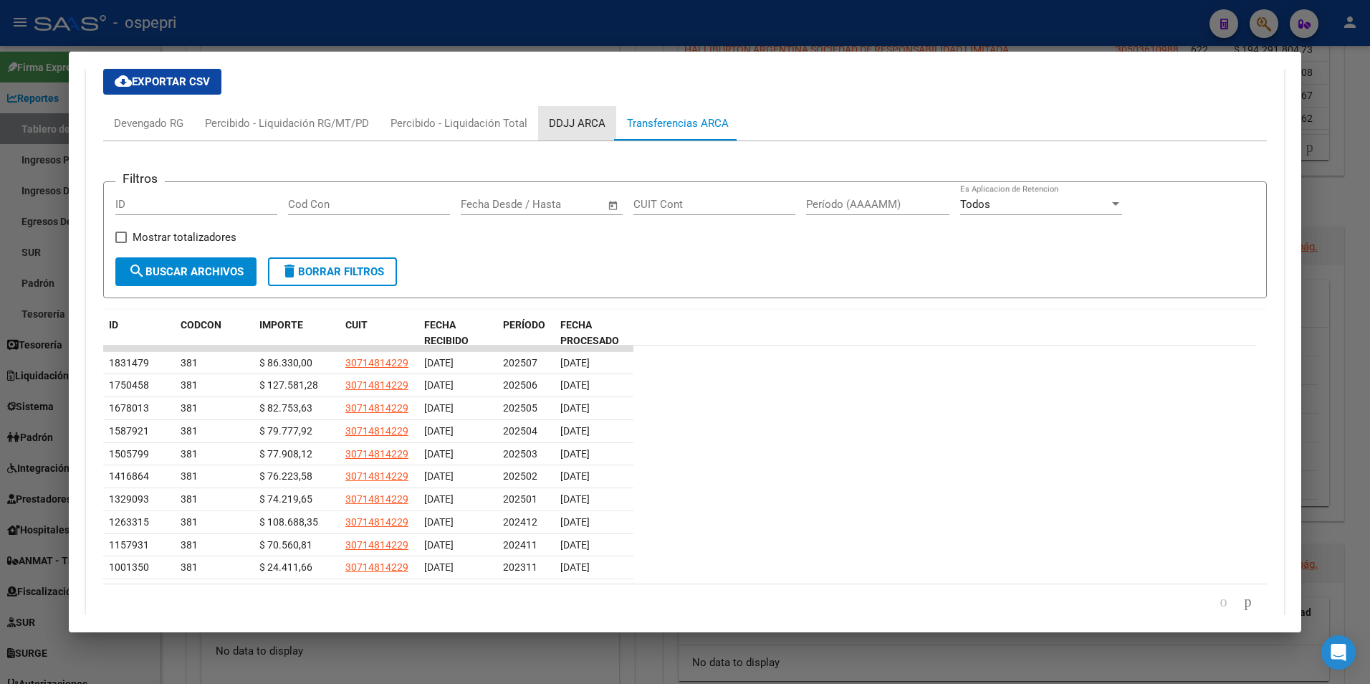
click at [580, 125] on div "DDJJ ARCA" at bounding box center [577, 123] width 57 height 16
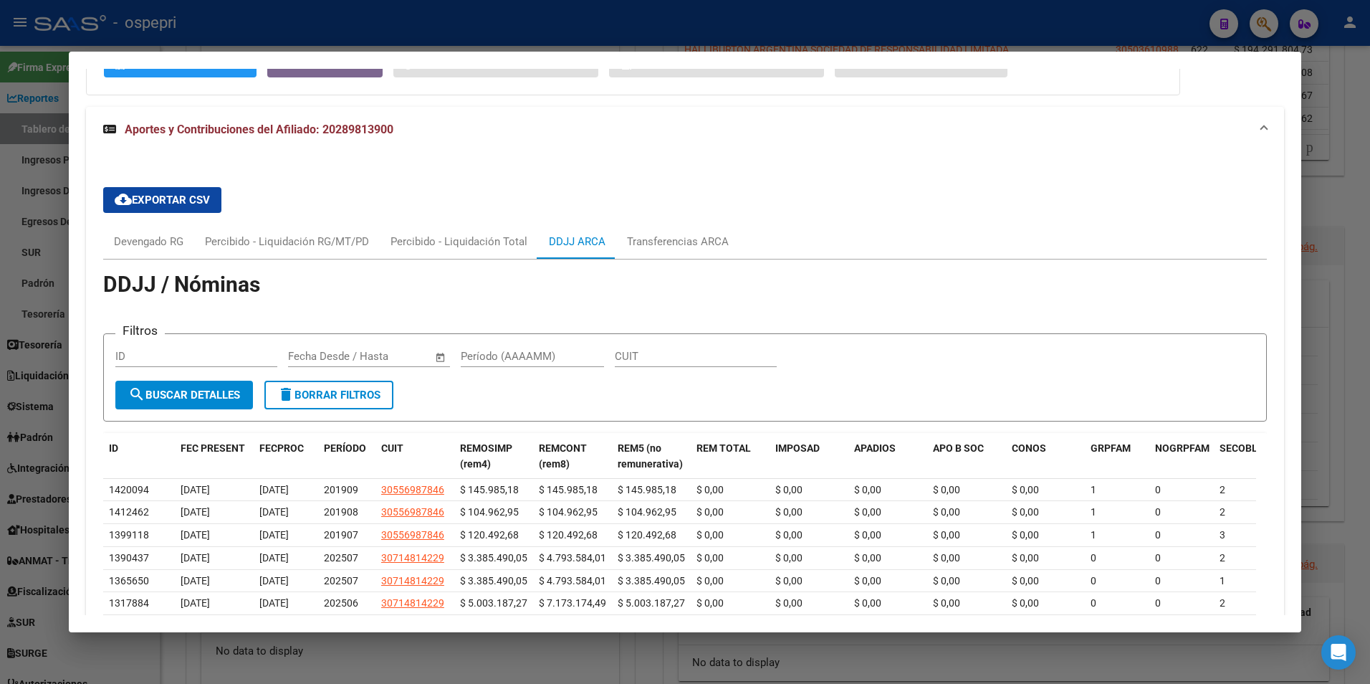
scroll to position [1064, 0]
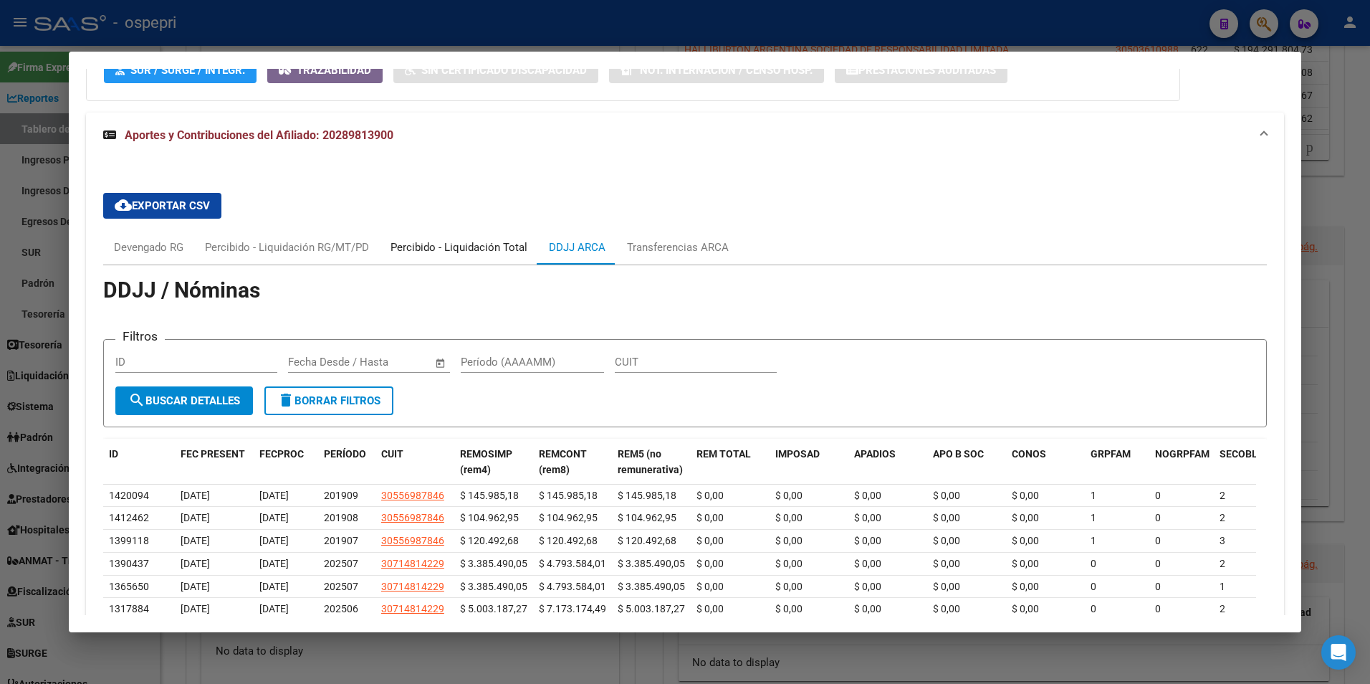
click at [446, 254] on div "Percibido - Liquidación Total" at bounding box center [459, 247] width 137 height 16
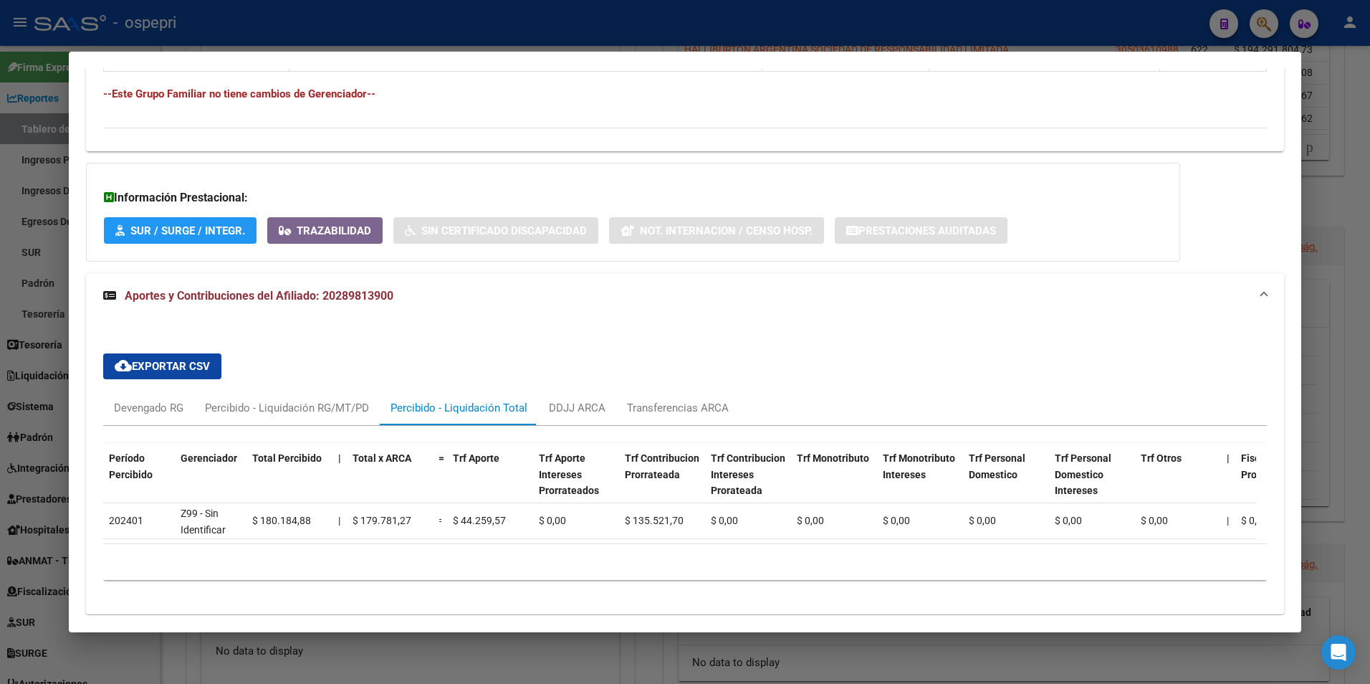
scroll to position [874, 0]
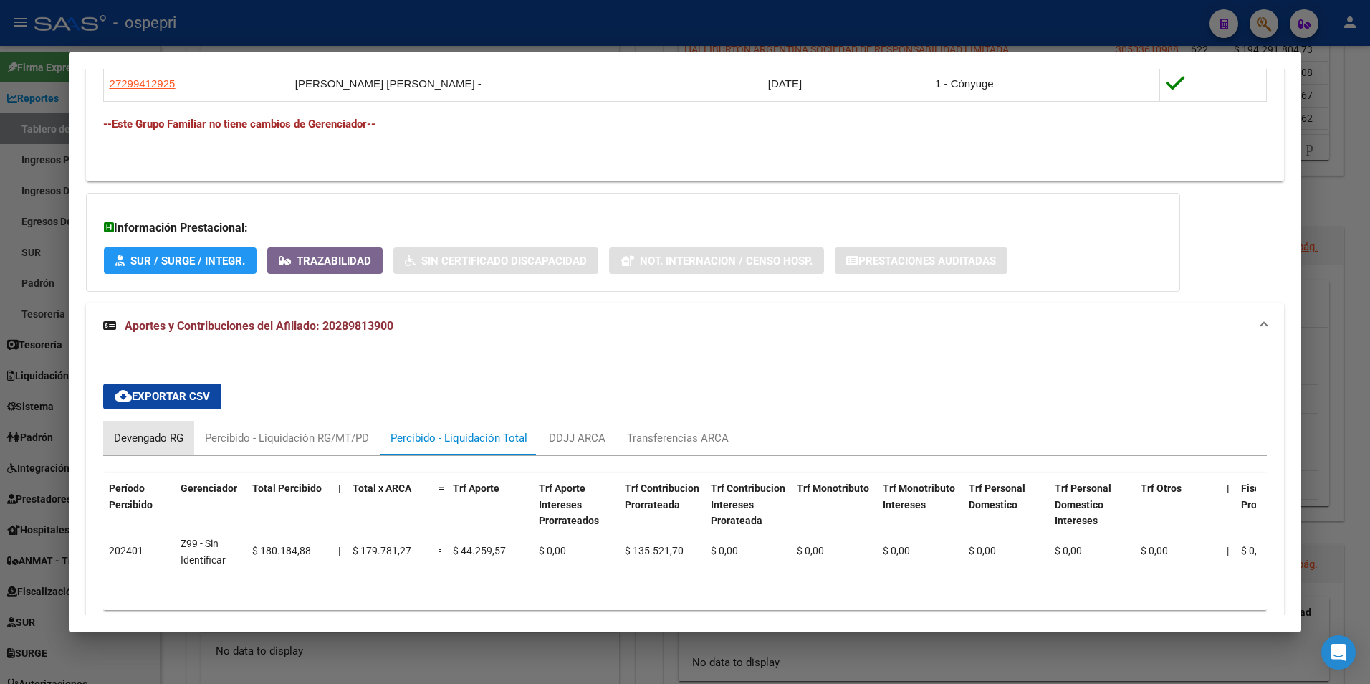
click at [153, 441] on div "Devengado RG" at bounding box center [149, 438] width 70 height 16
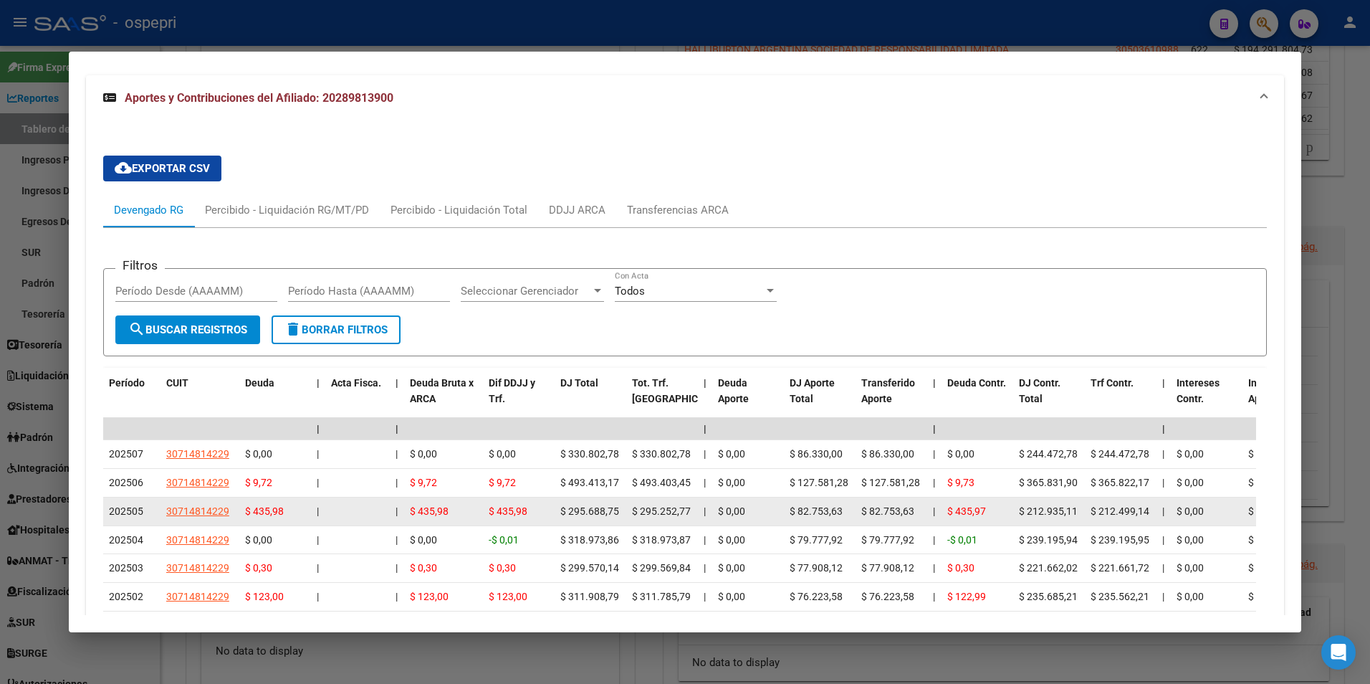
scroll to position [1160, 0]
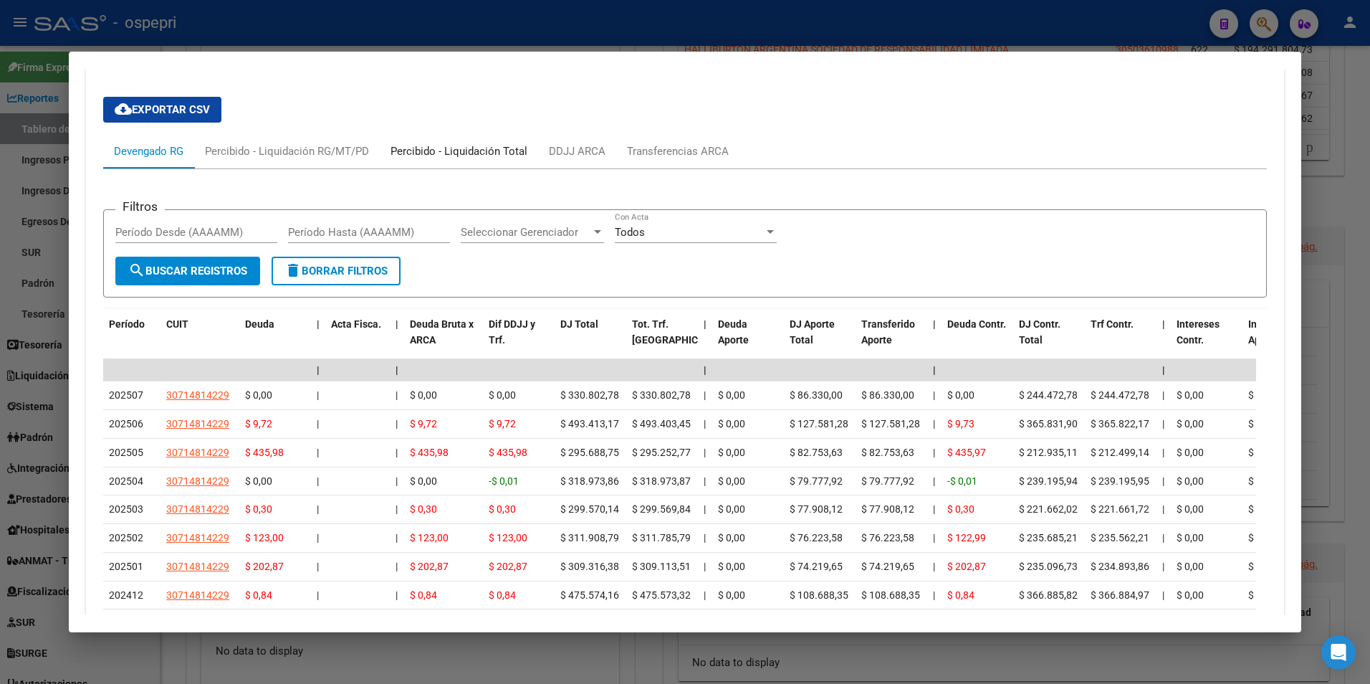
click at [450, 150] on div "Percibido - Liquidación Total" at bounding box center [459, 151] width 137 height 16
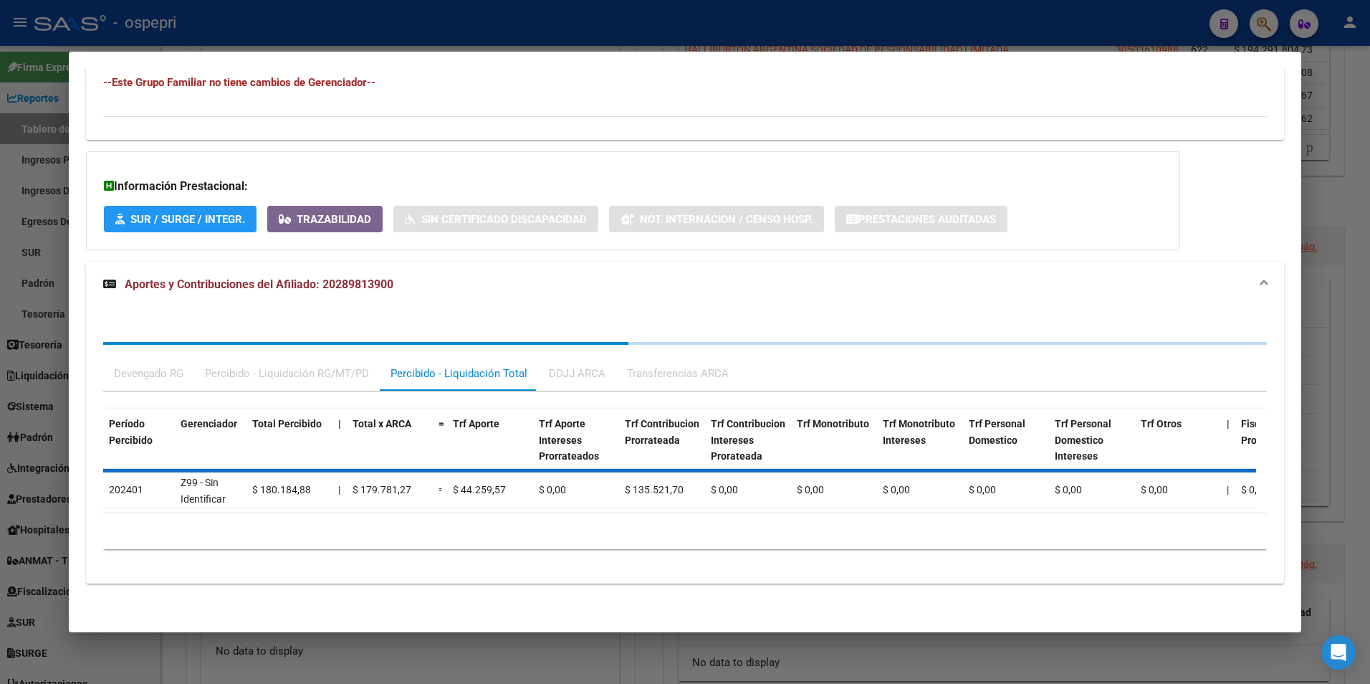
scroll to position [945, 0]
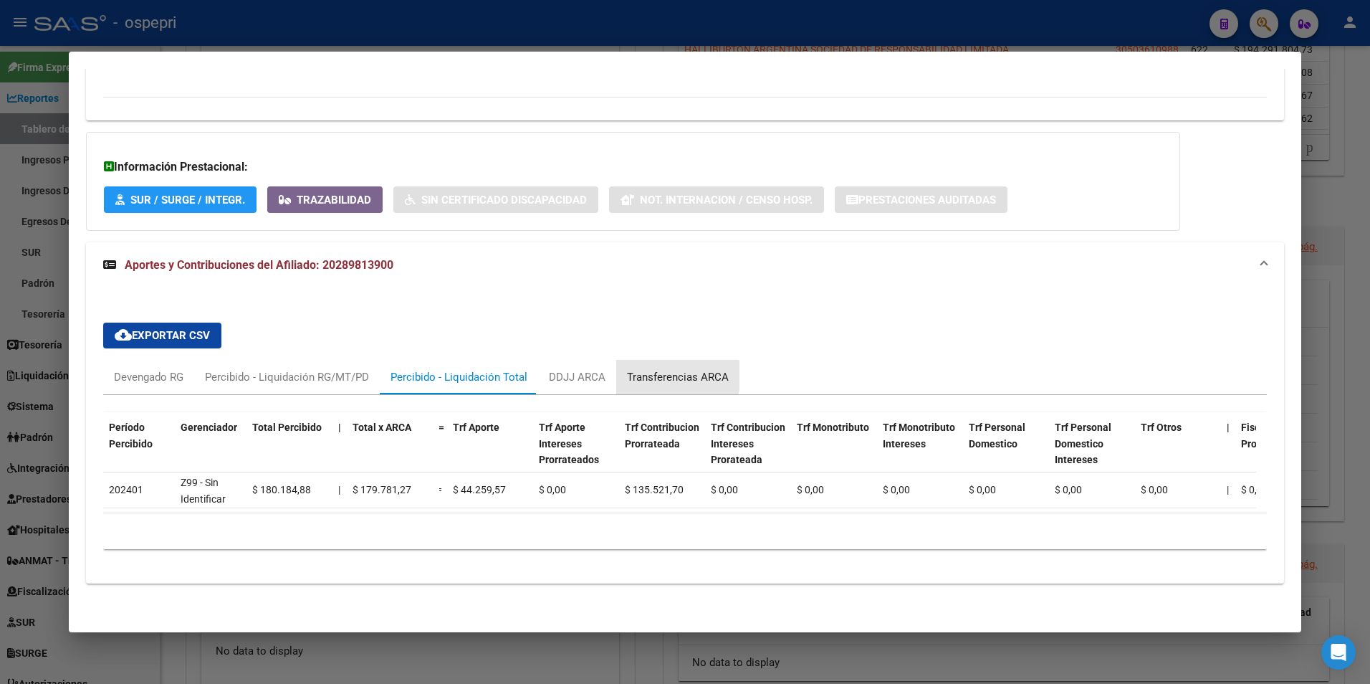
click at [671, 369] on div "Transferencias ARCA" at bounding box center [678, 377] width 102 height 16
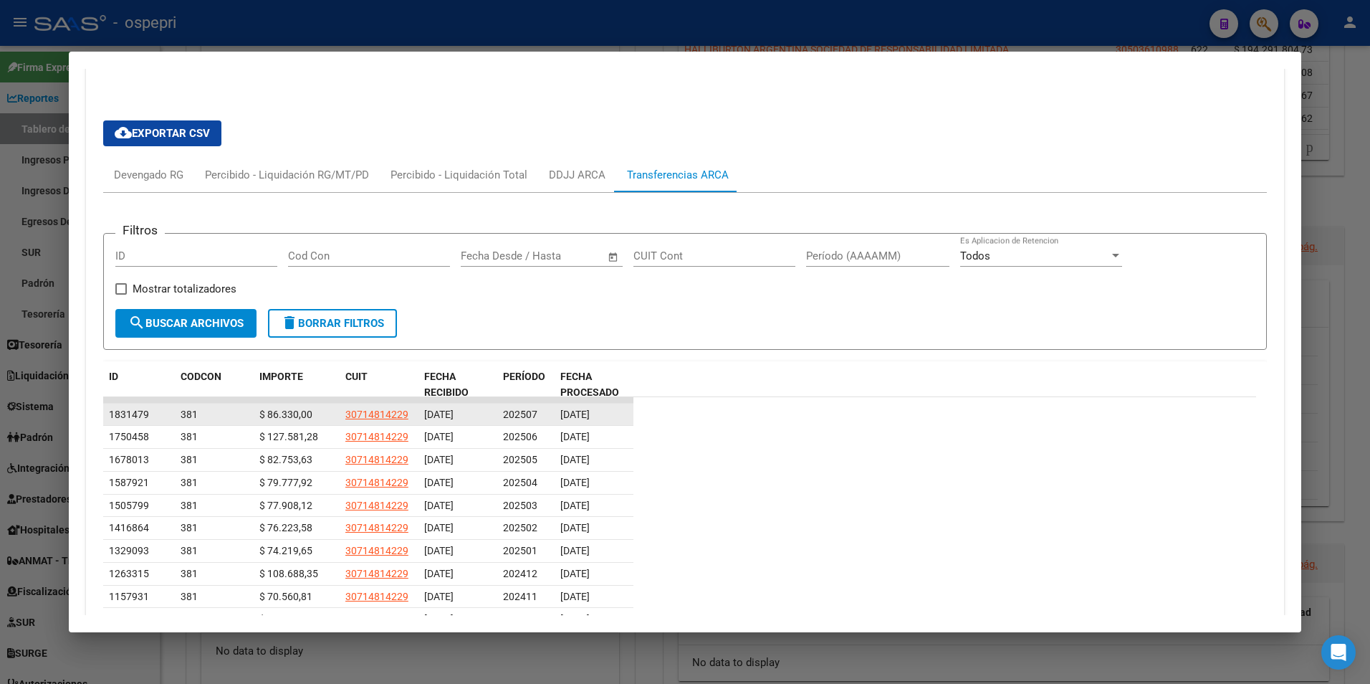
scroll to position [1160, 0]
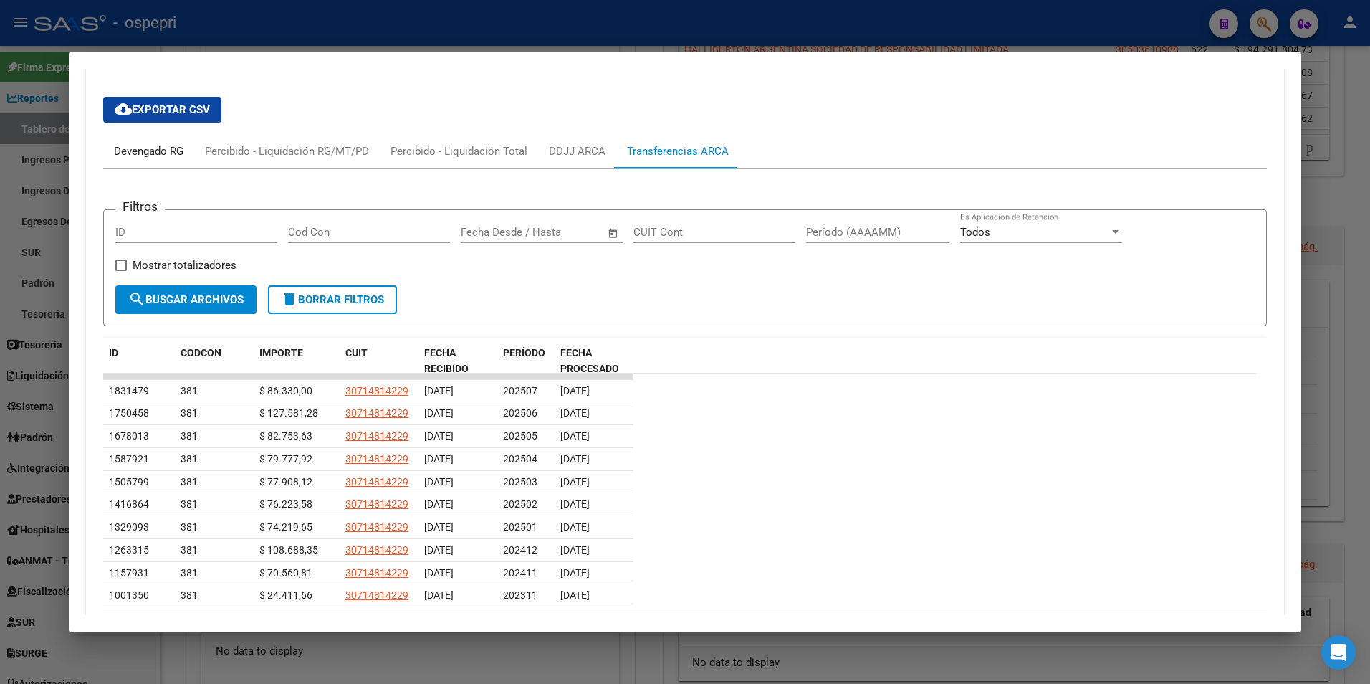
click at [130, 148] on div "Devengado RG" at bounding box center [149, 151] width 70 height 16
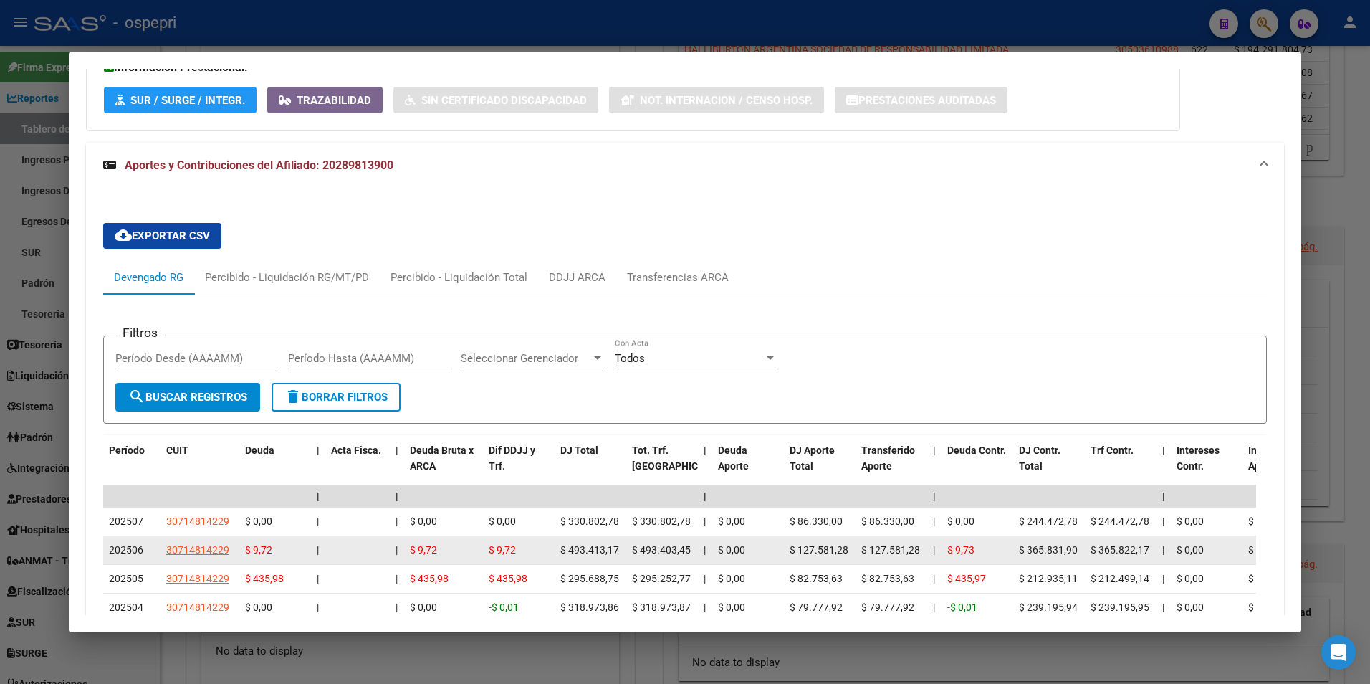
scroll to position [1017, 0]
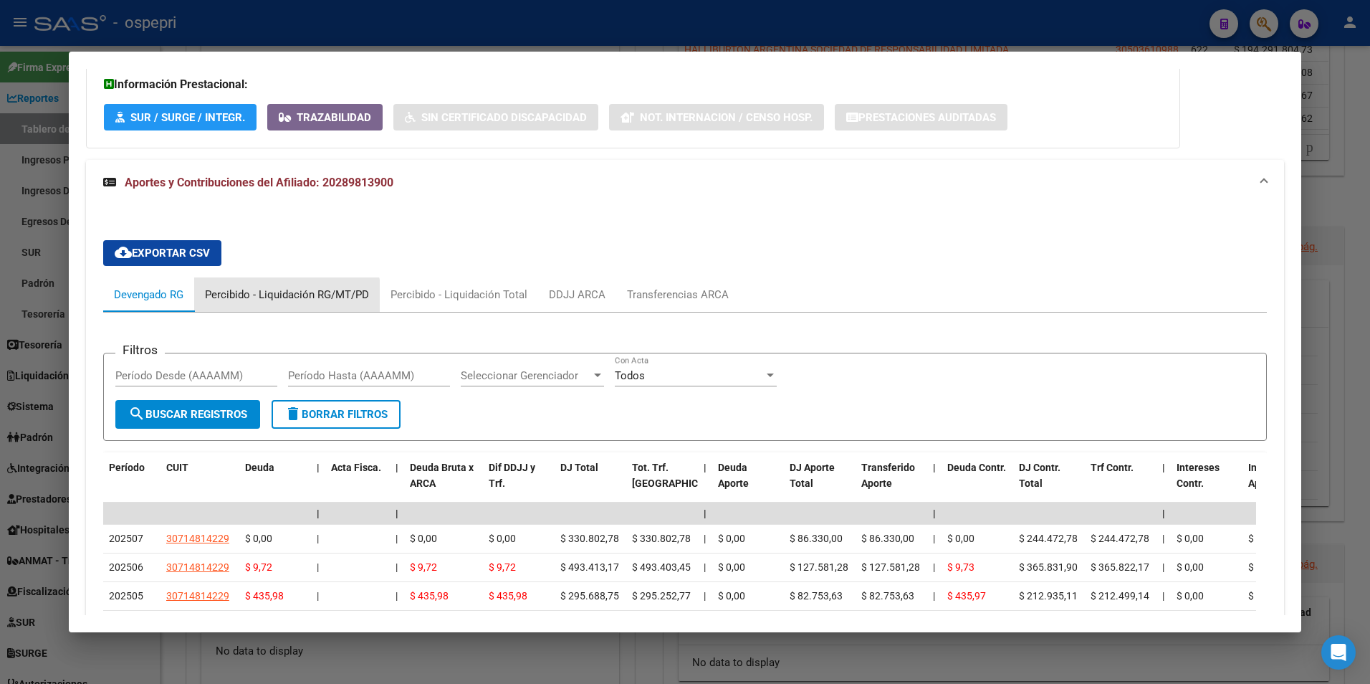
click at [282, 300] on div "Percibido - Liquidación RG/MT/PD" at bounding box center [287, 295] width 164 height 16
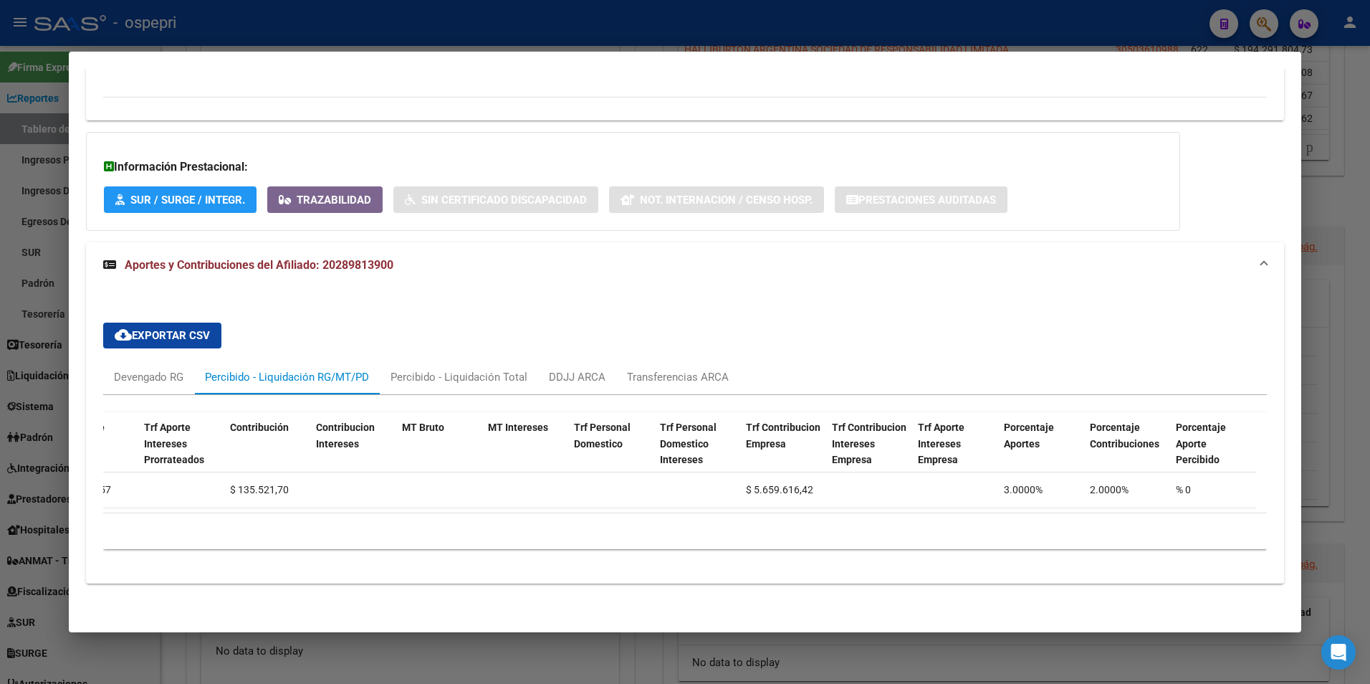
scroll to position [0, 0]
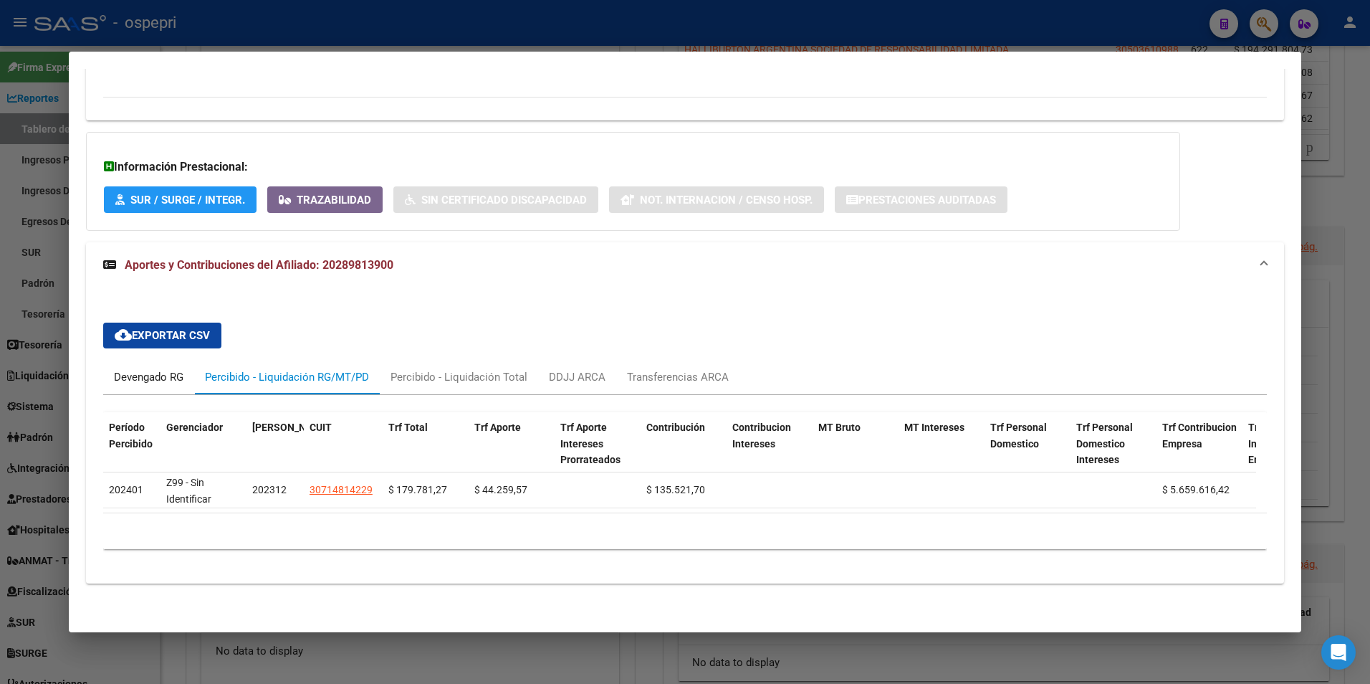
click at [143, 369] on div "Devengado RG" at bounding box center [149, 377] width 70 height 16
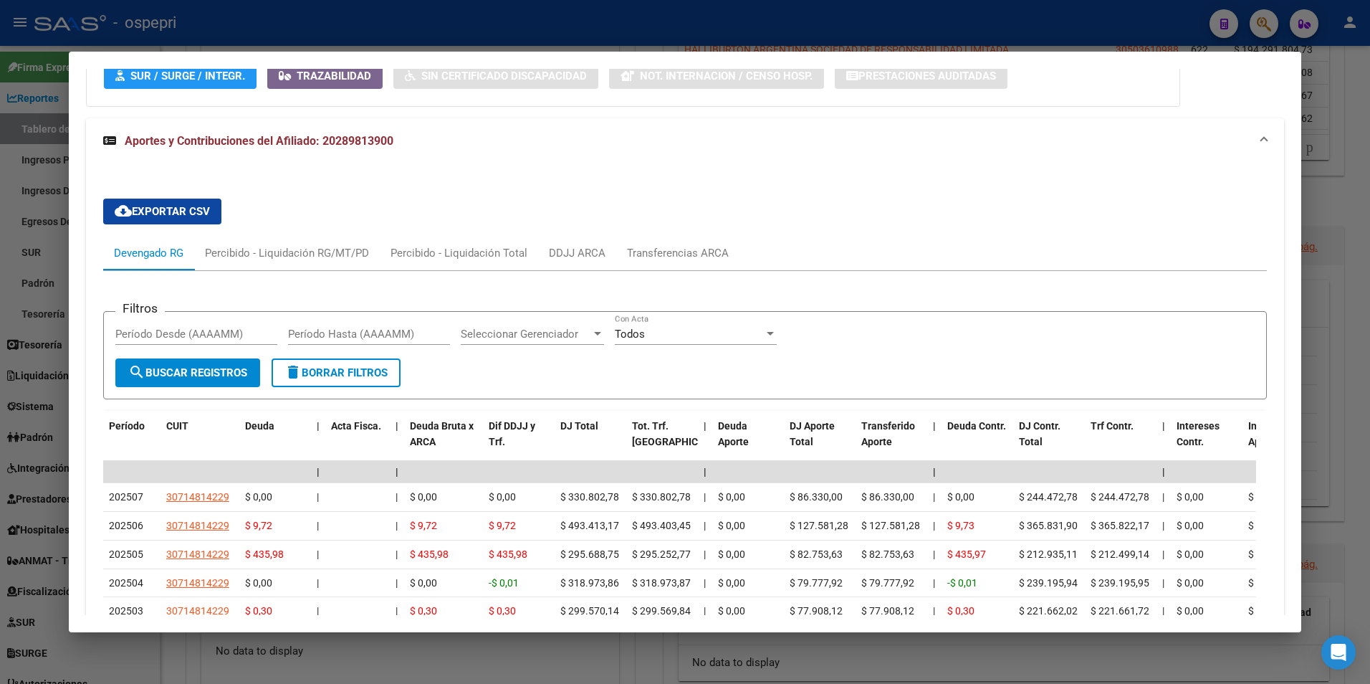
scroll to position [1017, 0]
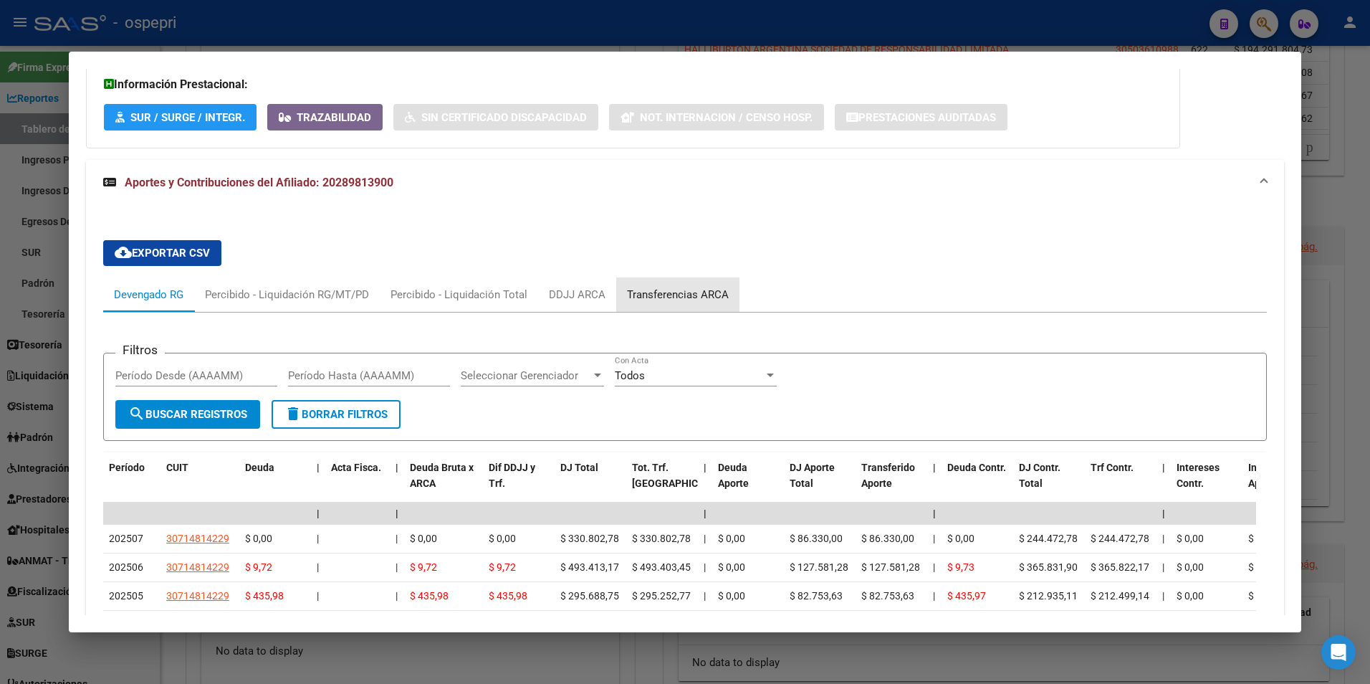
click at [709, 290] on div "Transferencias ARCA" at bounding box center [678, 295] width 102 height 16
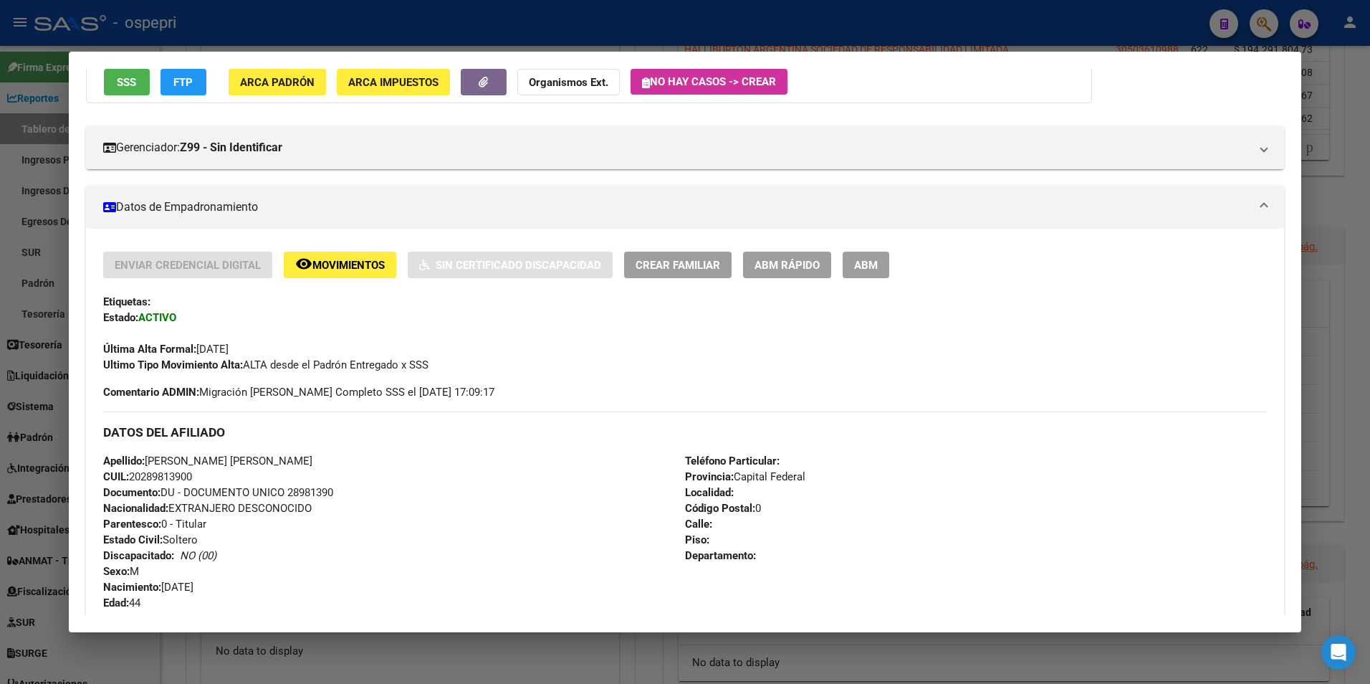
scroll to position [0, 0]
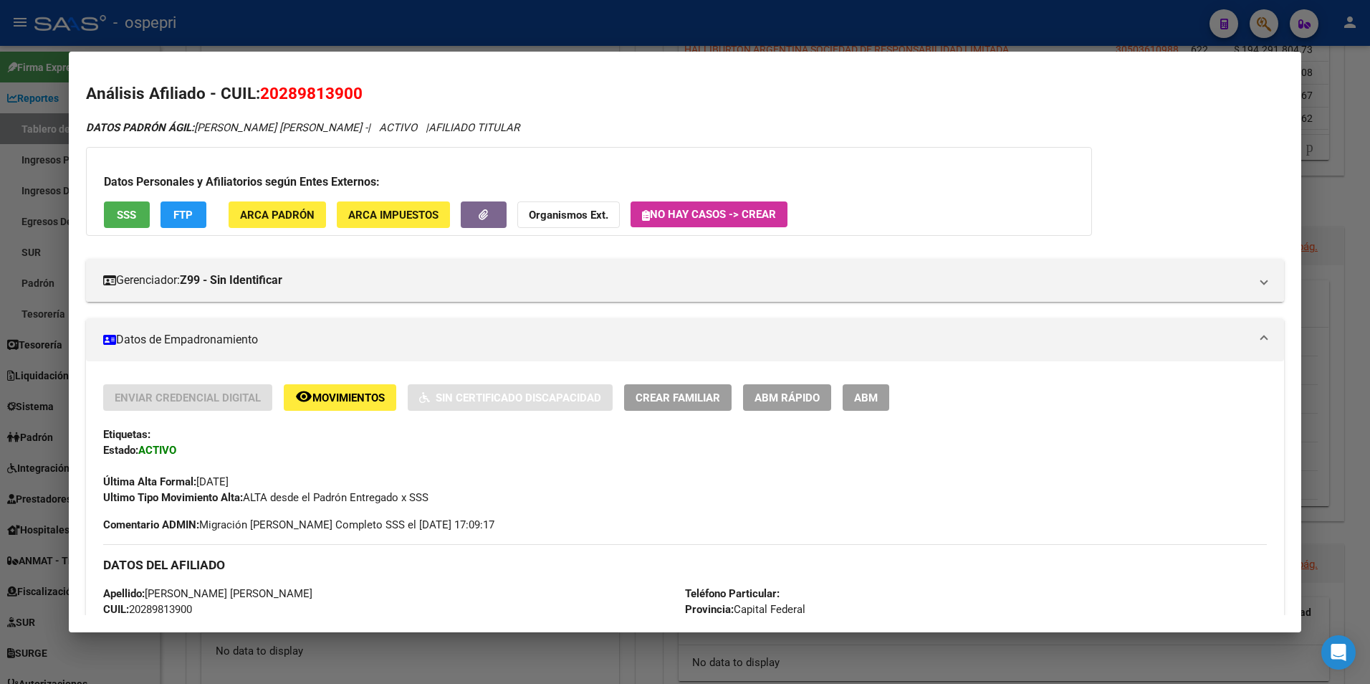
click at [1281, 27] on div at bounding box center [685, 342] width 1370 height 684
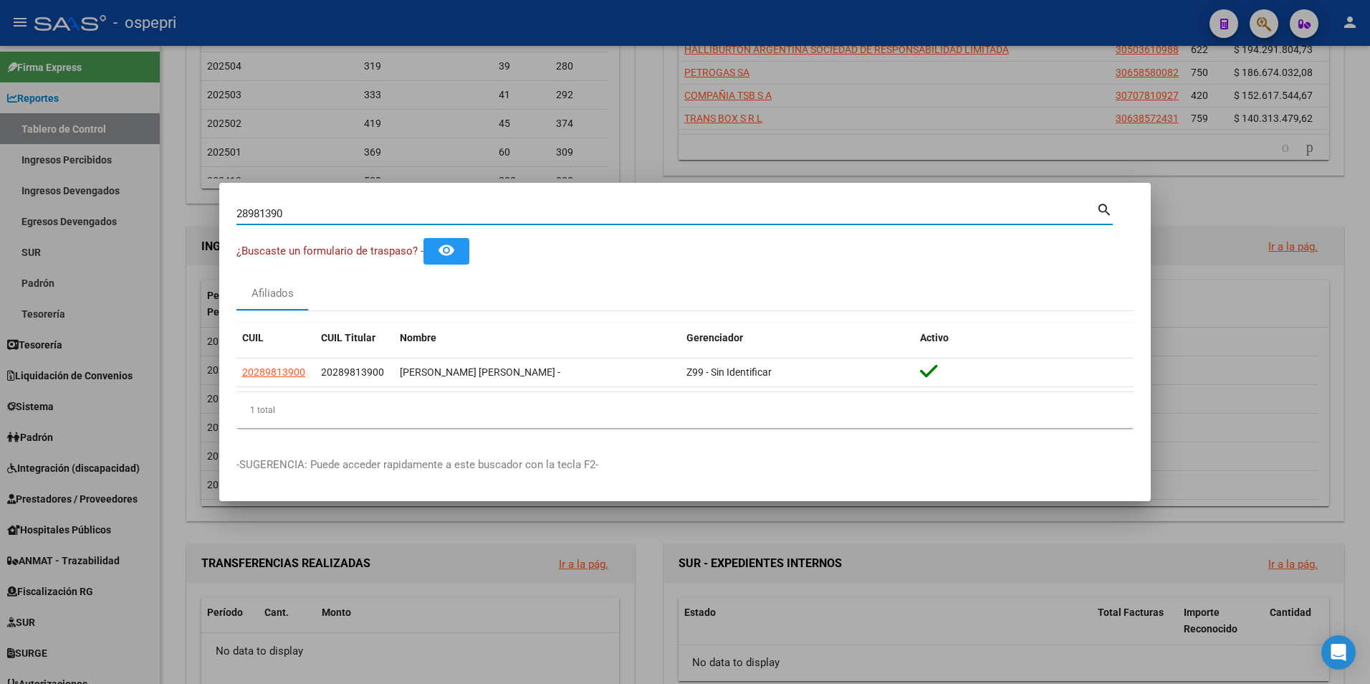
click at [336, 210] on input "28981390" at bounding box center [666, 213] width 860 height 13
paste input "37172809"
type input "37172809"
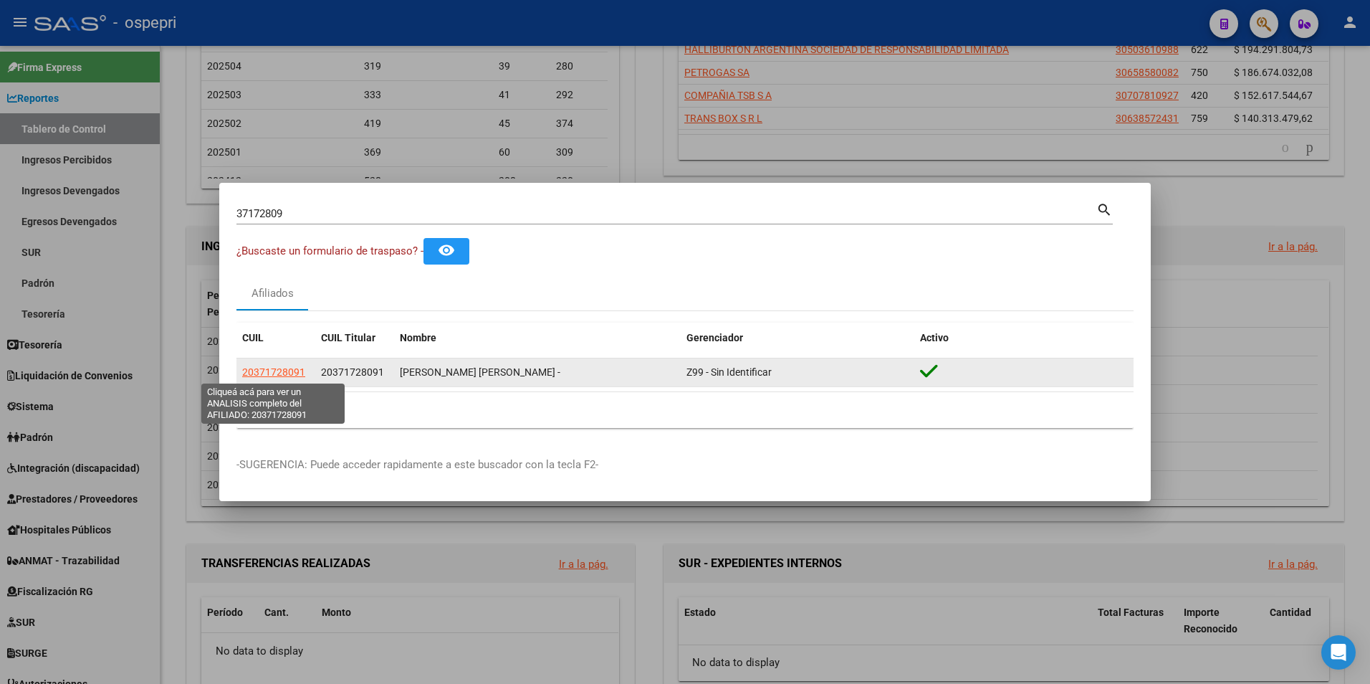
click at [284, 378] on span "20371728091" at bounding box center [273, 371] width 63 height 11
type textarea "20371728091"
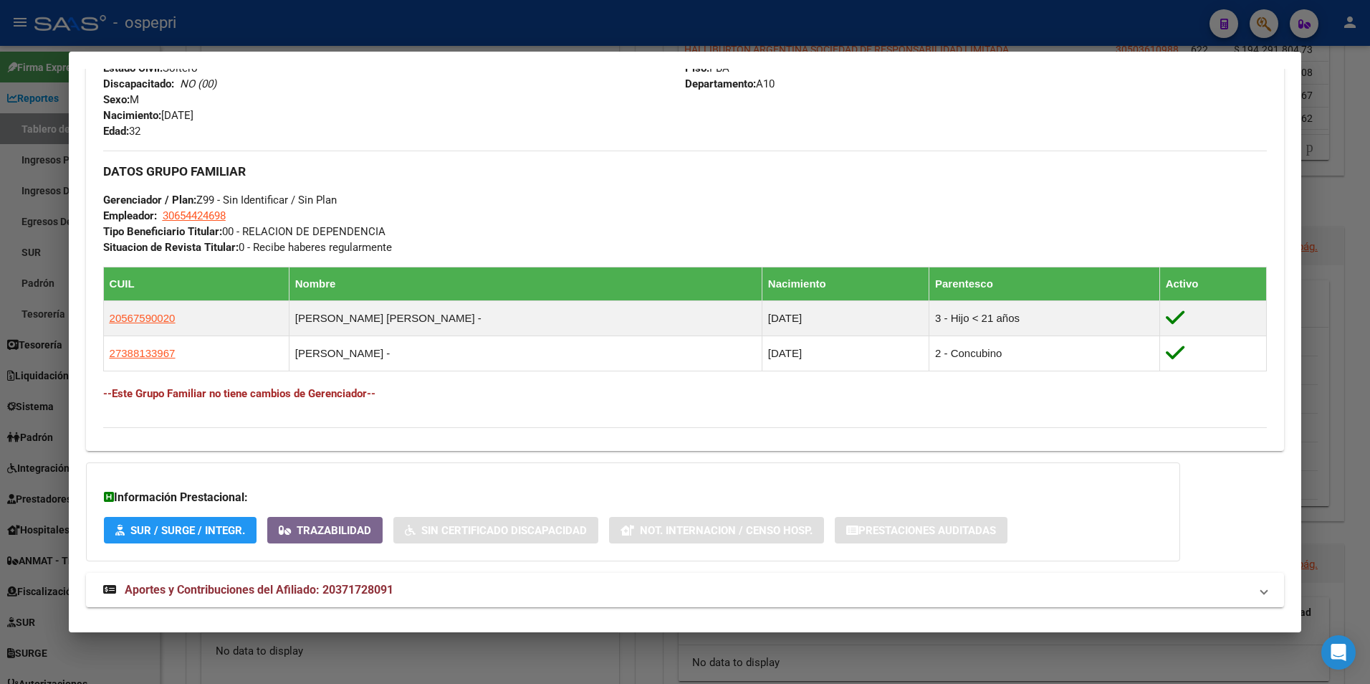
scroll to position [628, 0]
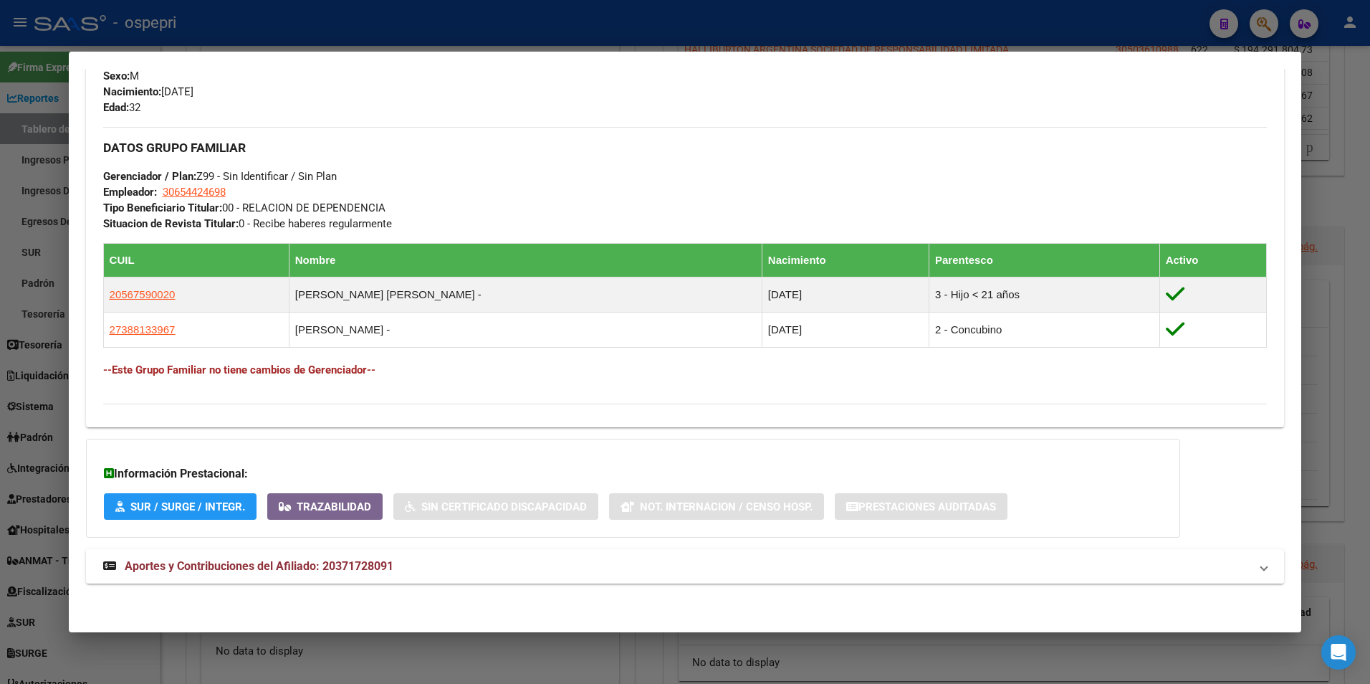
click at [254, 575] on mat-expansion-panel-header "Aportes y Contribuciones del Afiliado: 20371728091" at bounding box center [685, 566] width 1199 height 34
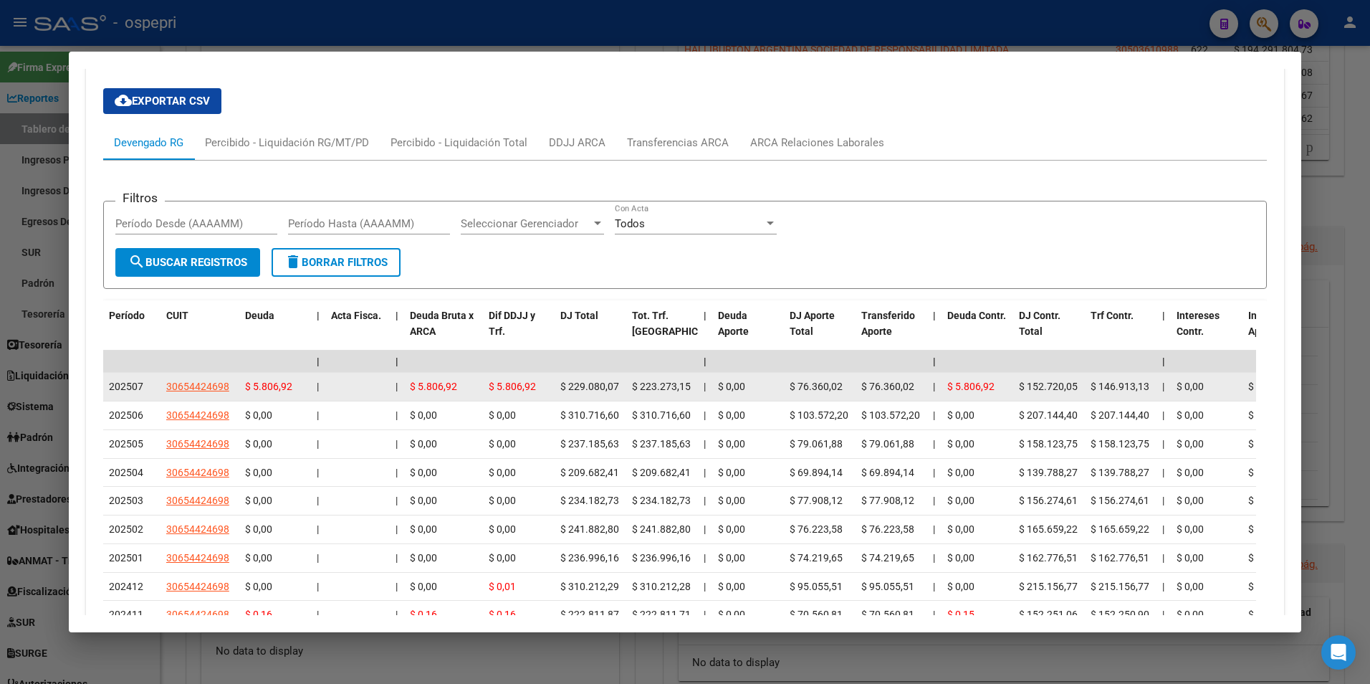
scroll to position [1201, 0]
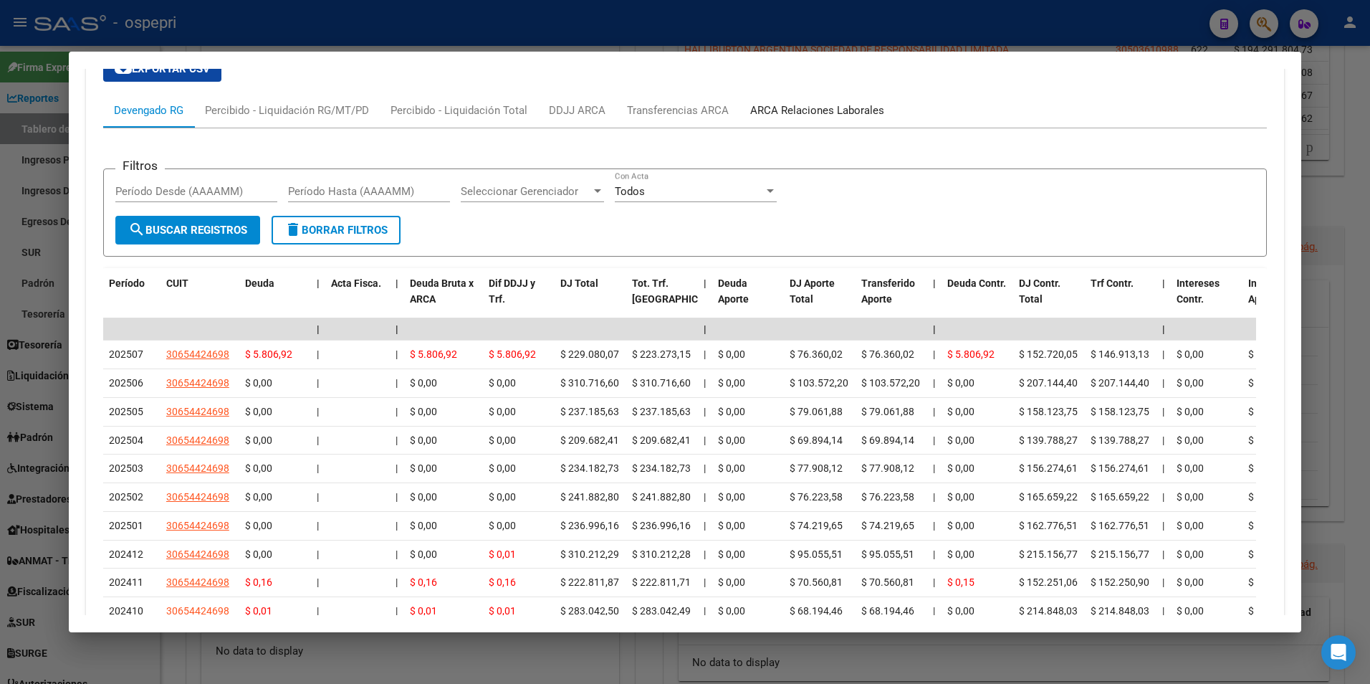
click at [836, 119] on div "ARCA Relaciones Laborales" at bounding box center [818, 110] width 156 height 34
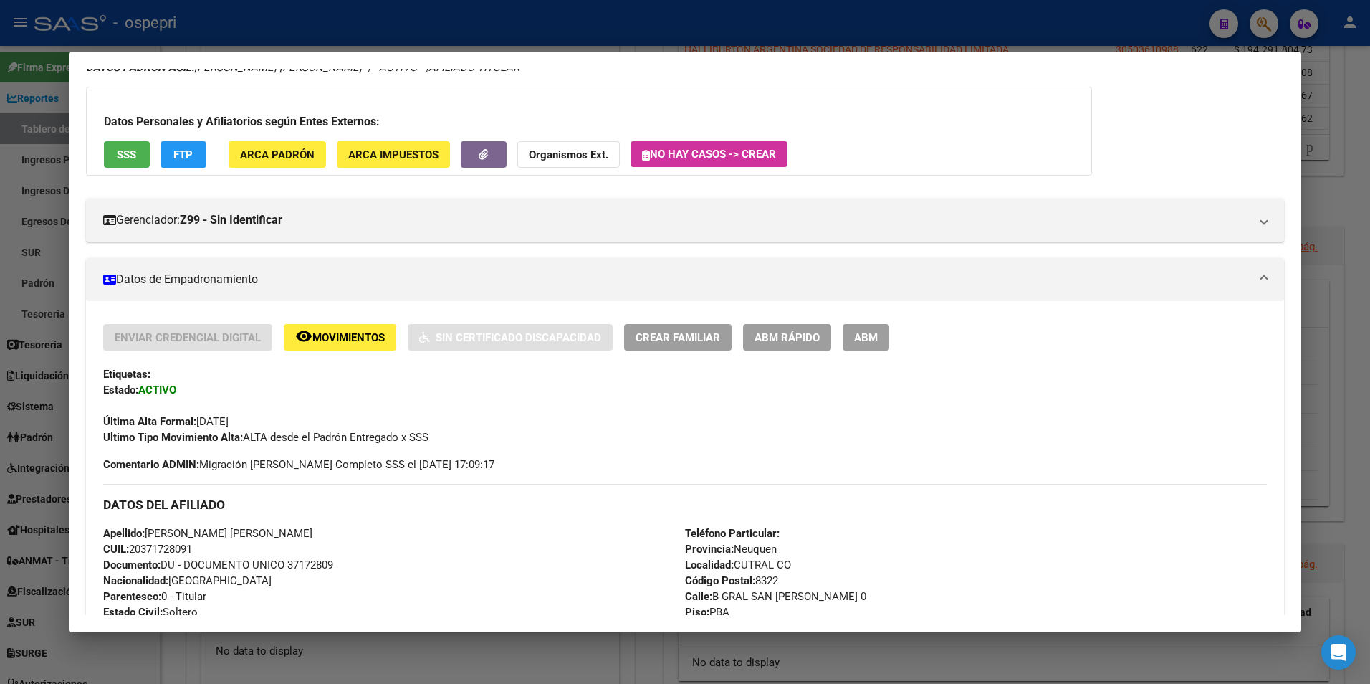
scroll to position [0, 0]
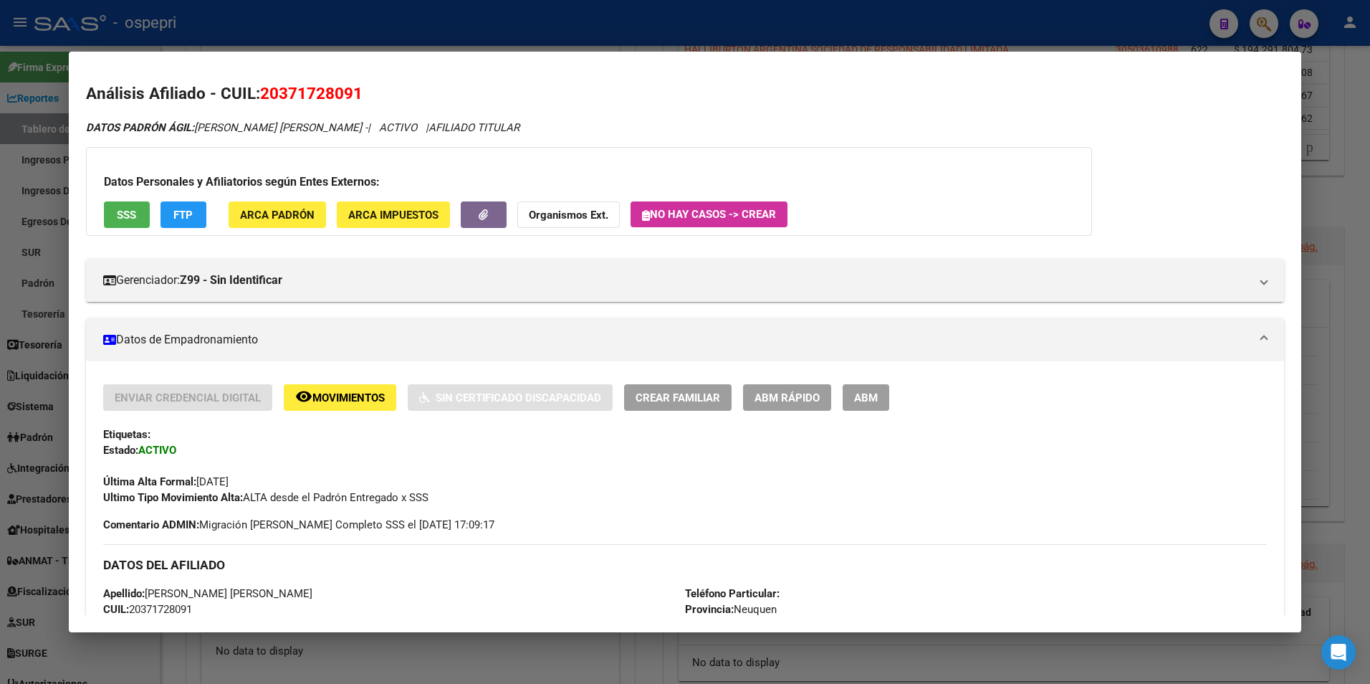
click at [1258, 27] on div at bounding box center [685, 342] width 1370 height 684
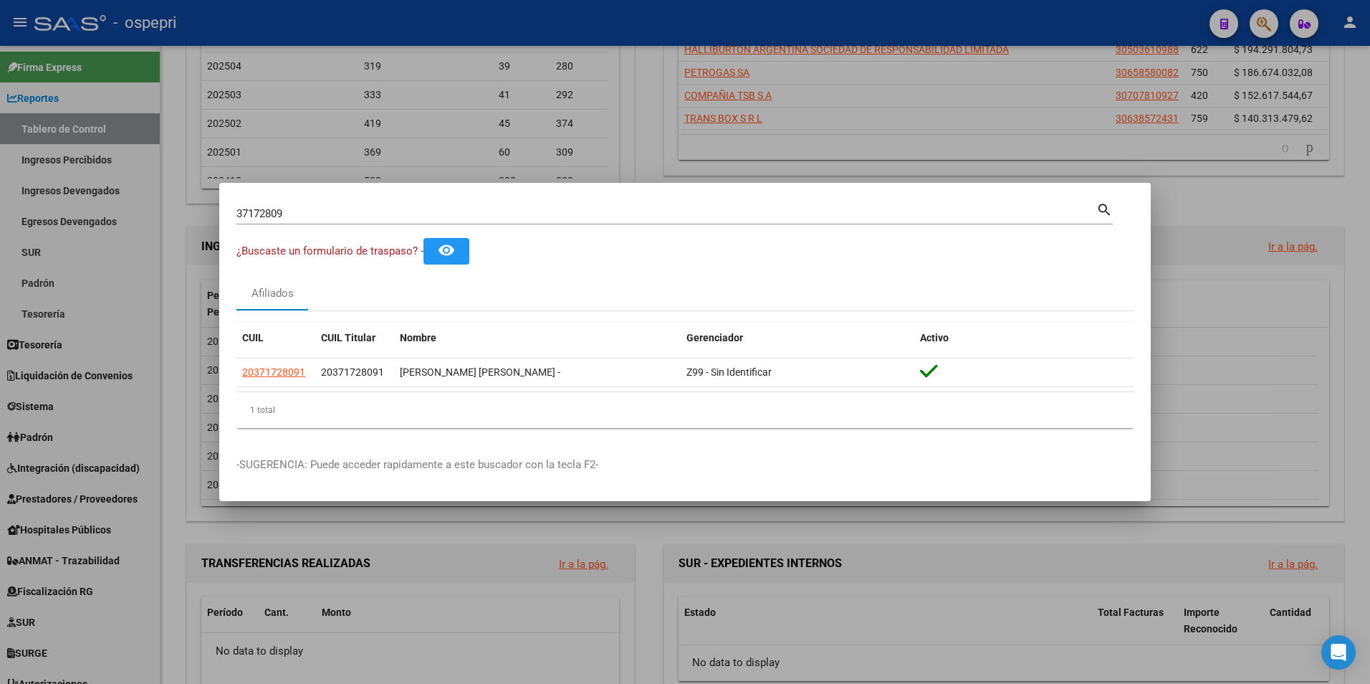
click at [307, 211] on input "37172809" at bounding box center [666, 213] width 860 height 13
paste input "8"
type input "37172808"
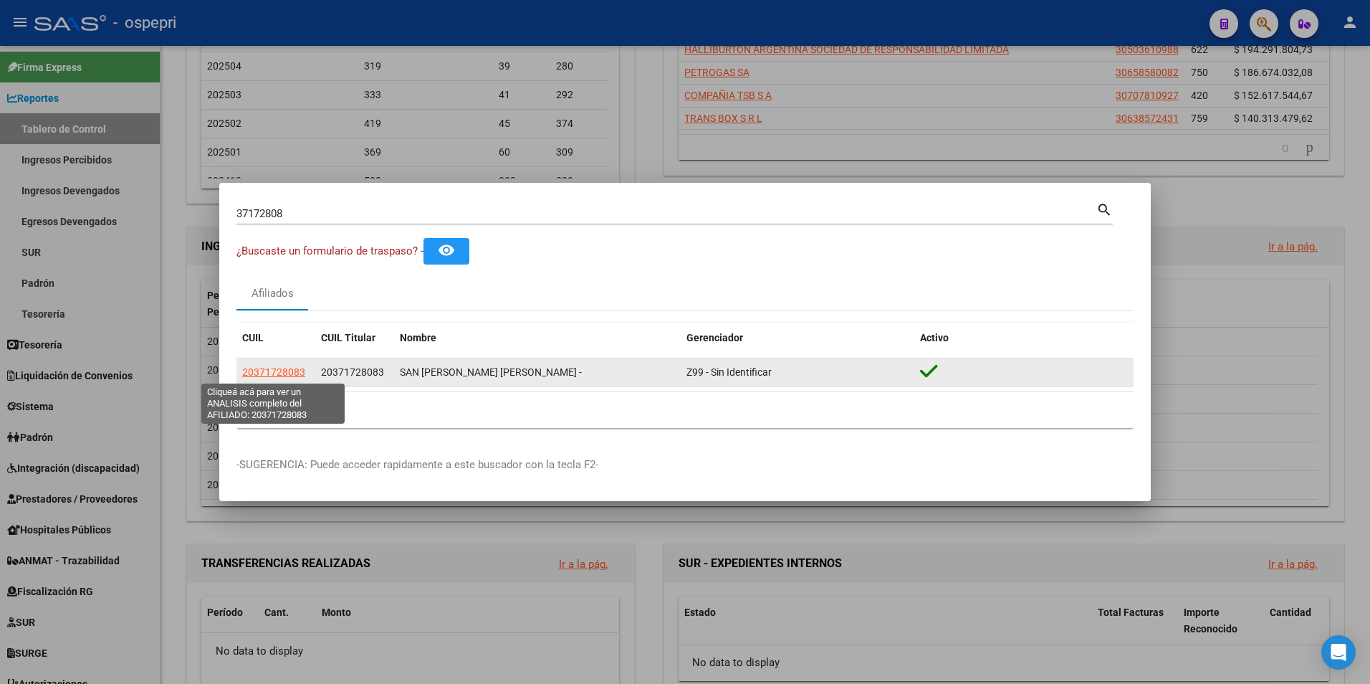
click at [293, 369] on span "20371728083" at bounding box center [273, 371] width 63 height 11
type textarea "20371728083"
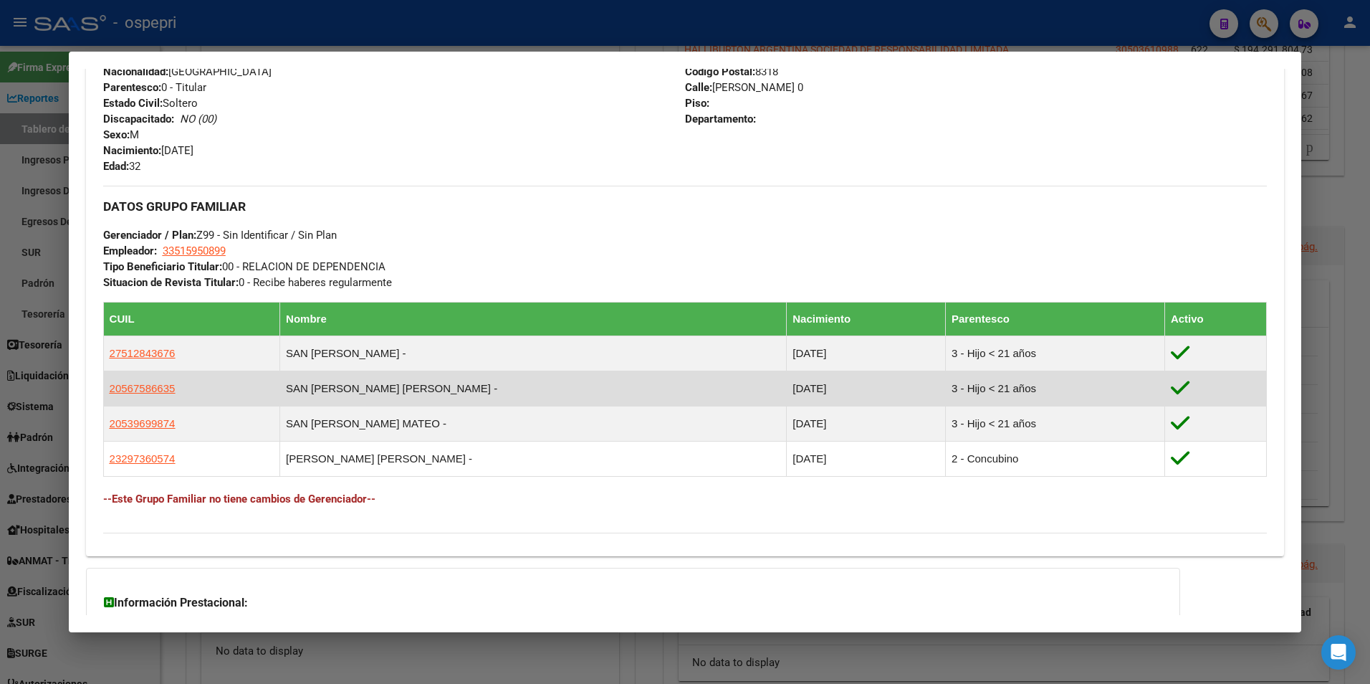
scroll to position [698, 0]
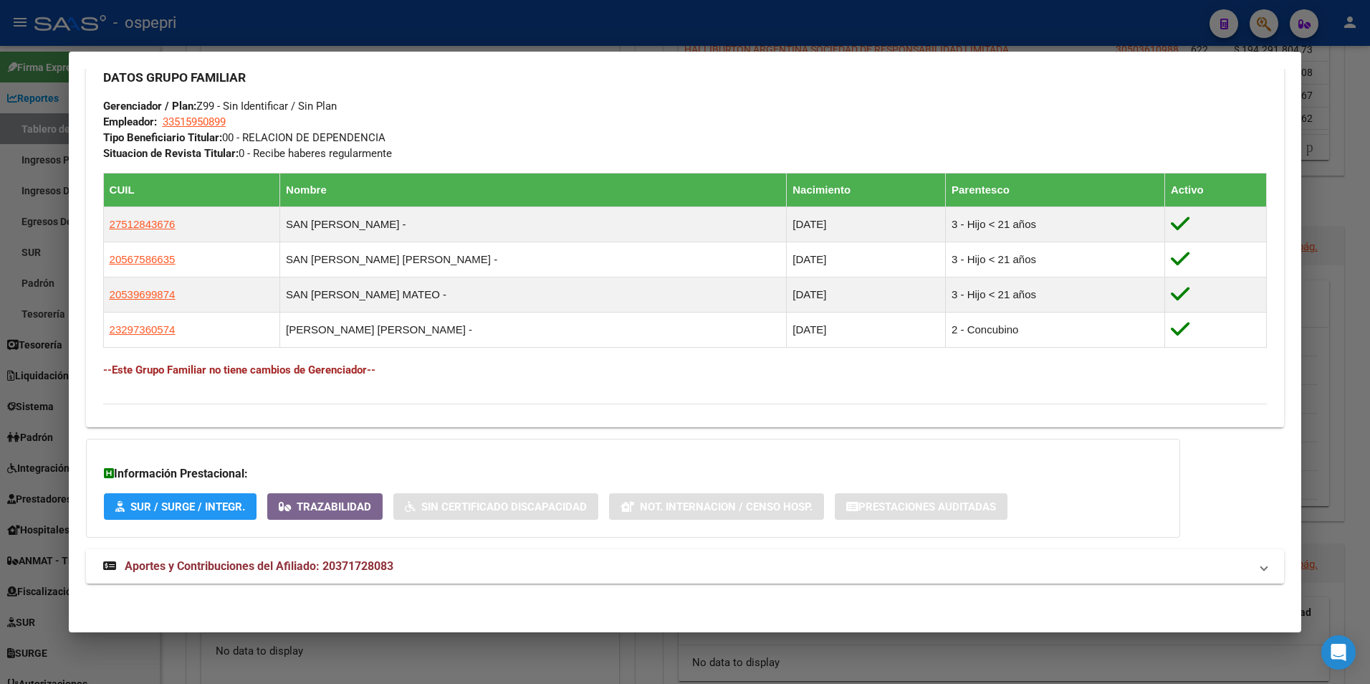
click at [234, 559] on span "Aportes y Contribuciones del Afiliado: 20371728083" at bounding box center [259, 566] width 269 height 14
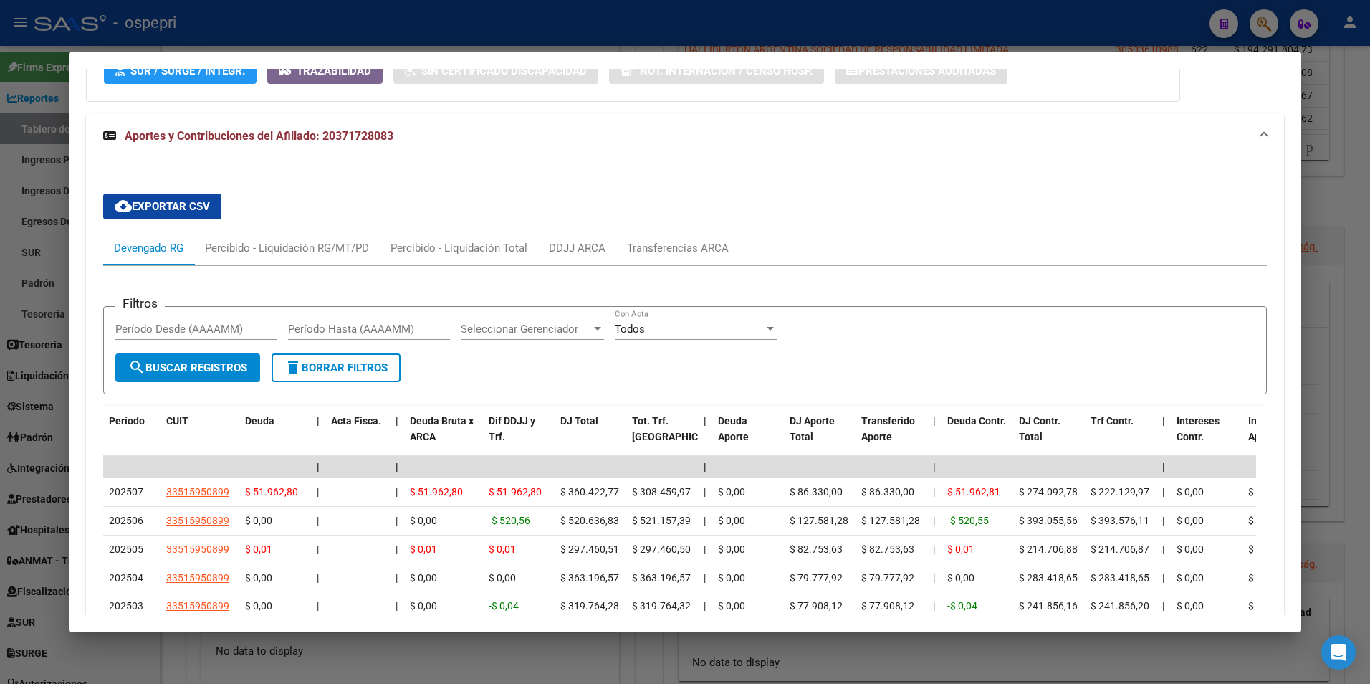
scroll to position [1129, 0]
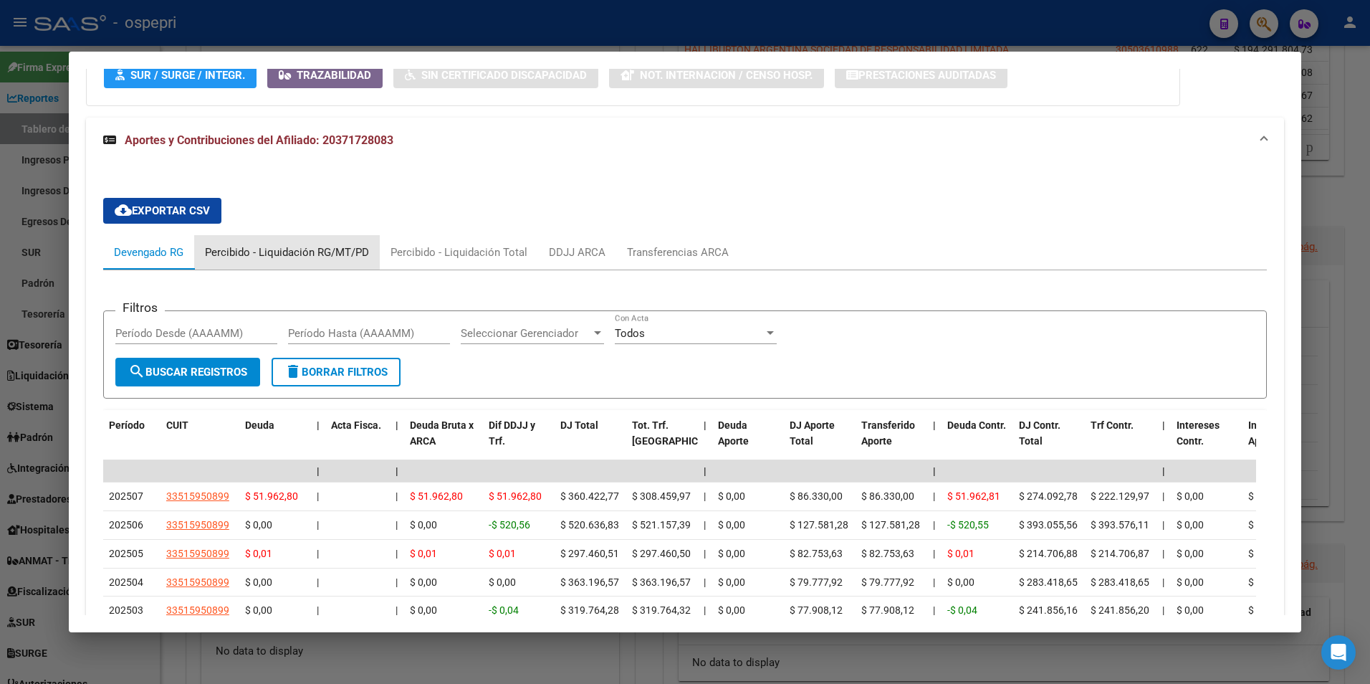
click at [292, 261] on div "Percibido - Liquidación RG/MT/PD" at bounding box center [287, 252] width 186 height 34
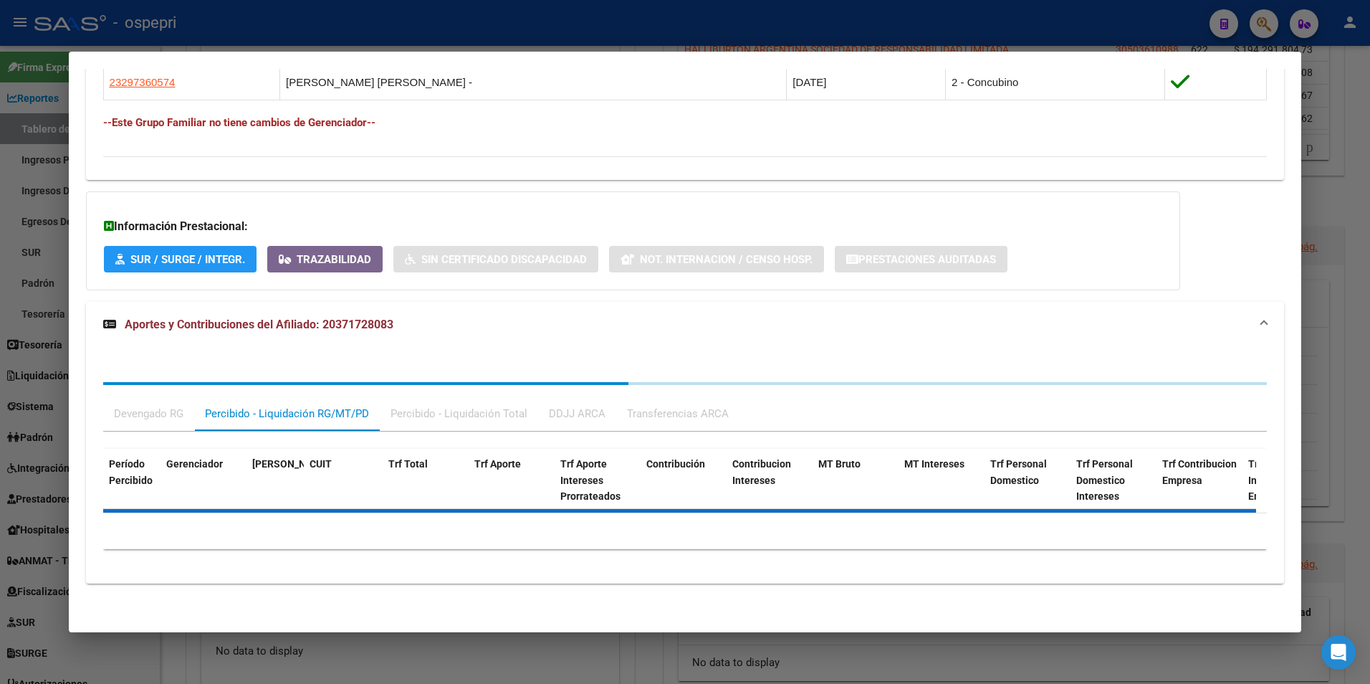
scroll to position [1051, 0]
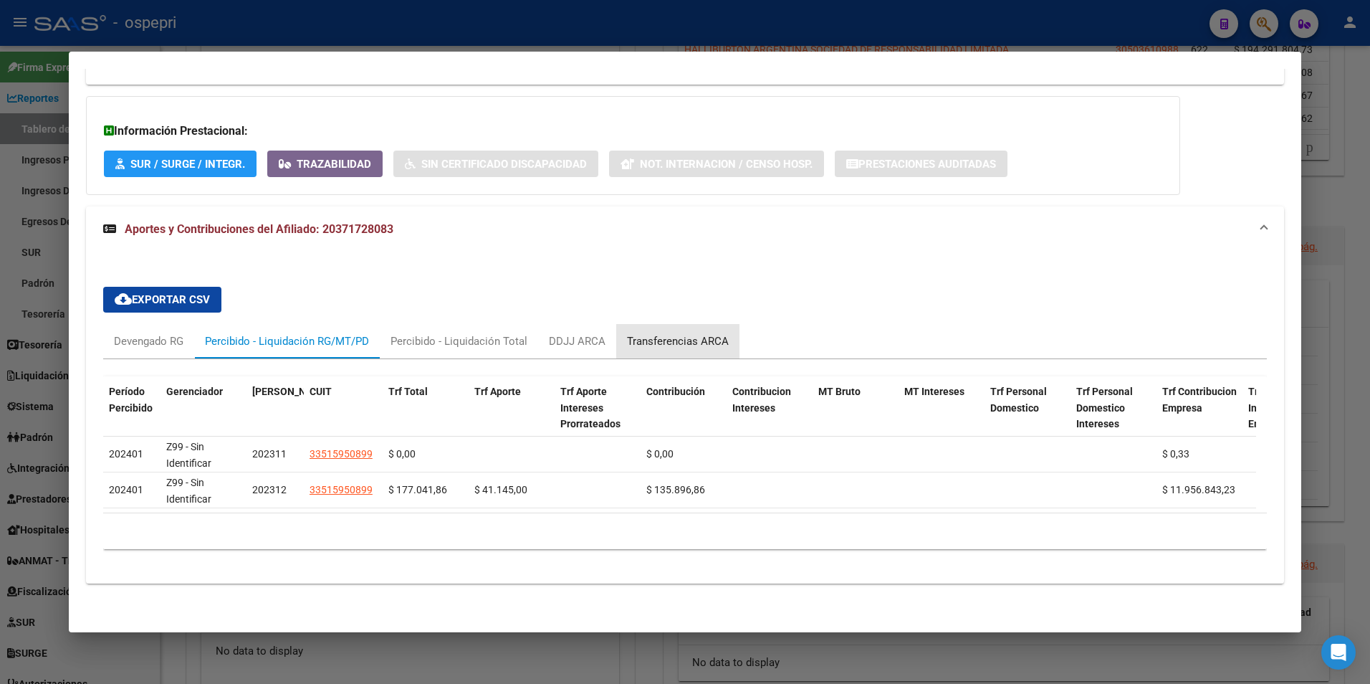
click at [697, 333] on div "Transferencias ARCA" at bounding box center [678, 341] width 102 height 16
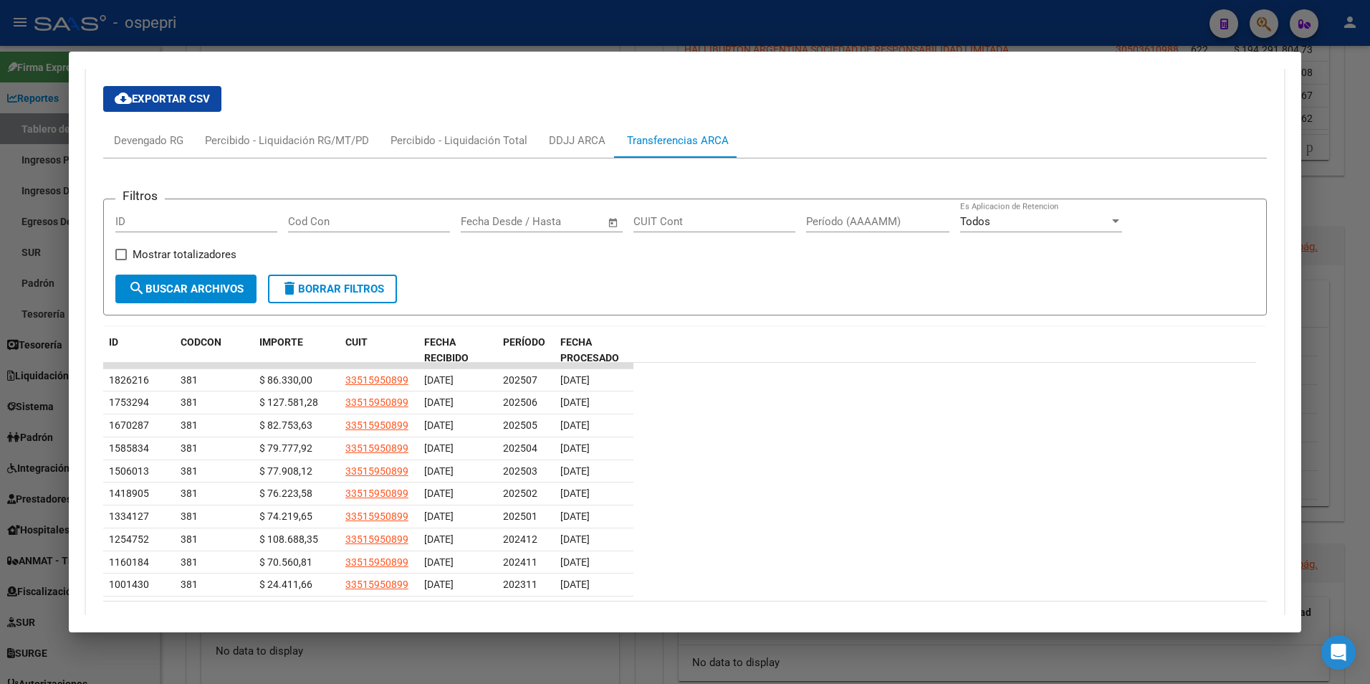
scroll to position [1330, 0]
